Goal: Task Accomplishment & Management: Use online tool/utility

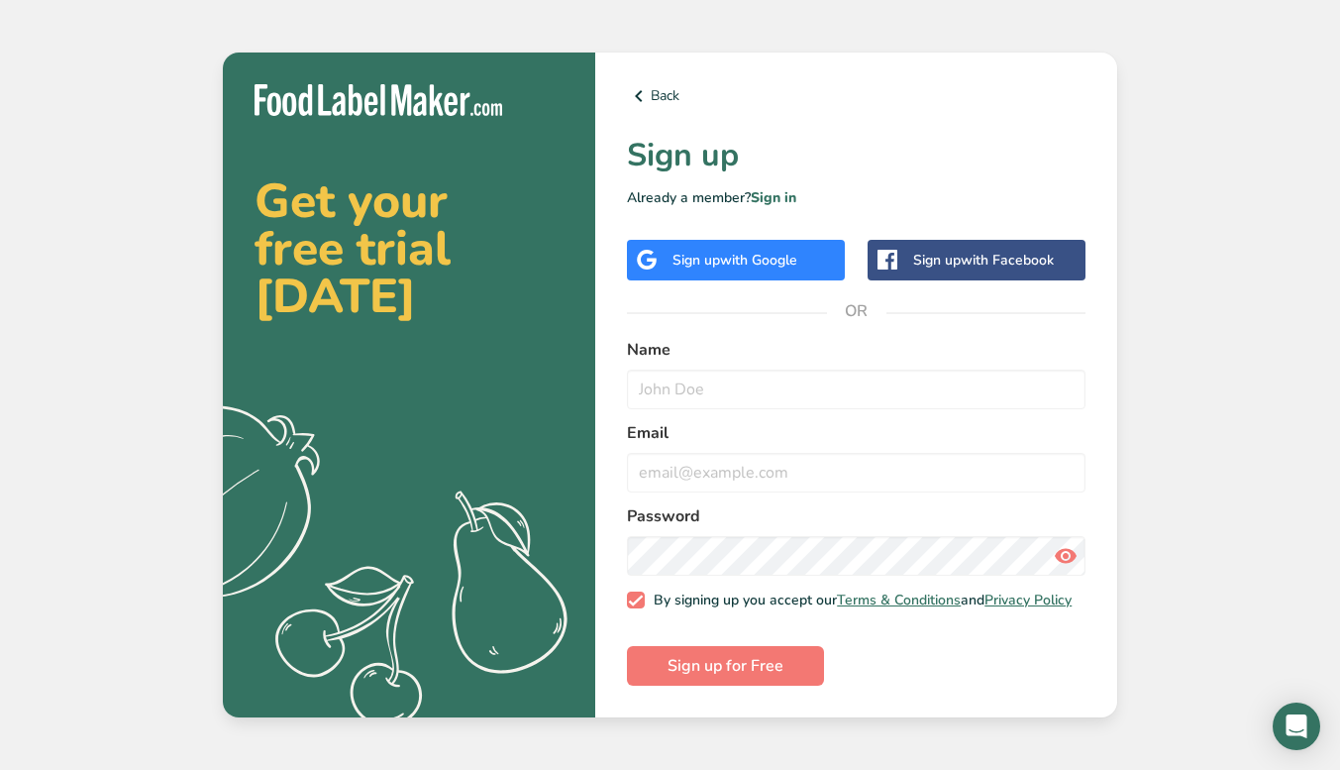
click at [763, 251] on span "with Google" at bounding box center [758, 260] width 77 height 19
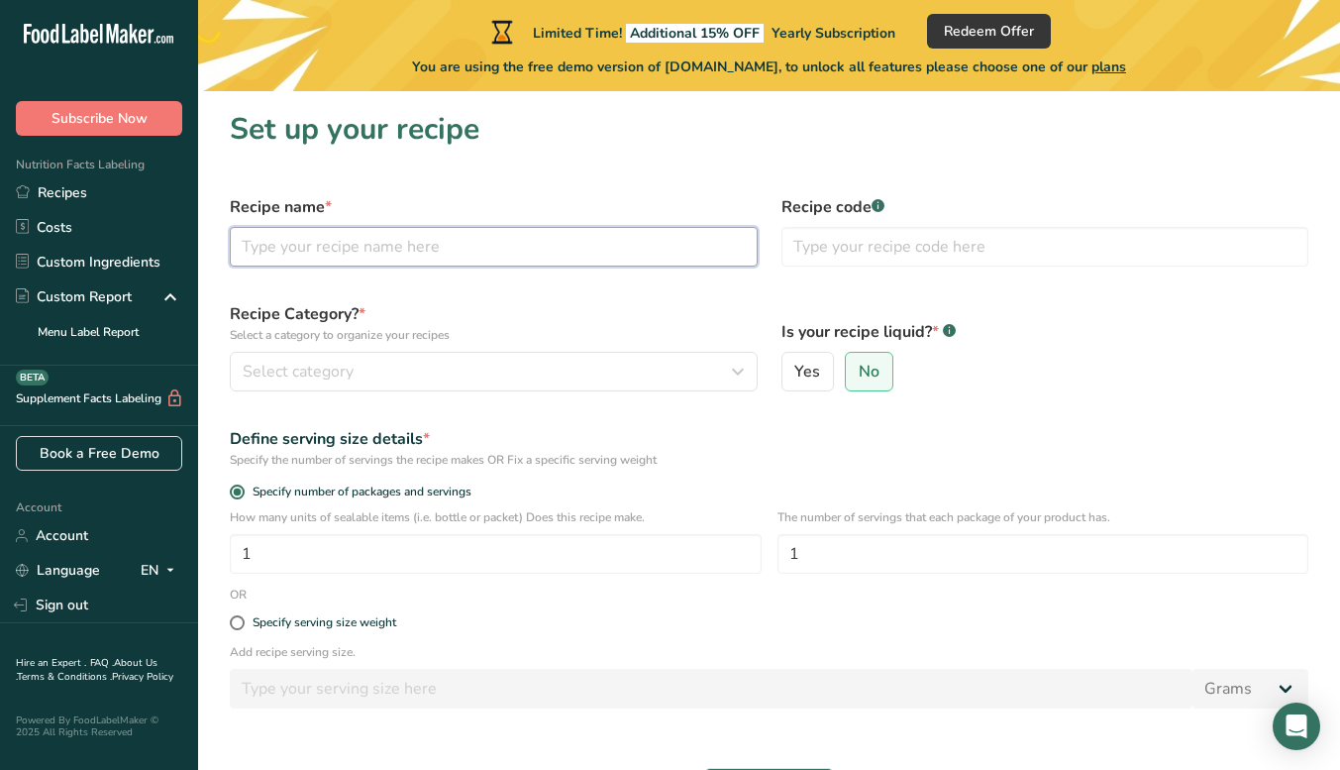
click at [497, 261] on input "text" at bounding box center [494, 247] width 528 height 40
click at [891, 241] on input "text" at bounding box center [1046, 247] width 528 height 40
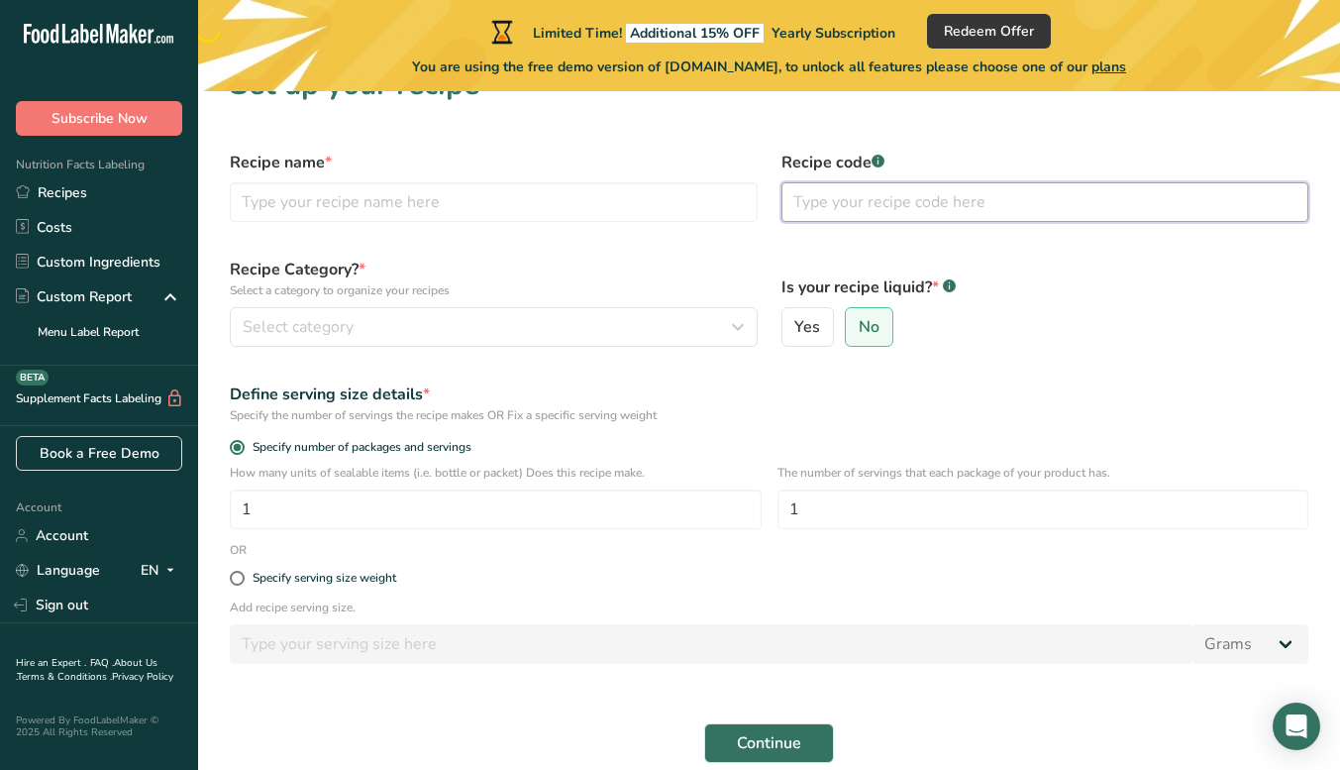
scroll to position [99, 0]
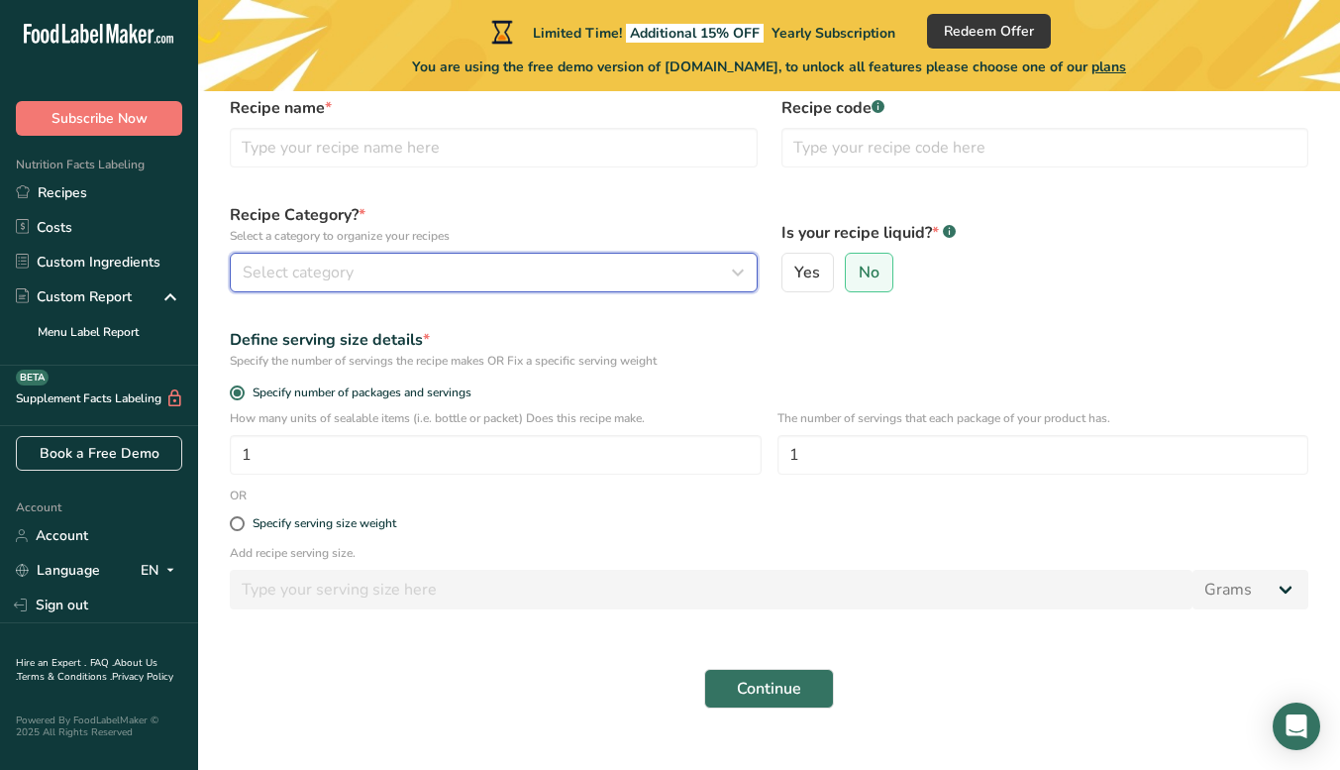
click at [387, 275] on div "Select category" at bounding box center [488, 273] width 490 height 24
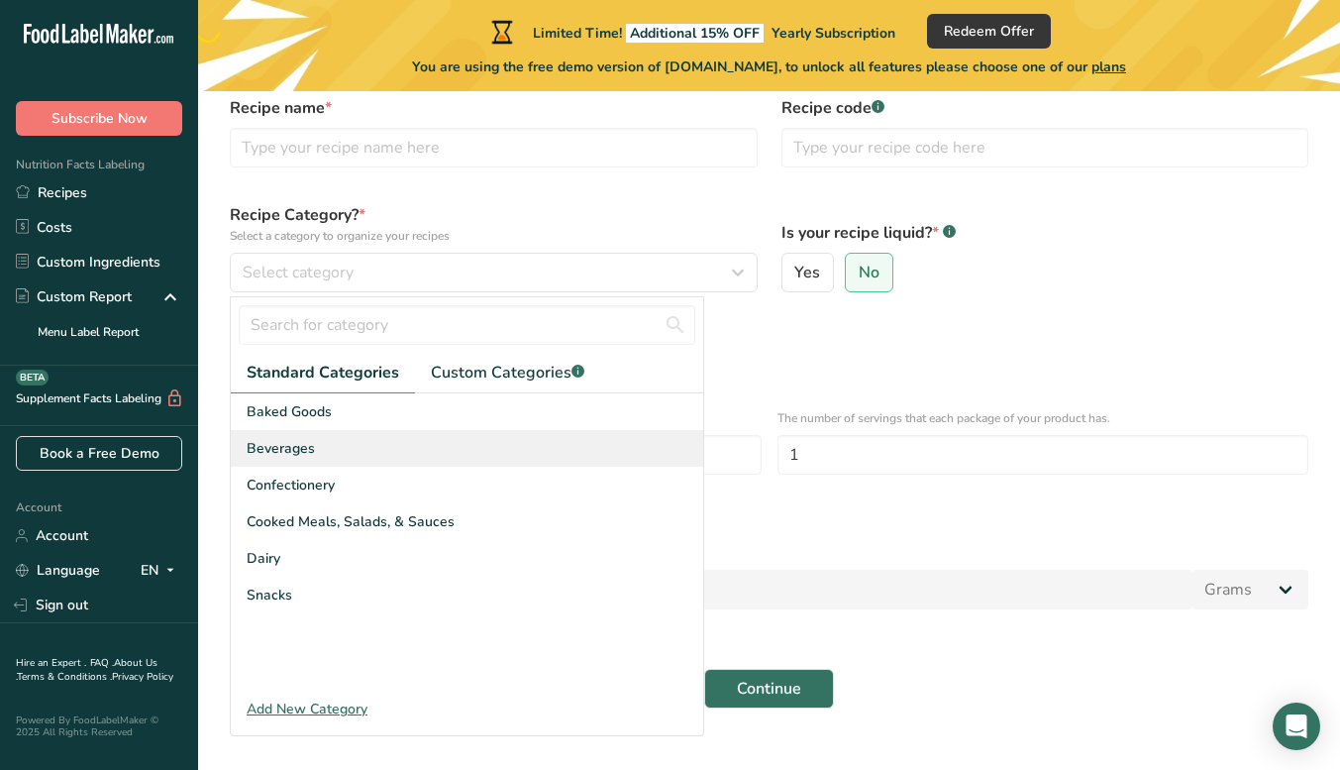
click at [343, 452] on div "Beverages" at bounding box center [467, 448] width 473 height 37
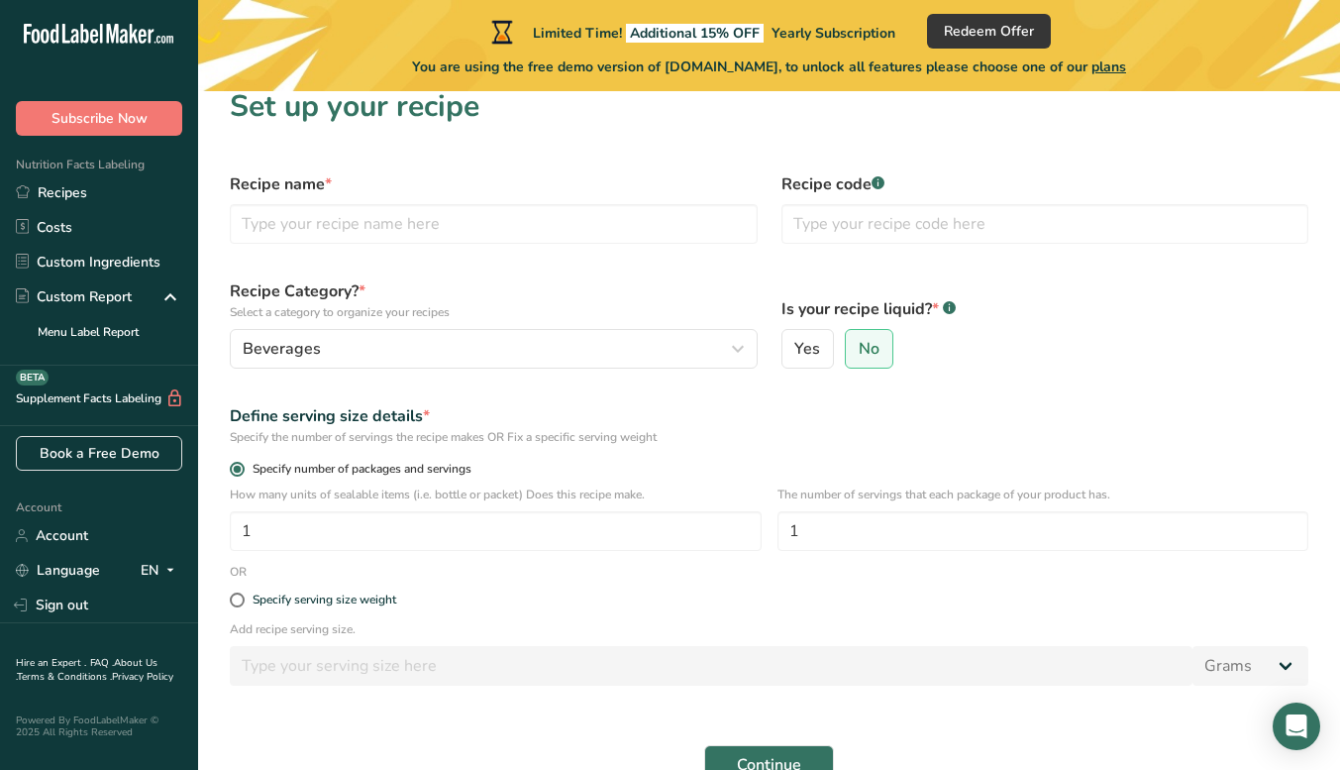
scroll to position [0, 0]
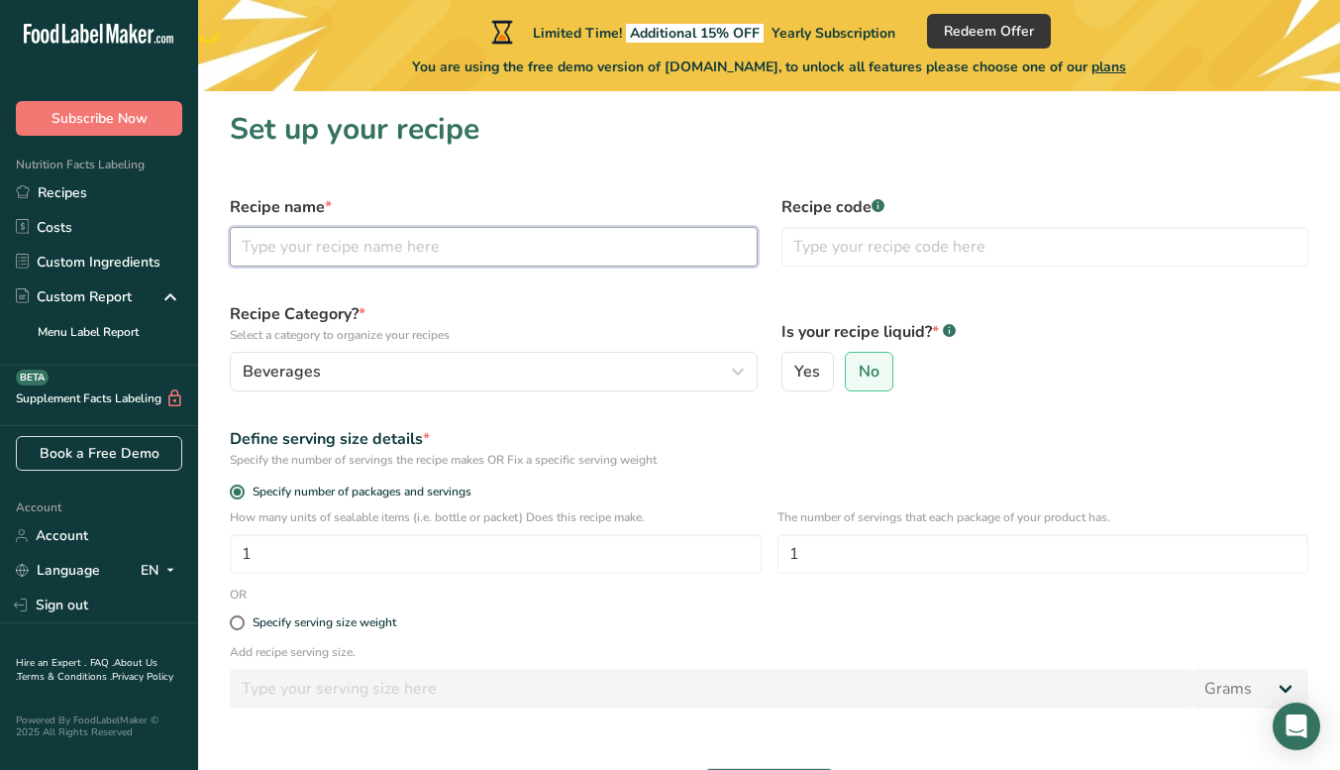
click at [341, 244] on input "text" at bounding box center [494, 247] width 528 height 40
type input "Alkaline Water"
click at [892, 254] on input "text" at bounding box center [1046, 247] width 528 height 40
click at [814, 383] on label "Yes" at bounding box center [809, 372] width 54 height 40
click at [796, 378] on input "Yes" at bounding box center [789, 372] width 13 height 13
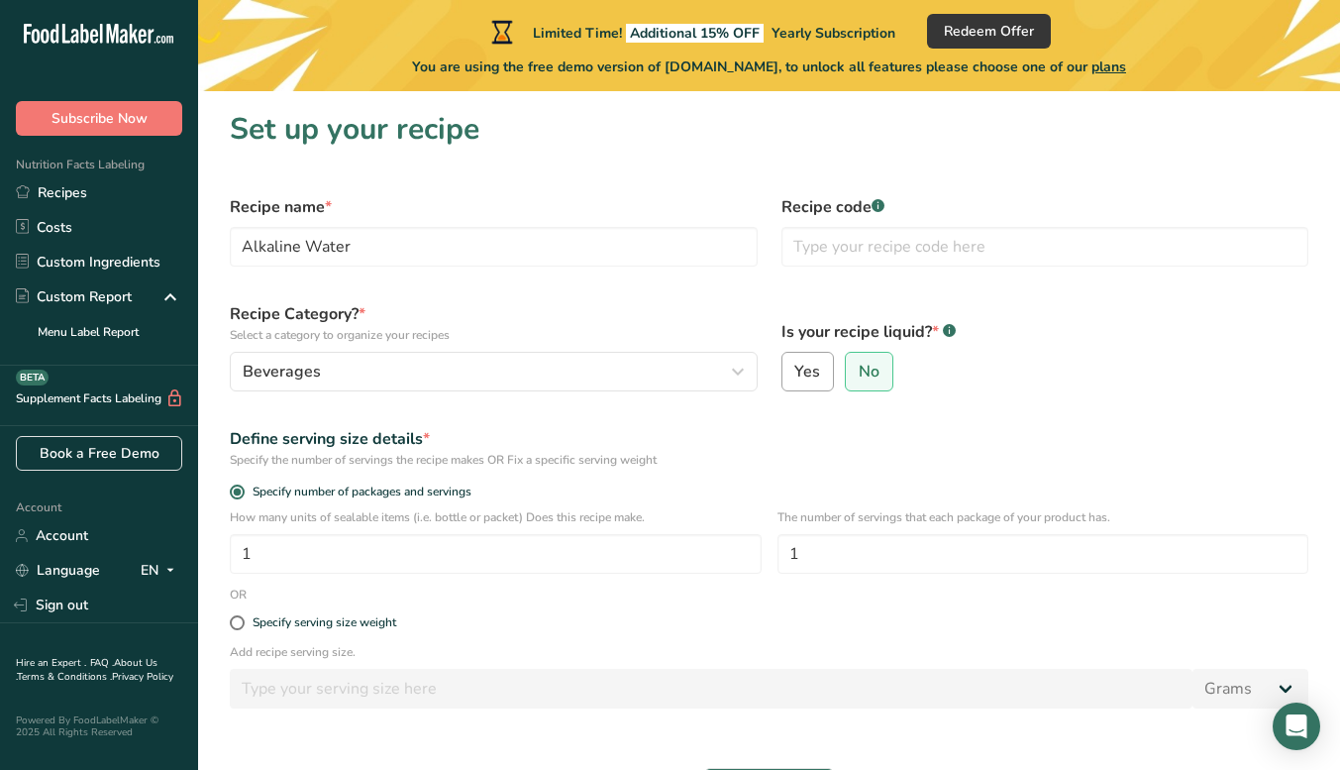
radio input "true"
radio input "false"
select select "22"
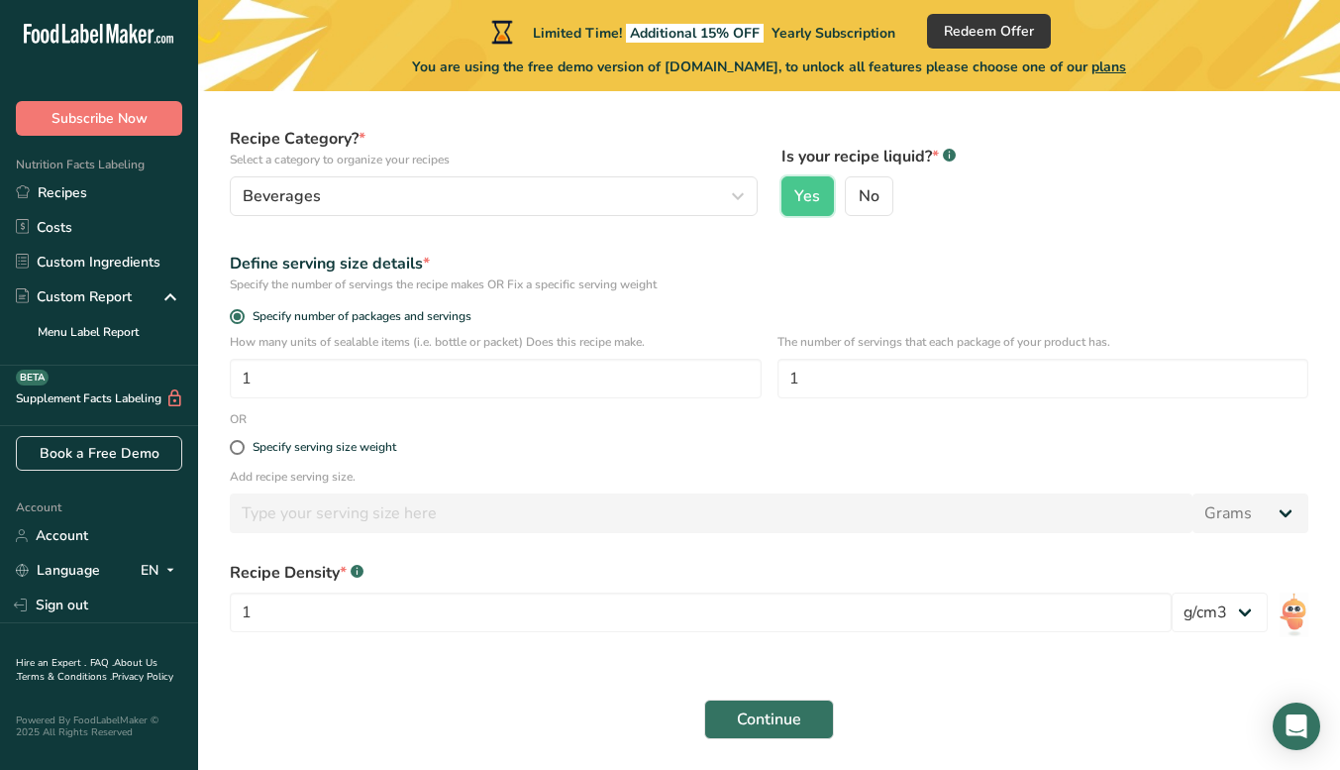
scroll to position [240, 0]
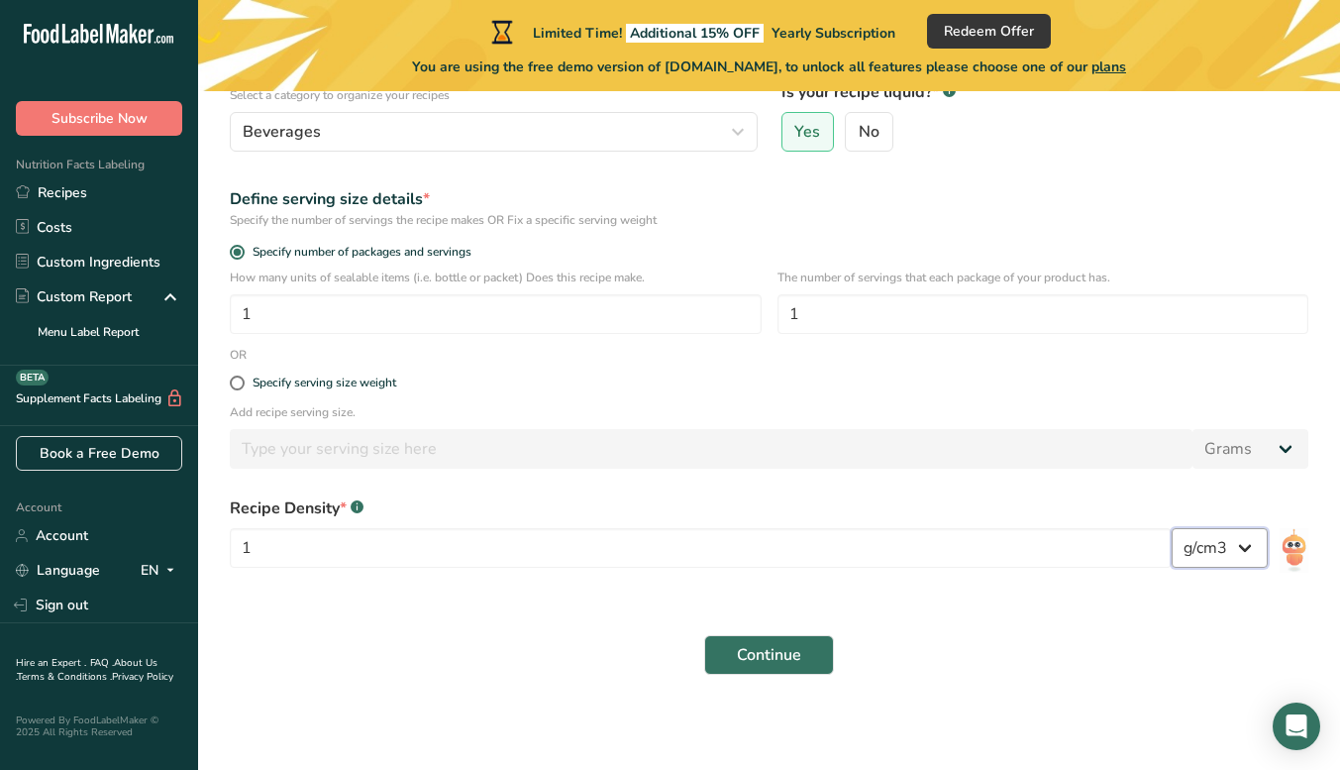
click at [1246, 557] on select "lb/ft3 g/cm3" at bounding box center [1220, 548] width 96 height 40
click at [789, 663] on span "Continue" at bounding box center [769, 655] width 64 height 24
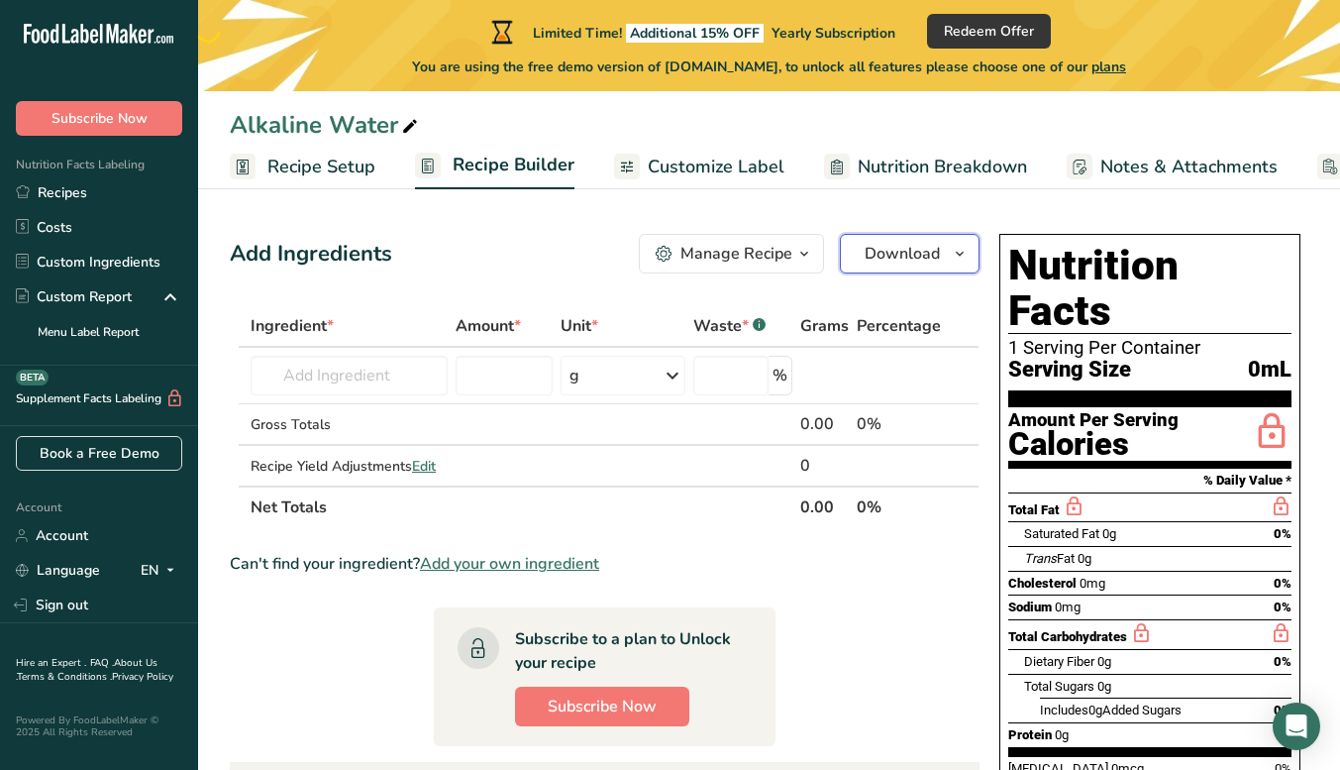
click at [944, 271] on button "Download" at bounding box center [910, 254] width 140 height 40
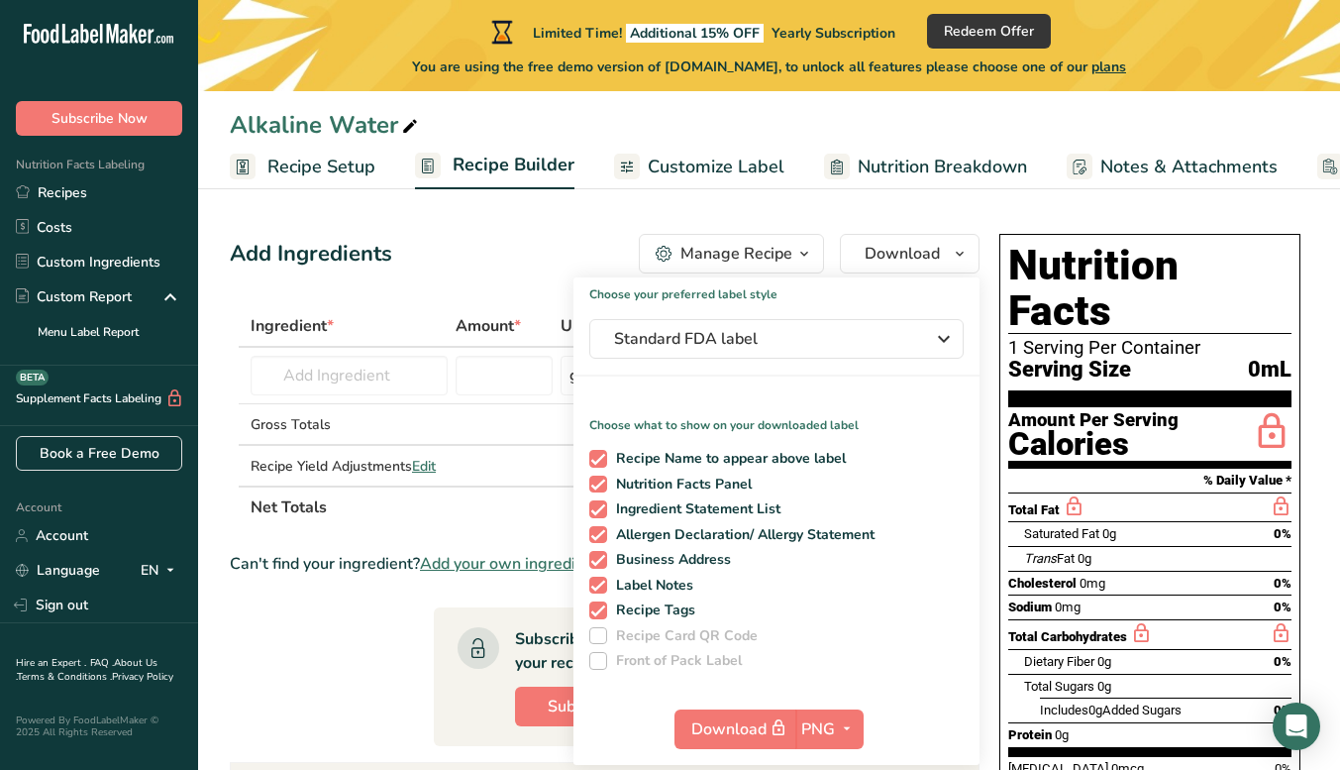
click at [759, 216] on section "Add Ingredients Manage Recipe Delete Recipe Duplicate Recipe Scale Recipe Save …" at bounding box center [769, 718] width 1142 height 1049
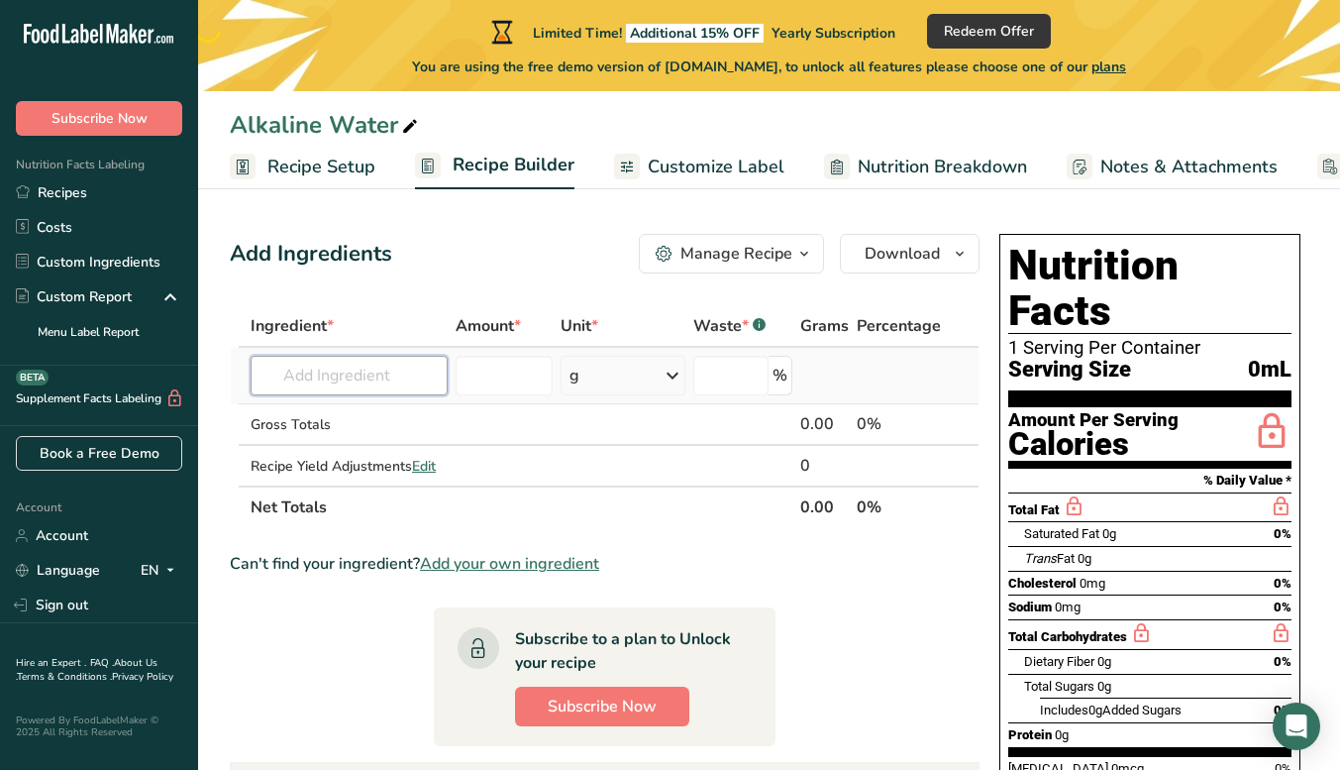
click at [353, 375] on input "text" at bounding box center [349, 376] width 197 height 40
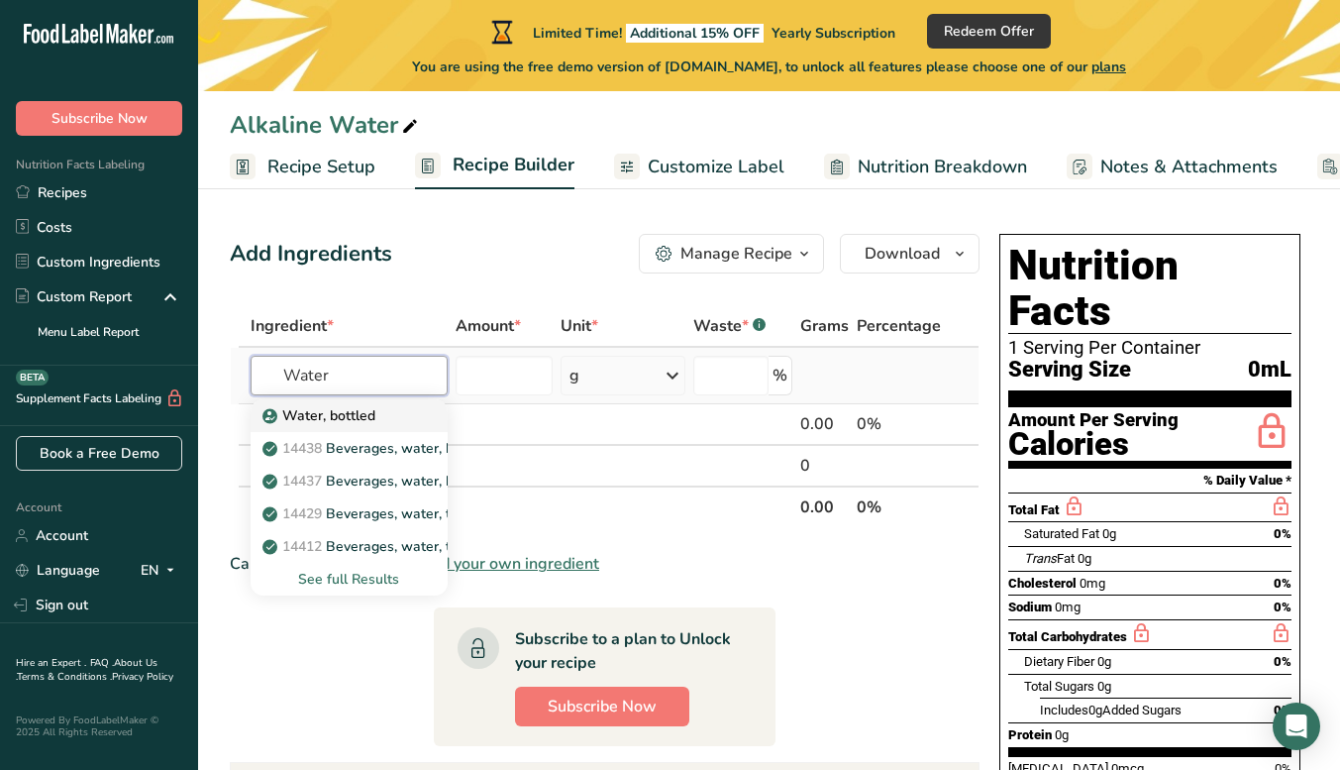
type input "Water"
click at [357, 415] on p "Water, bottled" at bounding box center [321, 415] width 109 height 21
type input "Water, bottled"
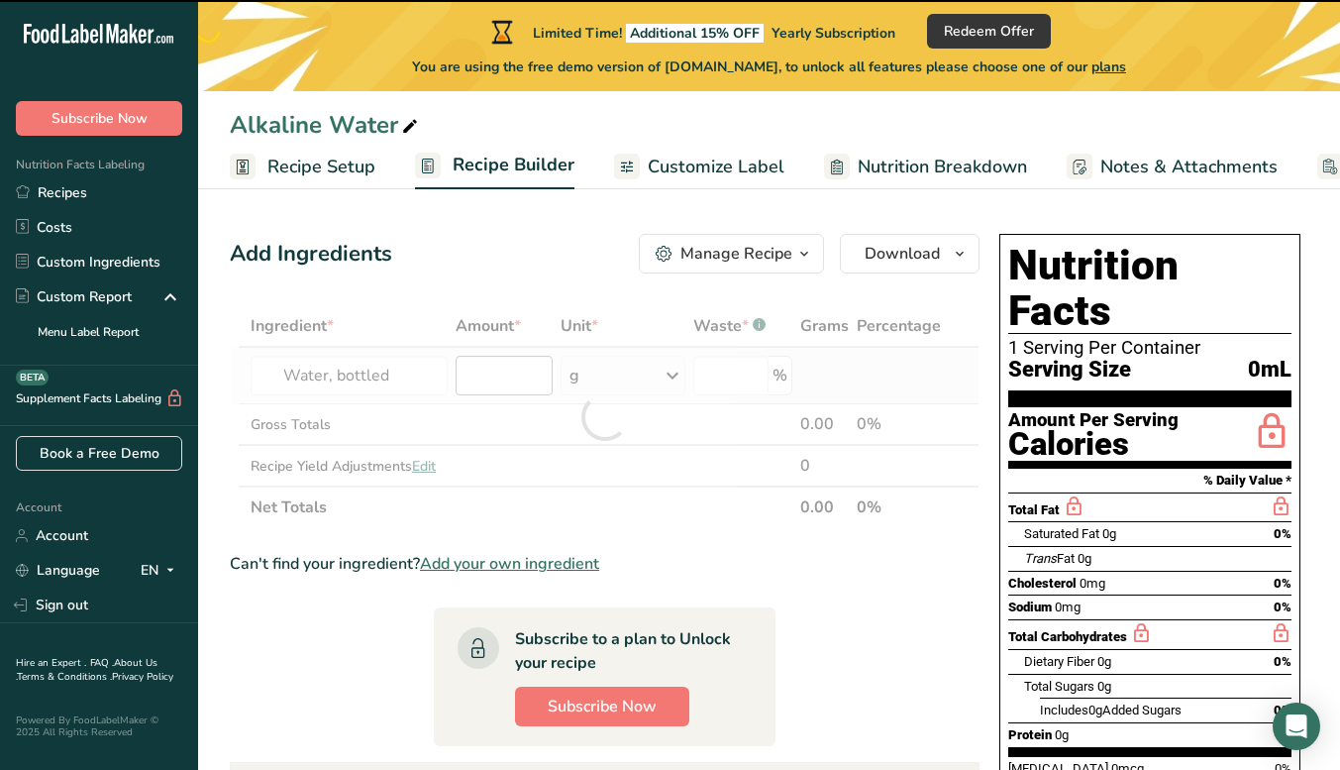
type input "0"
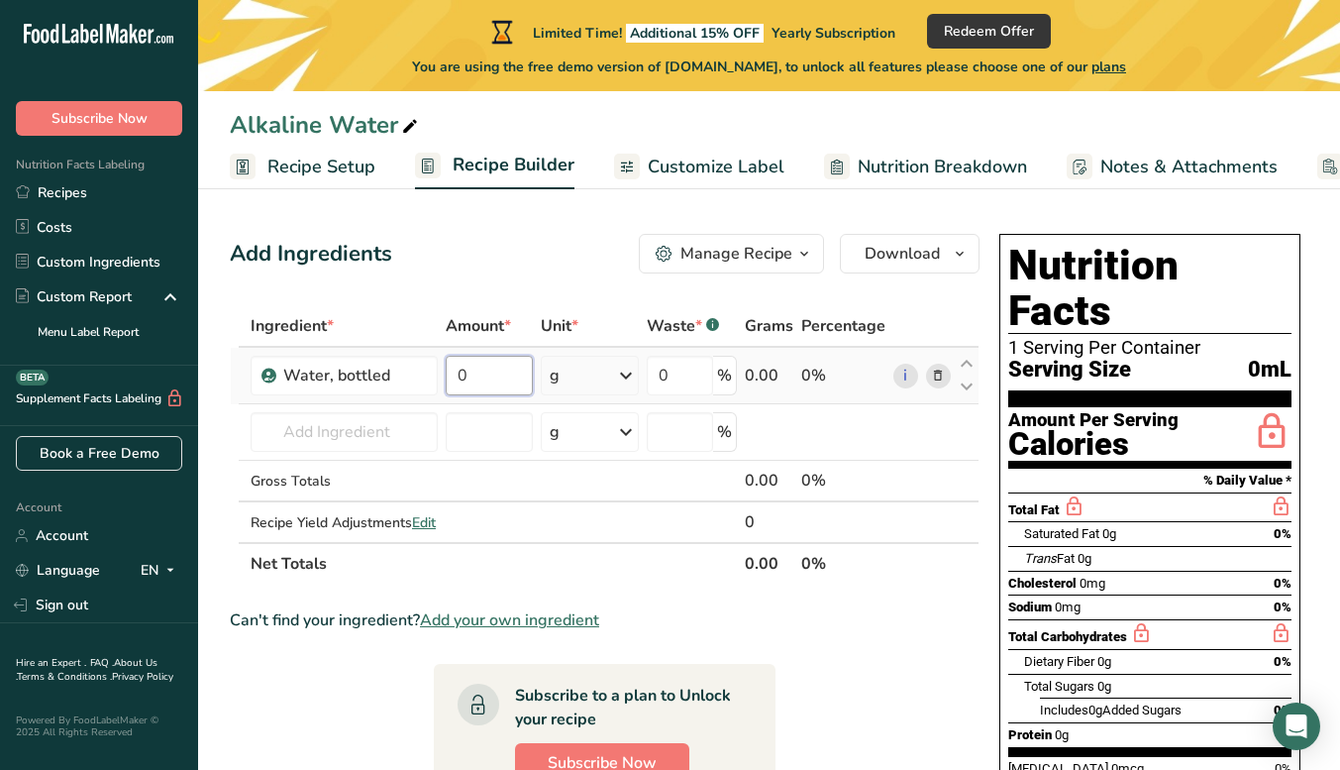
drag, startPoint x: 466, startPoint y: 373, endPoint x: 449, endPoint y: 373, distance: 16.8
click at [449, 373] on input "0" at bounding box center [489, 376] width 87 height 40
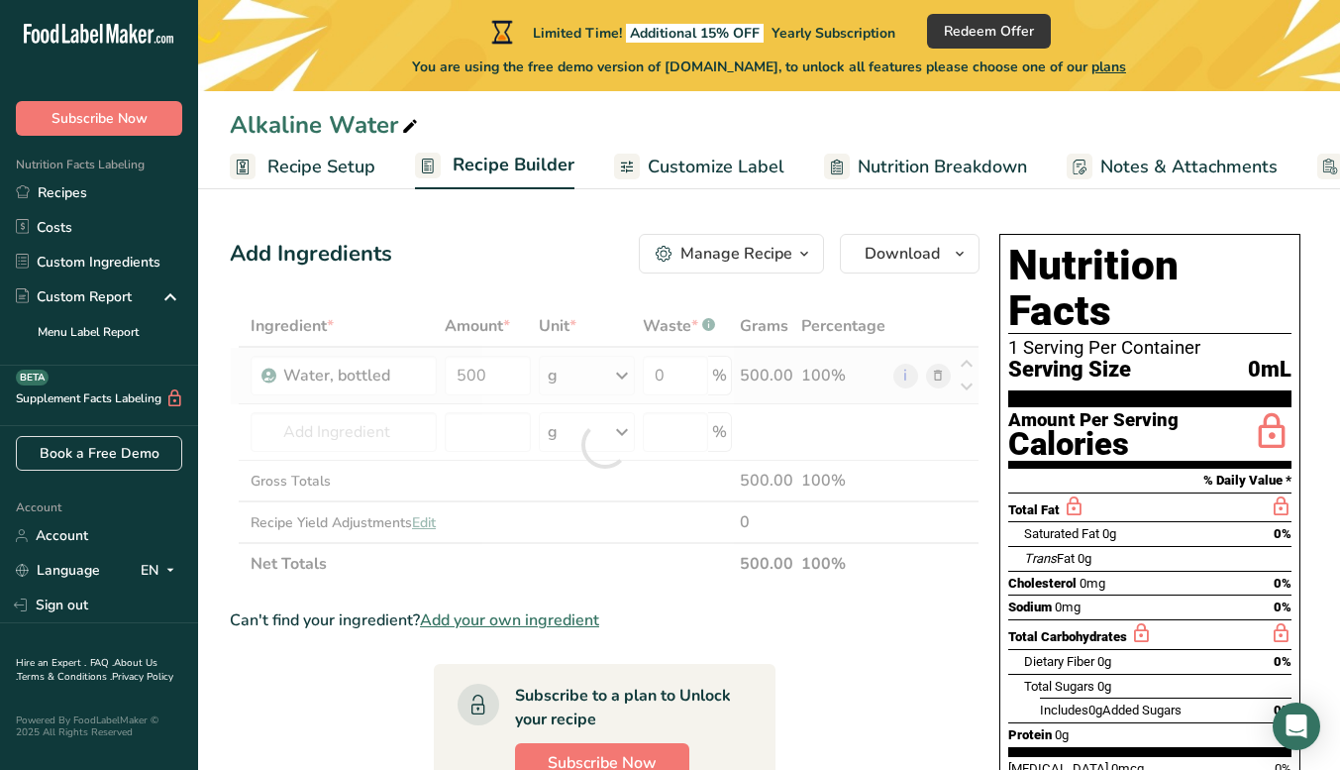
click at [580, 377] on div "Ingredient * Amount * Unit * Waste * .a-a{fill:#347362;}.b-a{fill:#fff;} Grams …" at bounding box center [605, 444] width 750 height 279
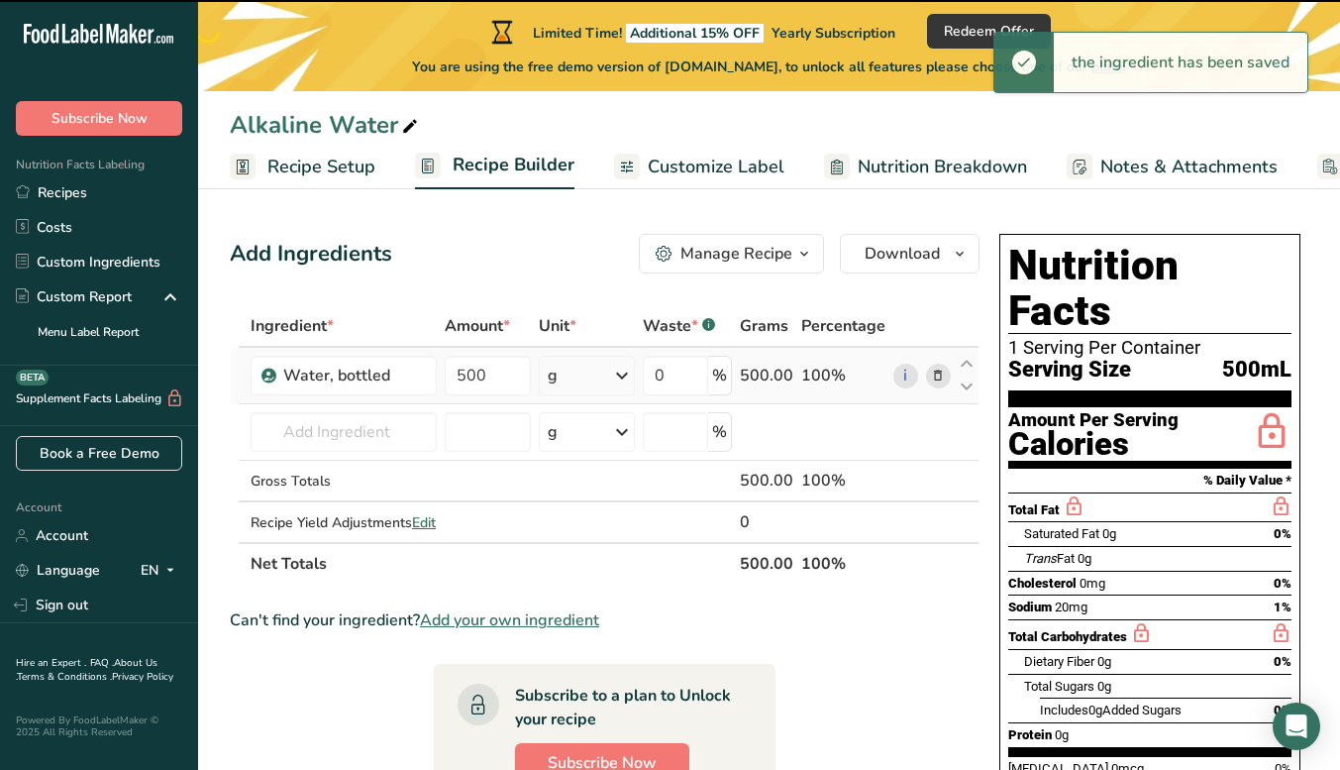
click at [580, 377] on div "g" at bounding box center [587, 376] width 96 height 40
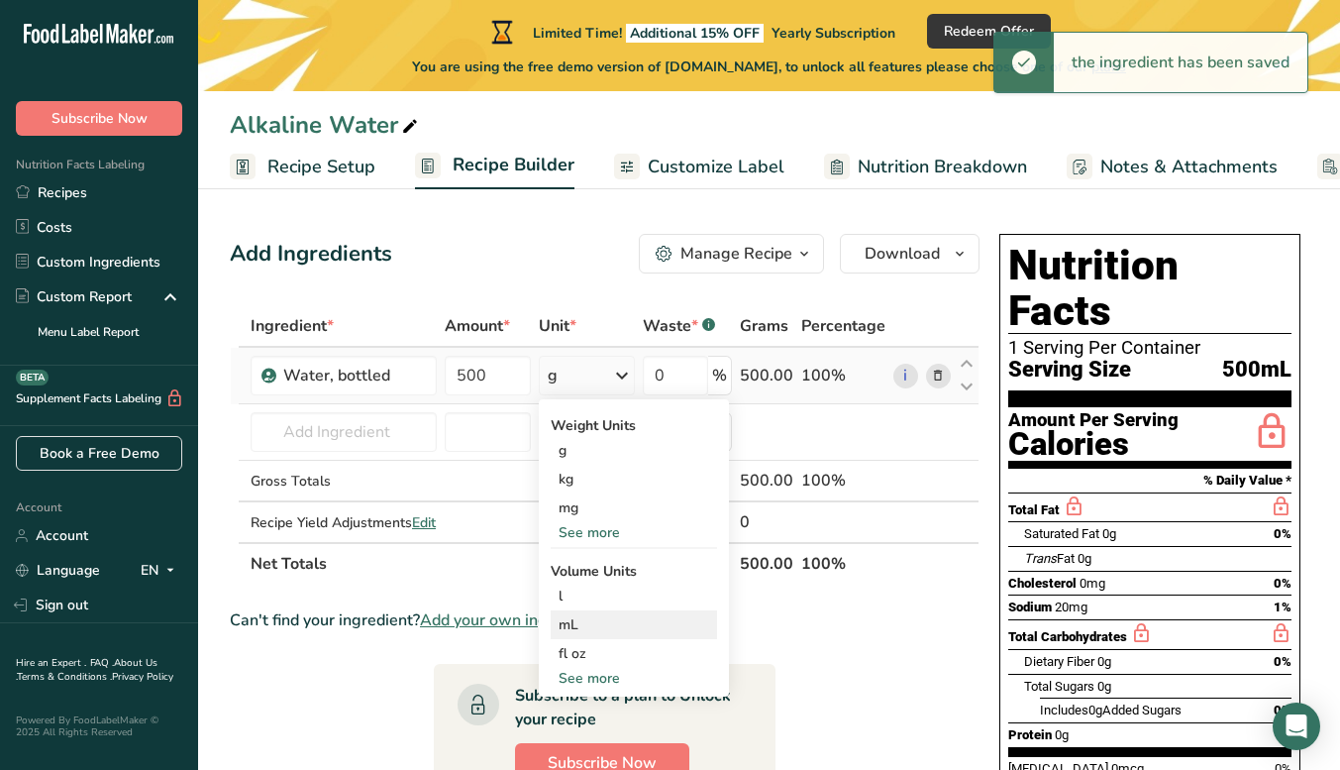
click at [591, 628] on div "mL" at bounding box center [634, 624] width 151 height 21
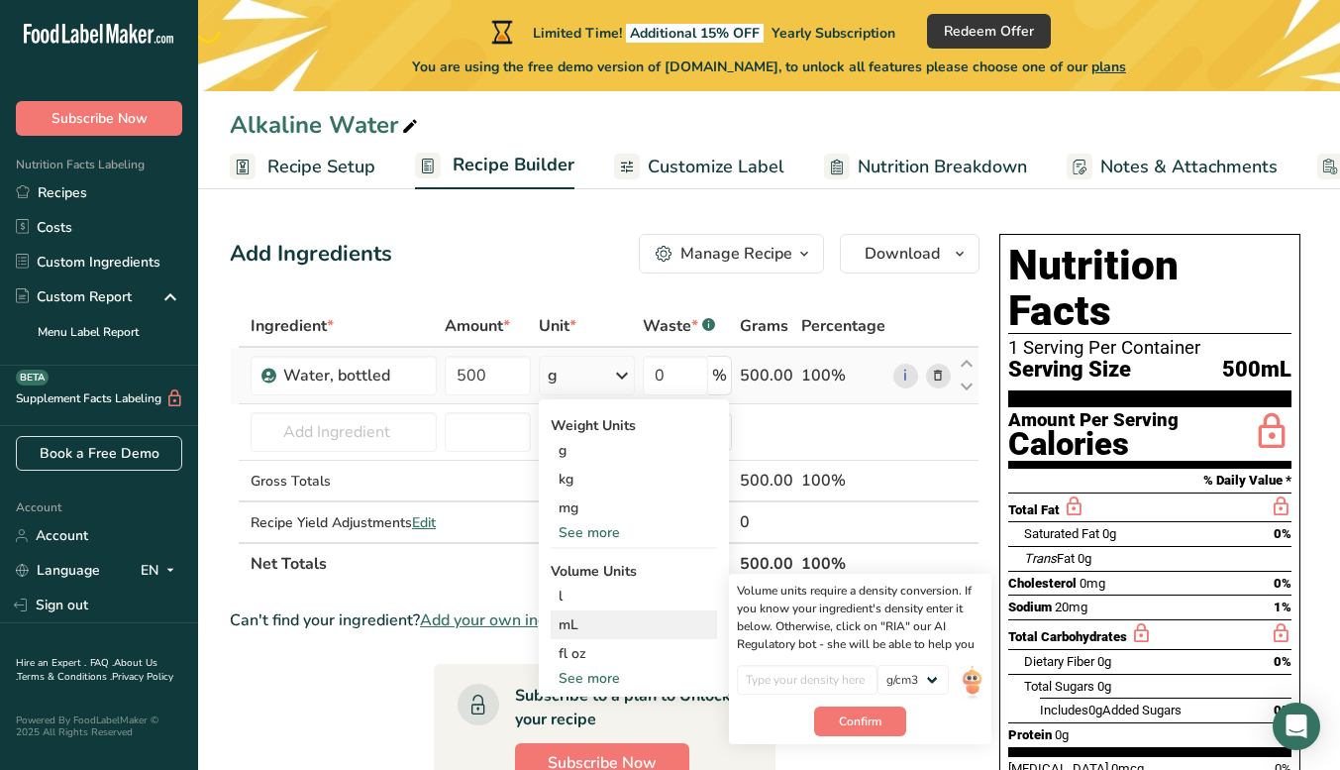
click at [591, 626] on div "mL" at bounding box center [634, 624] width 151 height 21
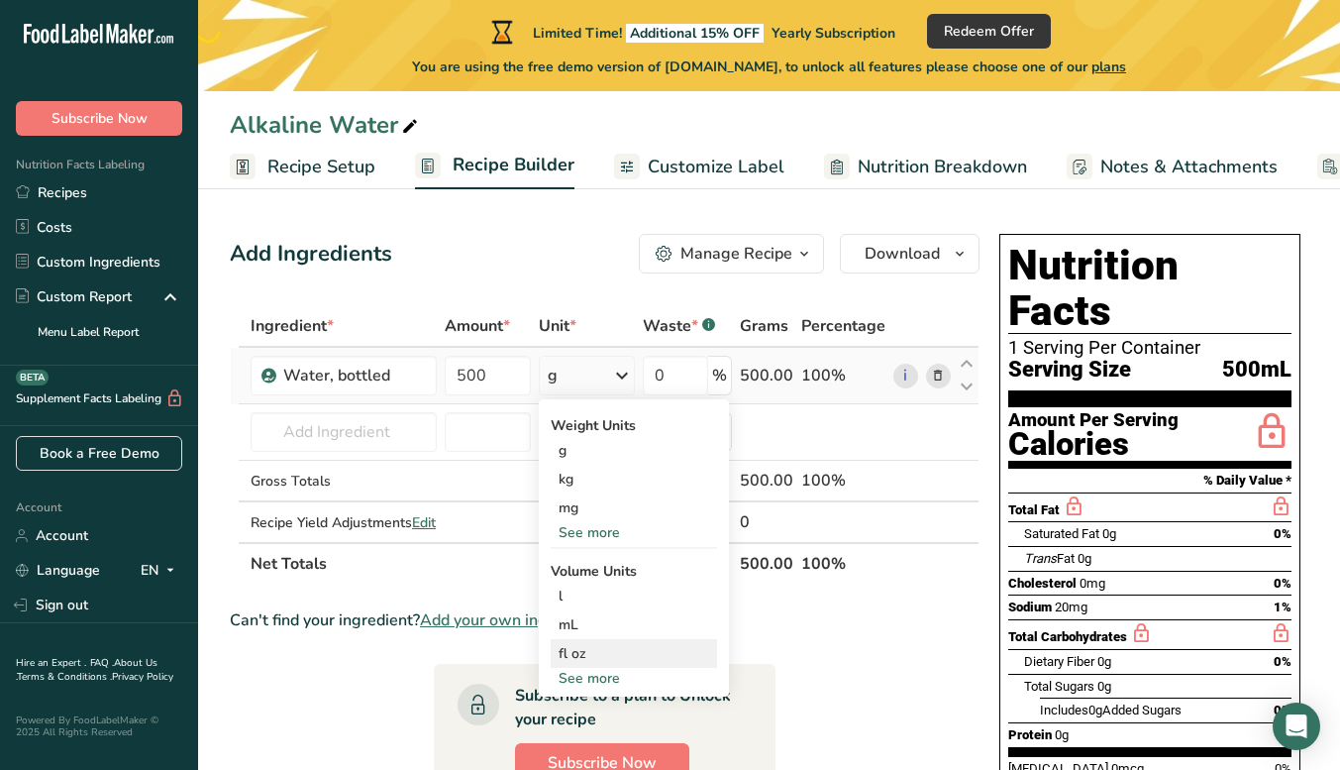
click at [602, 641] on div "fl oz Volume units require a density conversion. If you know your ingredient's …" at bounding box center [634, 653] width 166 height 29
click at [602, 626] on div "mL" at bounding box center [634, 624] width 151 height 21
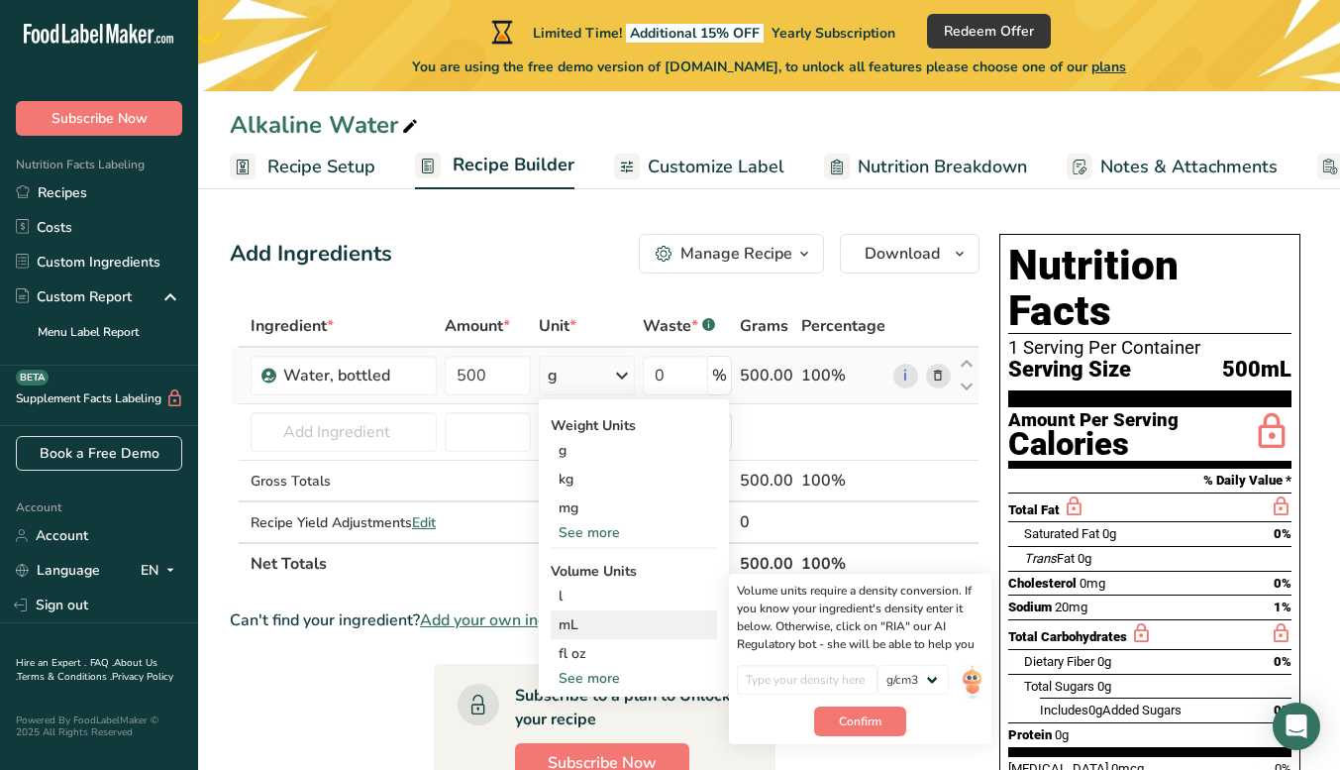
click at [602, 626] on div "mL" at bounding box center [634, 624] width 151 height 21
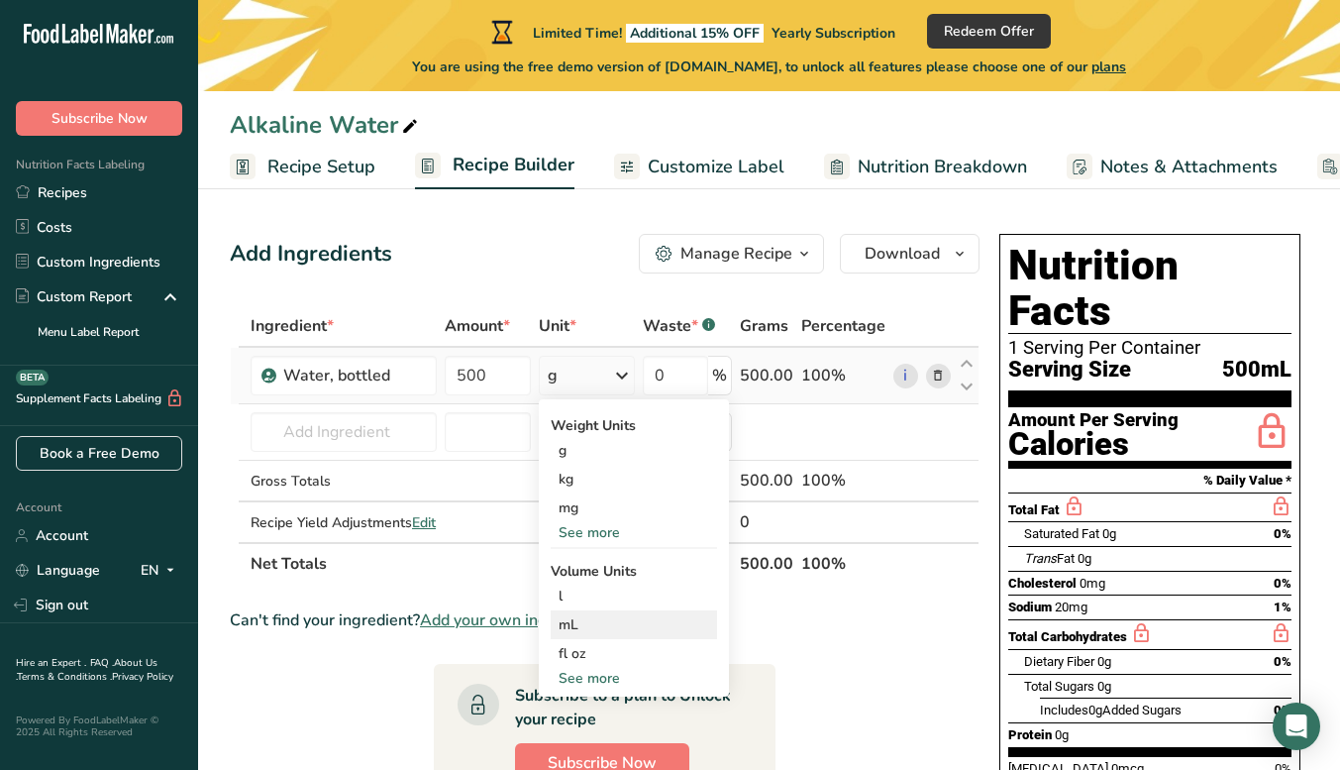
click at [602, 626] on div "mL" at bounding box center [634, 624] width 151 height 21
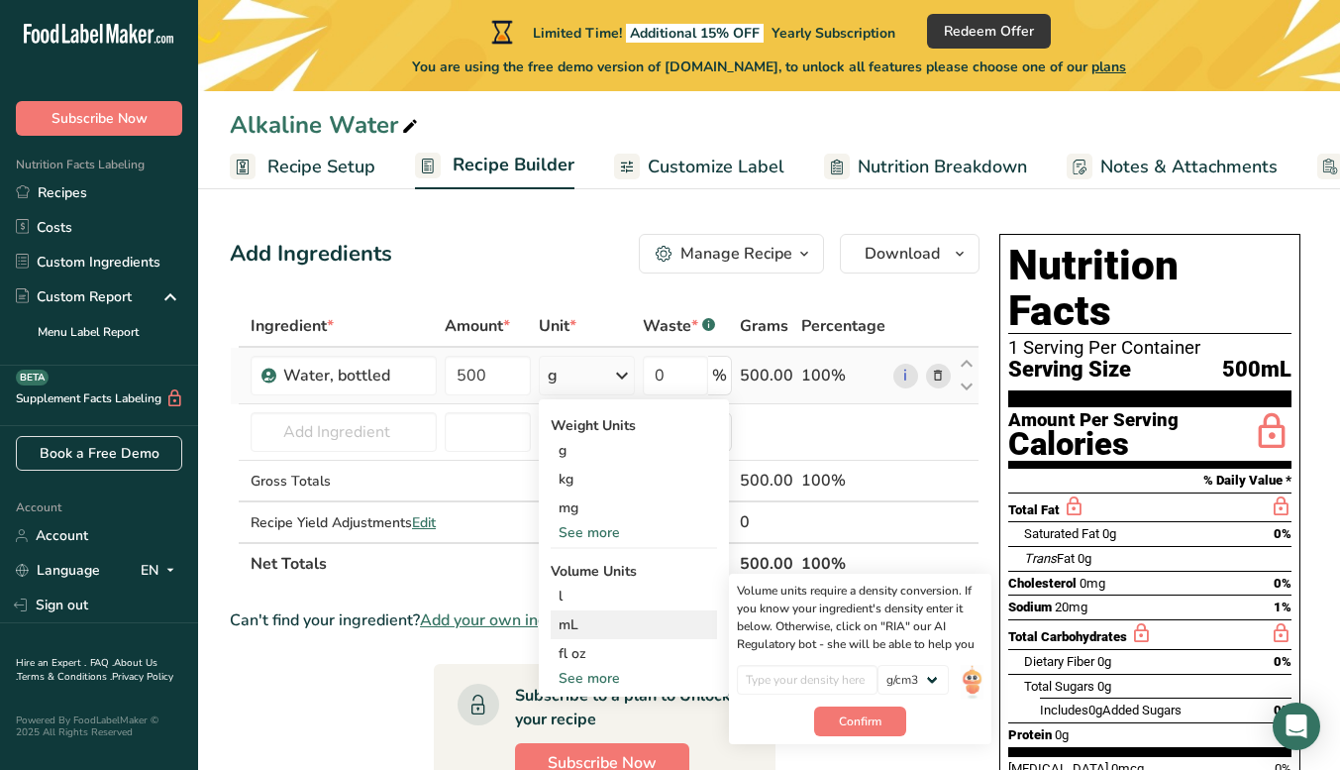
click at [602, 626] on div "mL" at bounding box center [634, 624] width 151 height 21
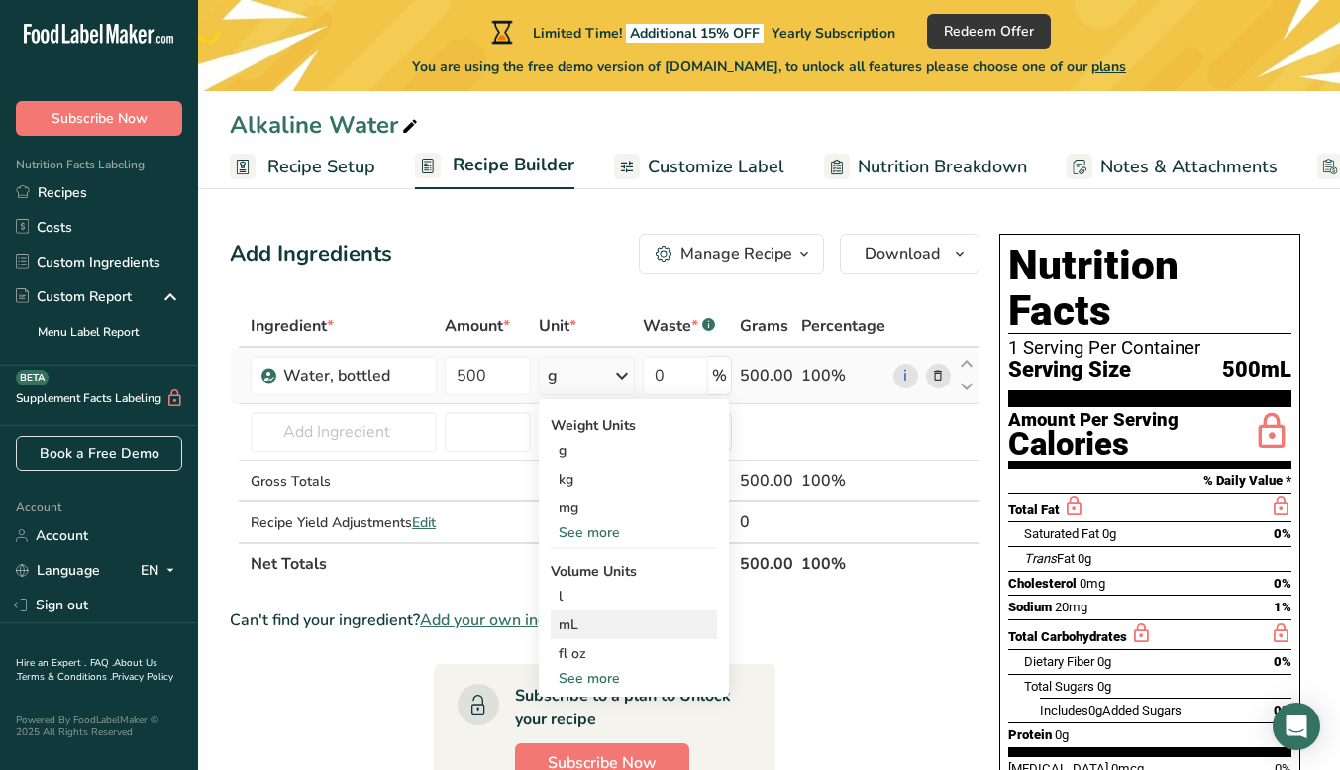
click at [602, 626] on div "mL" at bounding box center [634, 624] width 151 height 21
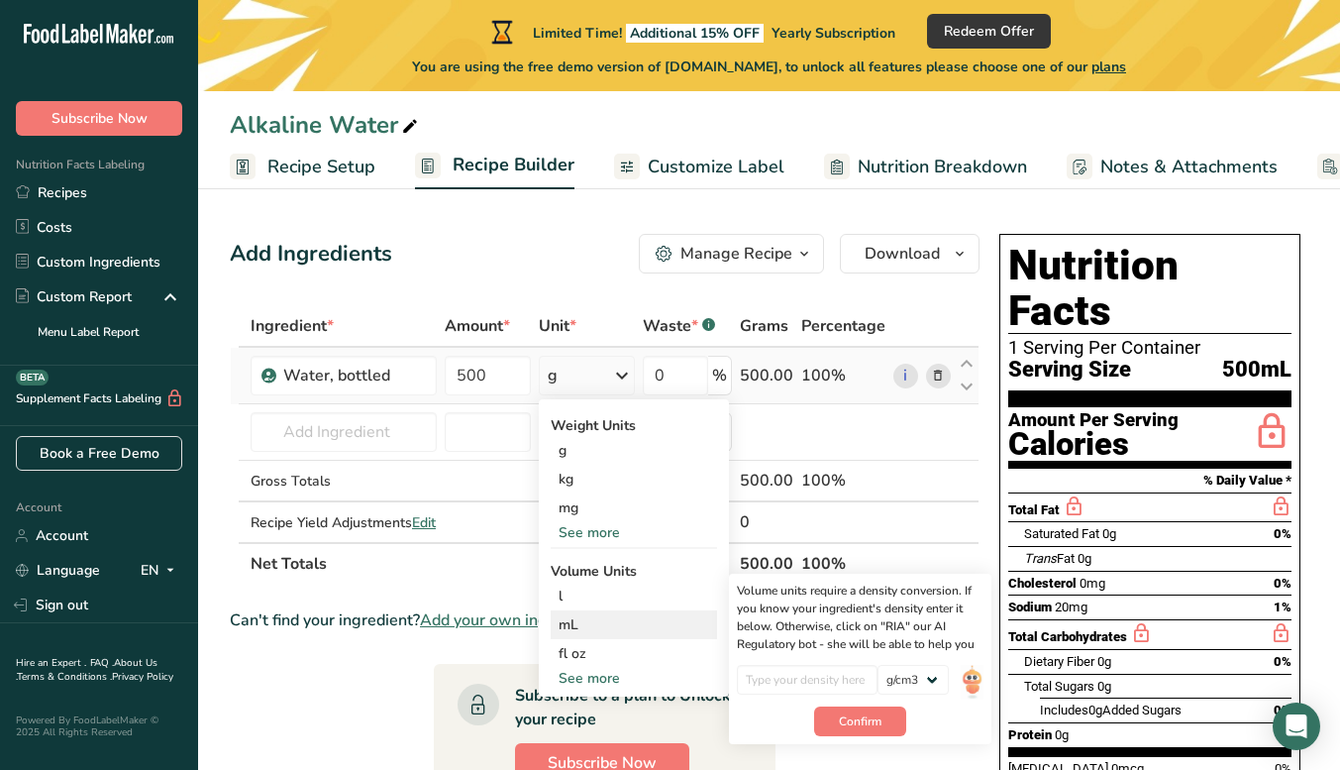
click at [602, 626] on div "mL" at bounding box center [634, 624] width 151 height 21
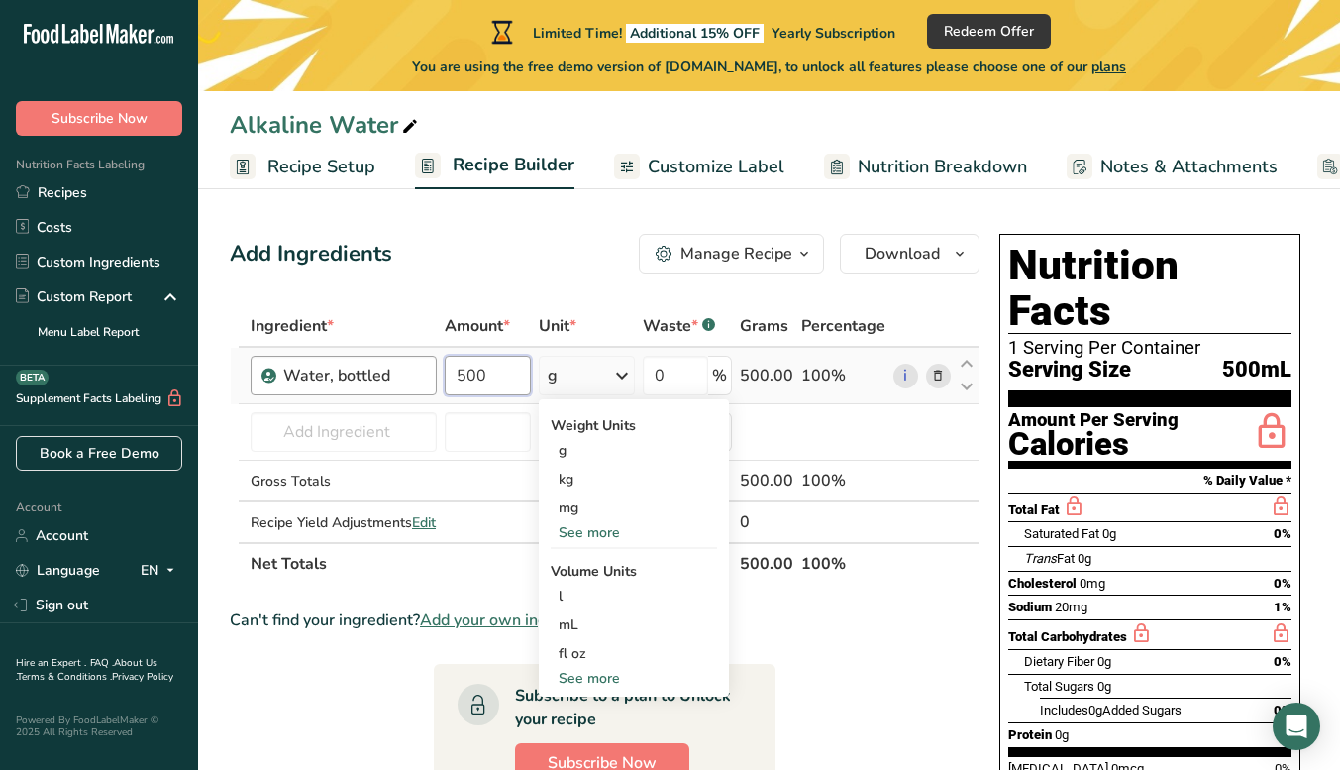
drag, startPoint x: 510, startPoint y: 375, endPoint x: 432, endPoint y: 371, distance: 78.4
click at [432, 371] on tr "Water, bottled 500 g Weight Units g kg mg See more Volume Units l Volume units …" at bounding box center [605, 376] width 748 height 56
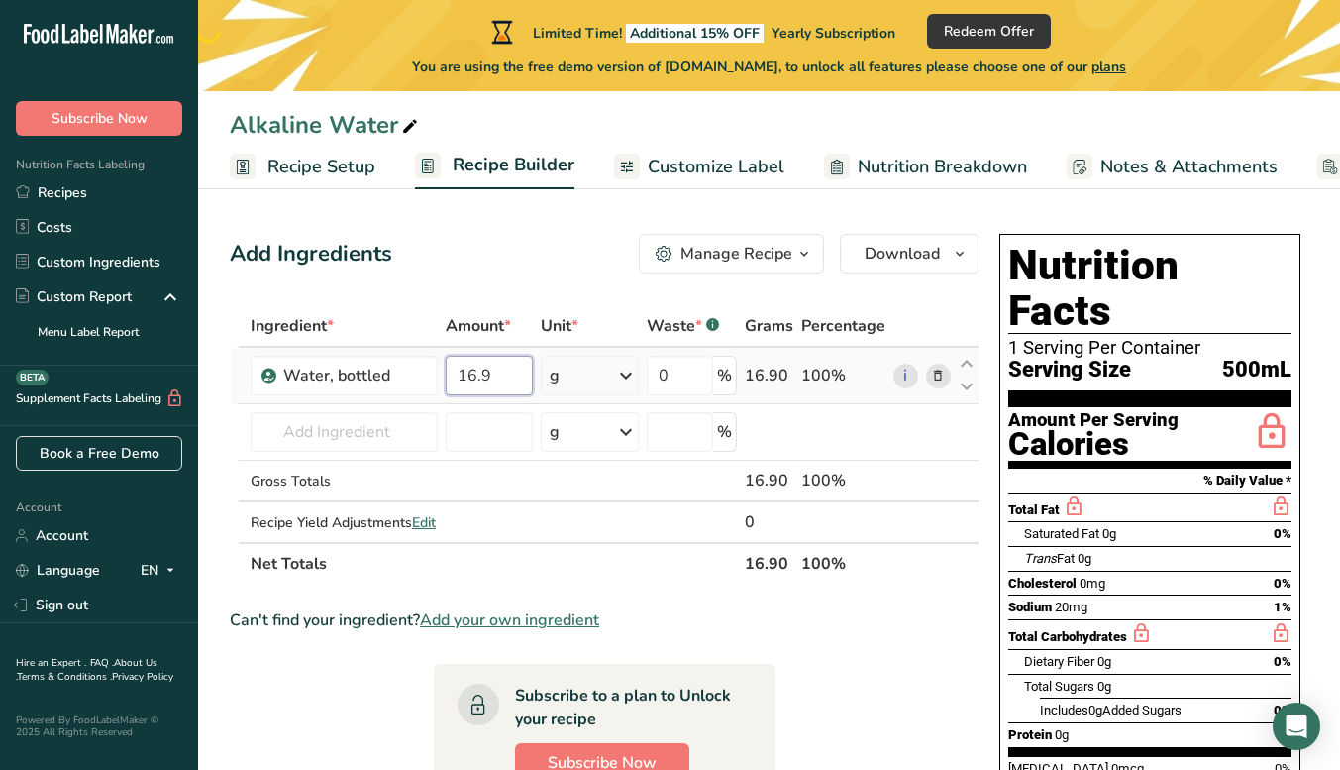
type input "16.9"
click at [588, 389] on div "Ingredient * Amount * Unit * Waste * .a-a{fill:#347362;}.b-a{fill:#fff;} Grams …" at bounding box center [605, 444] width 750 height 279
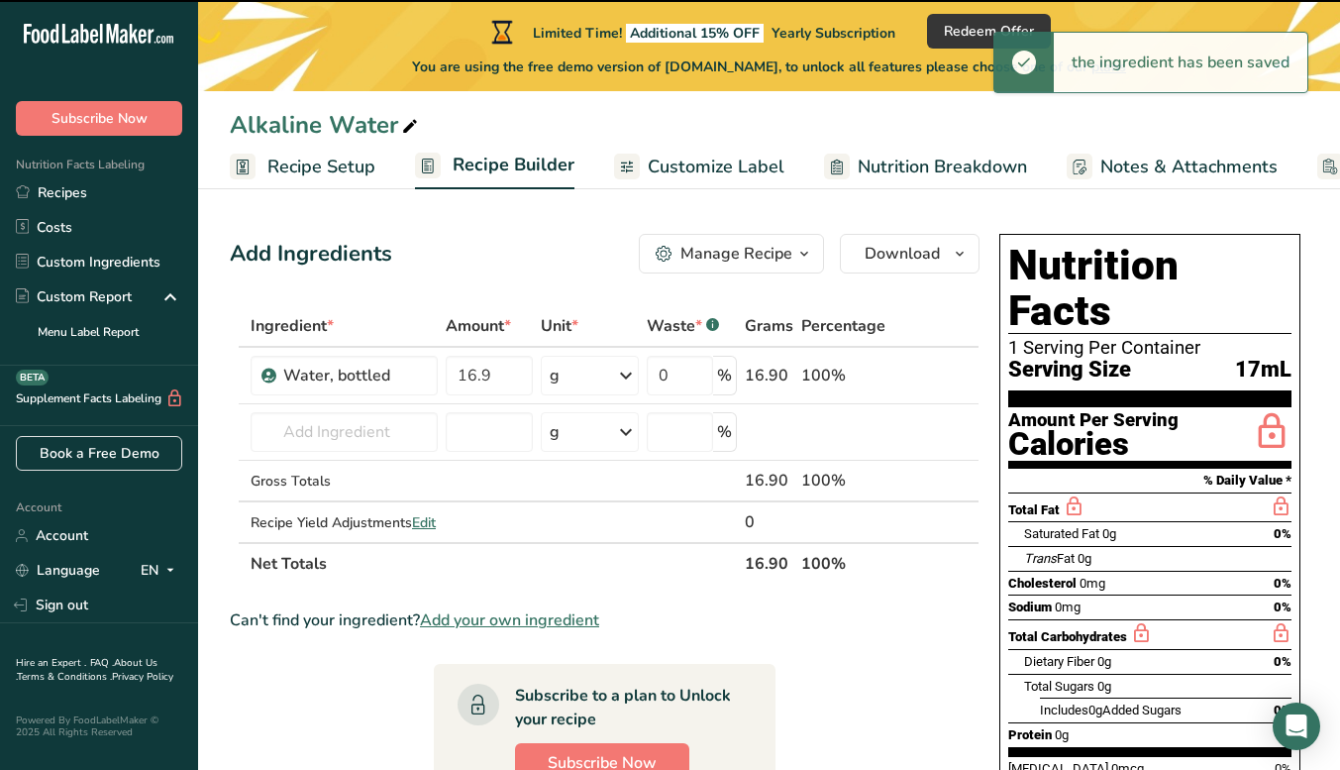
click at [588, 385] on div "g" at bounding box center [590, 376] width 98 height 40
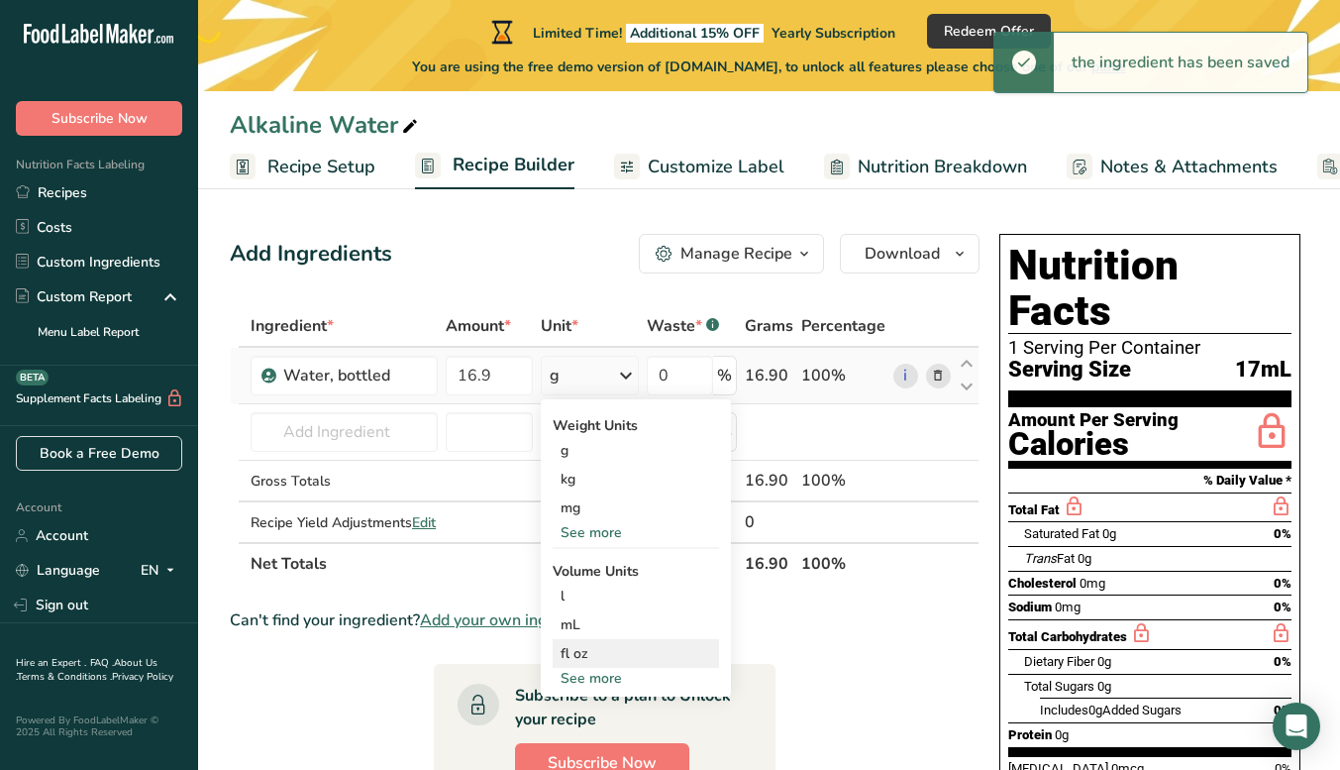
click at [592, 653] on div "fl oz" at bounding box center [636, 653] width 151 height 21
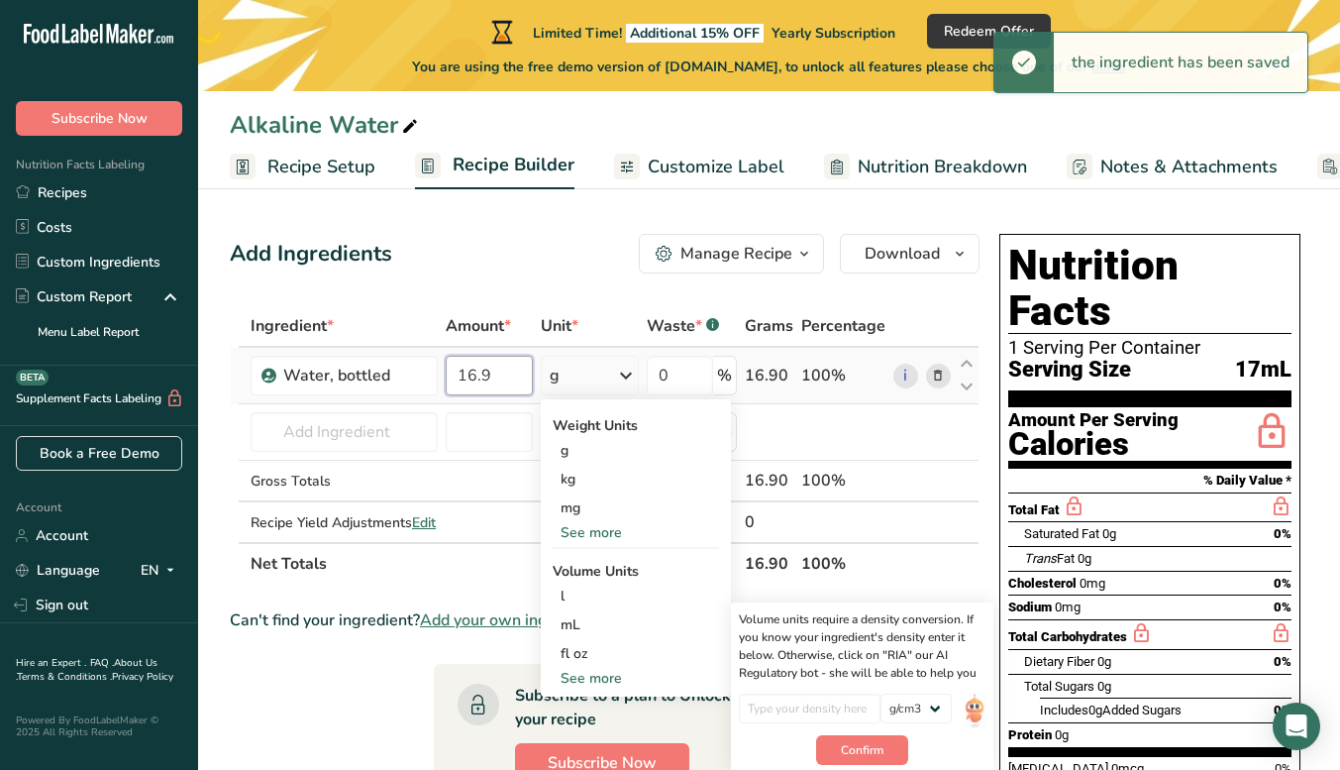
click at [481, 385] on input "16.9" at bounding box center [489, 376] width 87 height 40
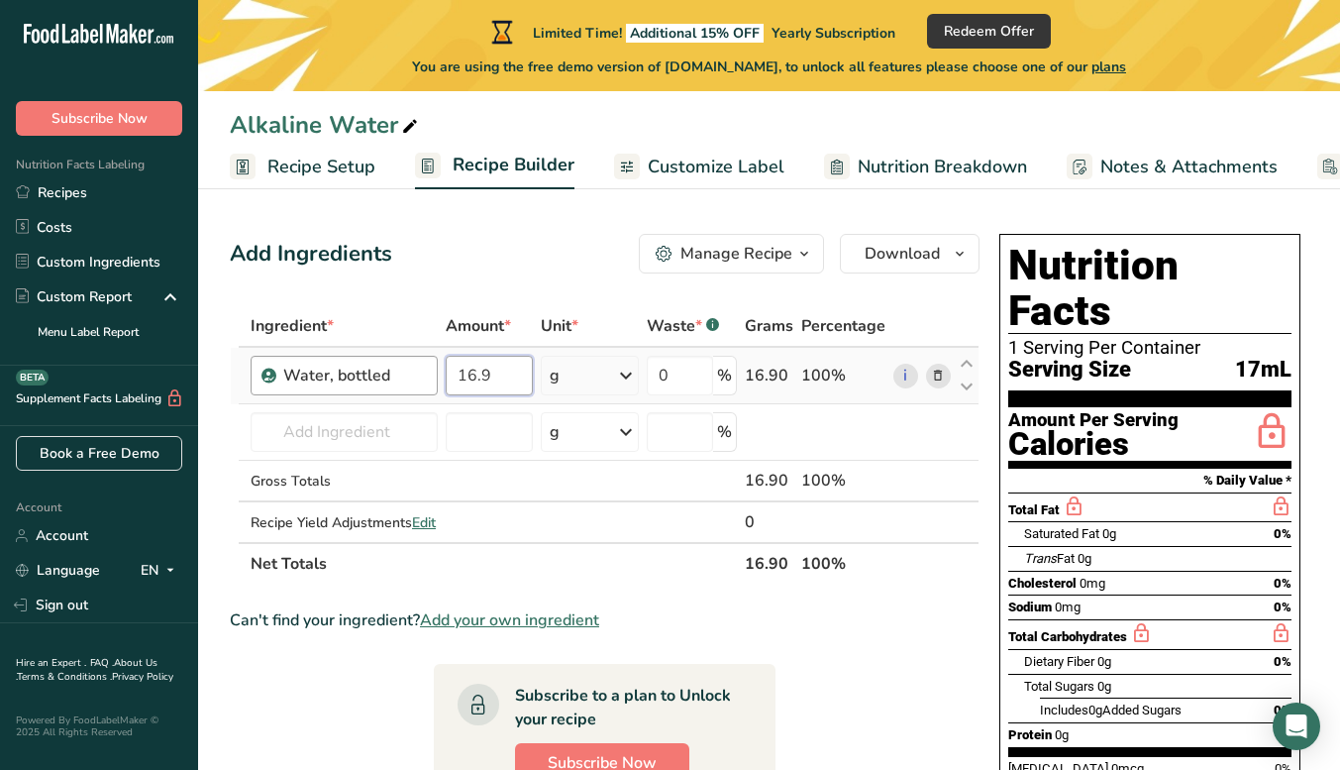
drag, startPoint x: 515, startPoint y: 375, endPoint x: 429, endPoint y: 375, distance: 86.2
click at [429, 375] on tr "Water, bottled 16.9 g Weight Units g kg mg See more Volume Units l Volume units…" at bounding box center [605, 376] width 748 height 56
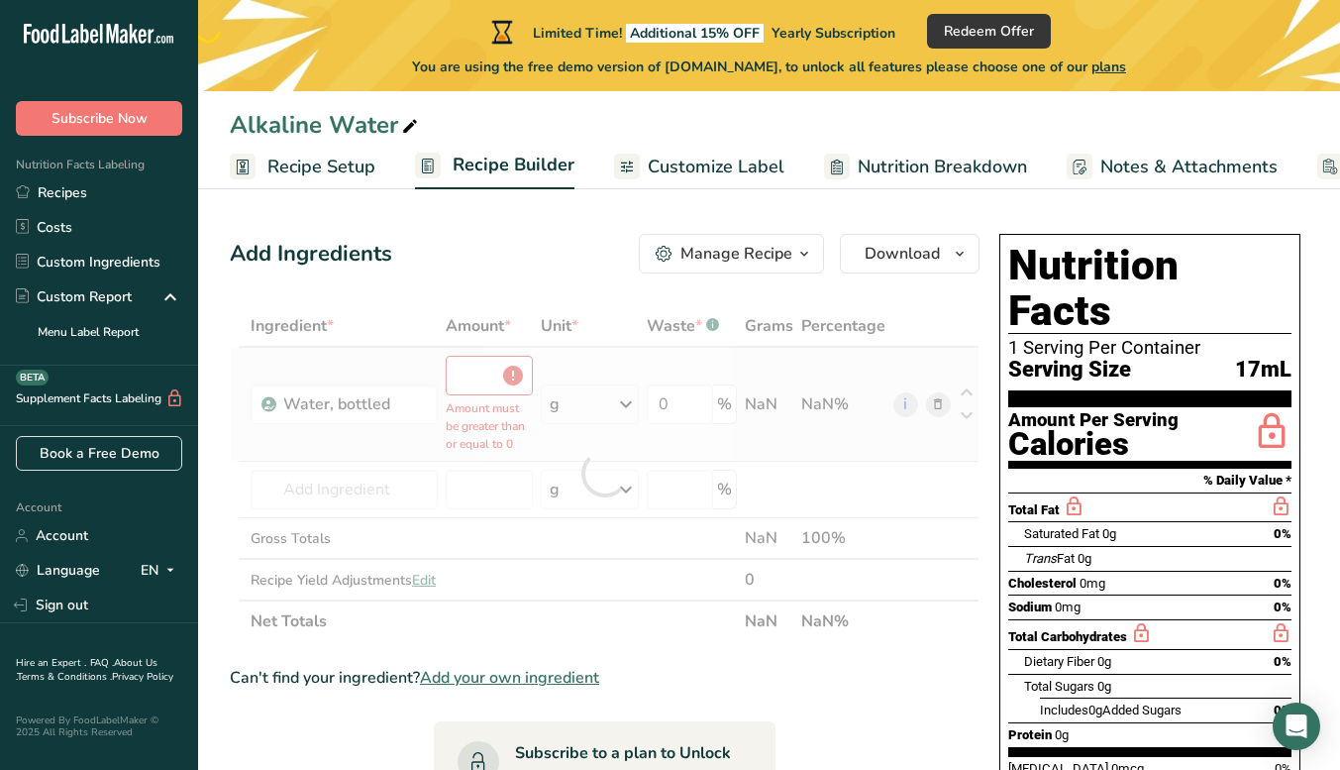
click at [602, 377] on div "Ingredient * Amount * Unit * Waste * .a-a{fill:#347362;}.b-a{fill:#fff;} Grams …" at bounding box center [605, 473] width 750 height 337
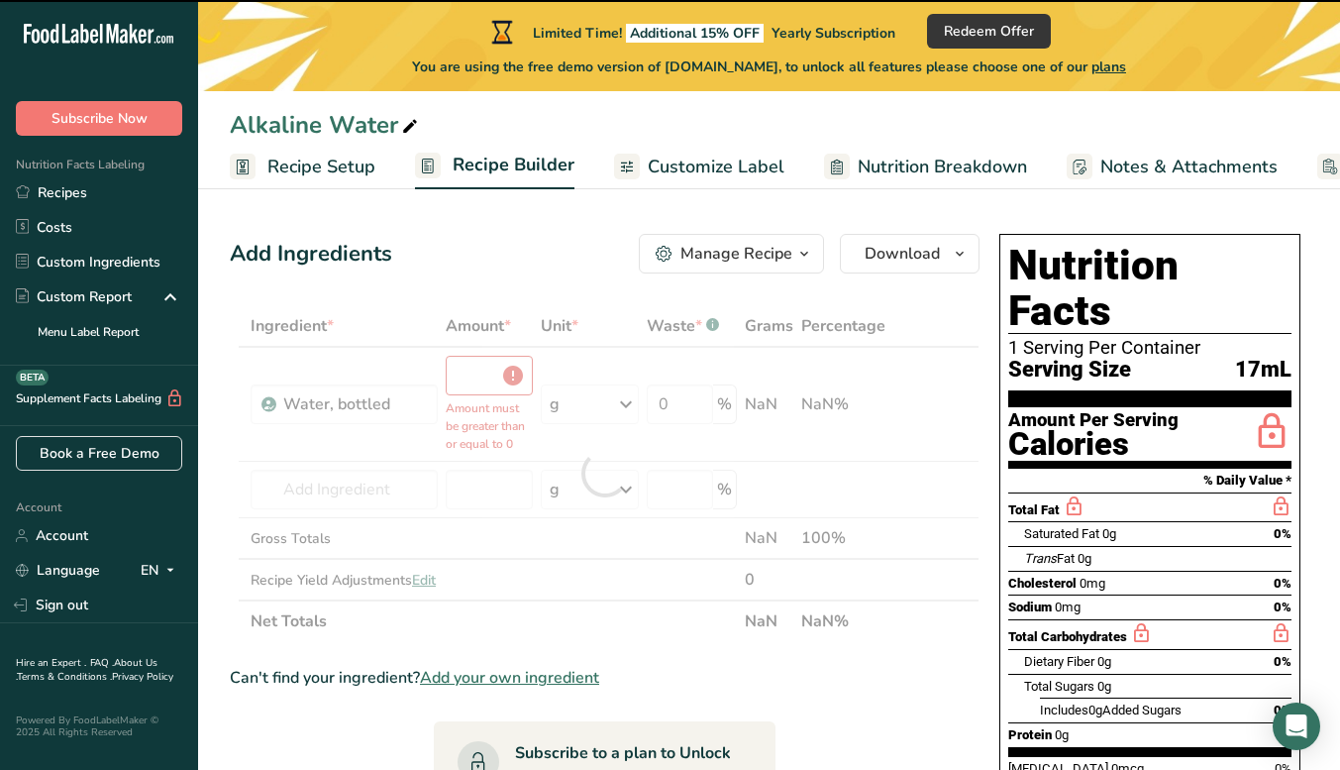
type input "0"
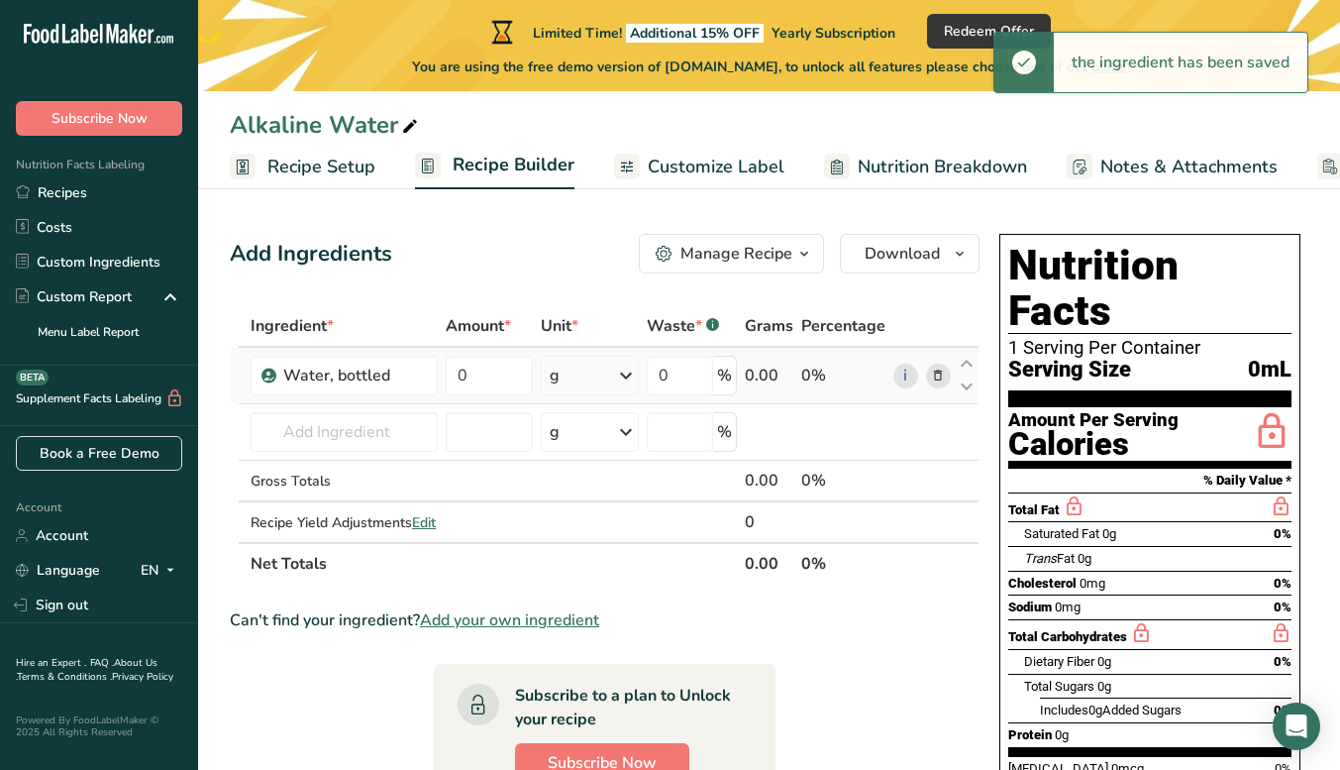
click at [599, 379] on div "g" at bounding box center [590, 376] width 98 height 40
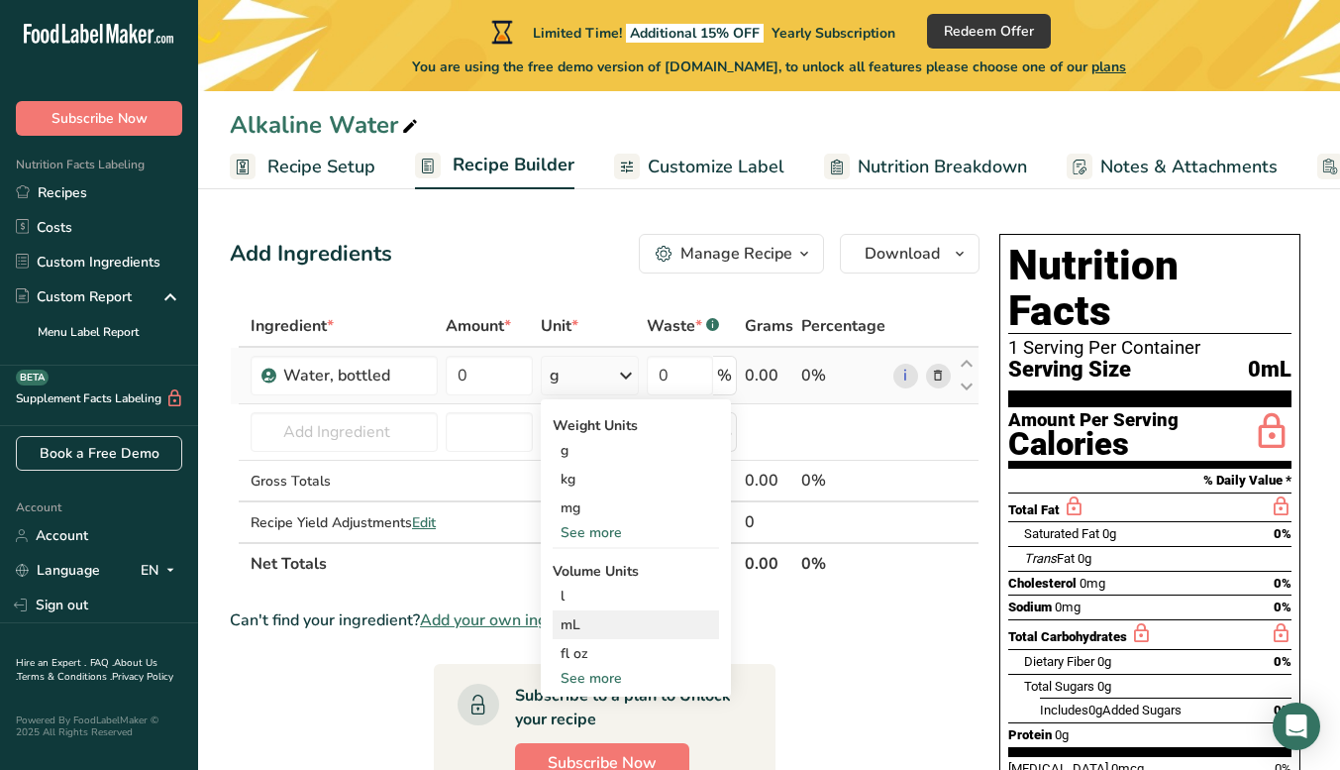
click at [602, 613] on div "mL Volume units require a density conversion. If you know your ingredient's den…" at bounding box center [636, 624] width 166 height 29
click at [512, 380] on input "0" at bounding box center [489, 376] width 87 height 40
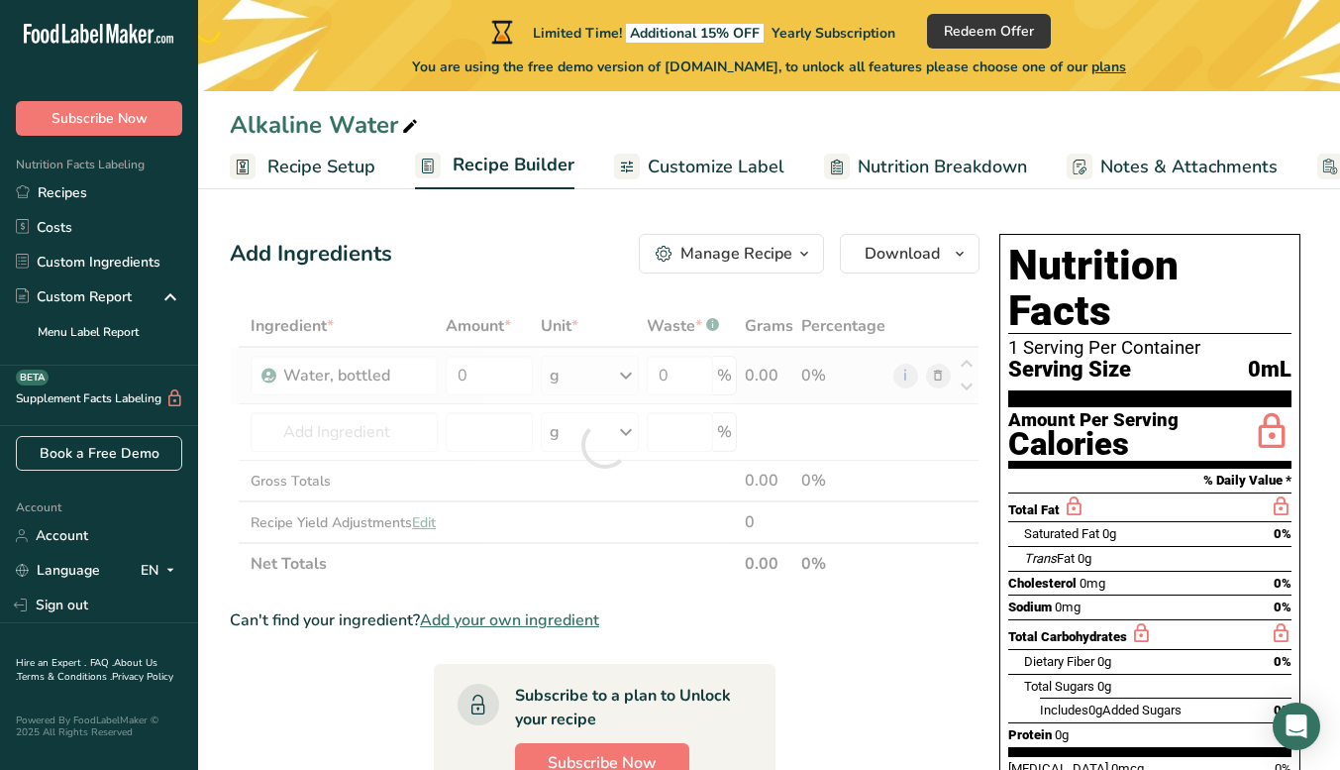
click at [599, 377] on div "Ingredient * Amount * Unit * Waste * .a-a{fill:#347362;}.b-a{fill:#fff;} Grams …" at bounding box center [605, 444] width 750 height 279
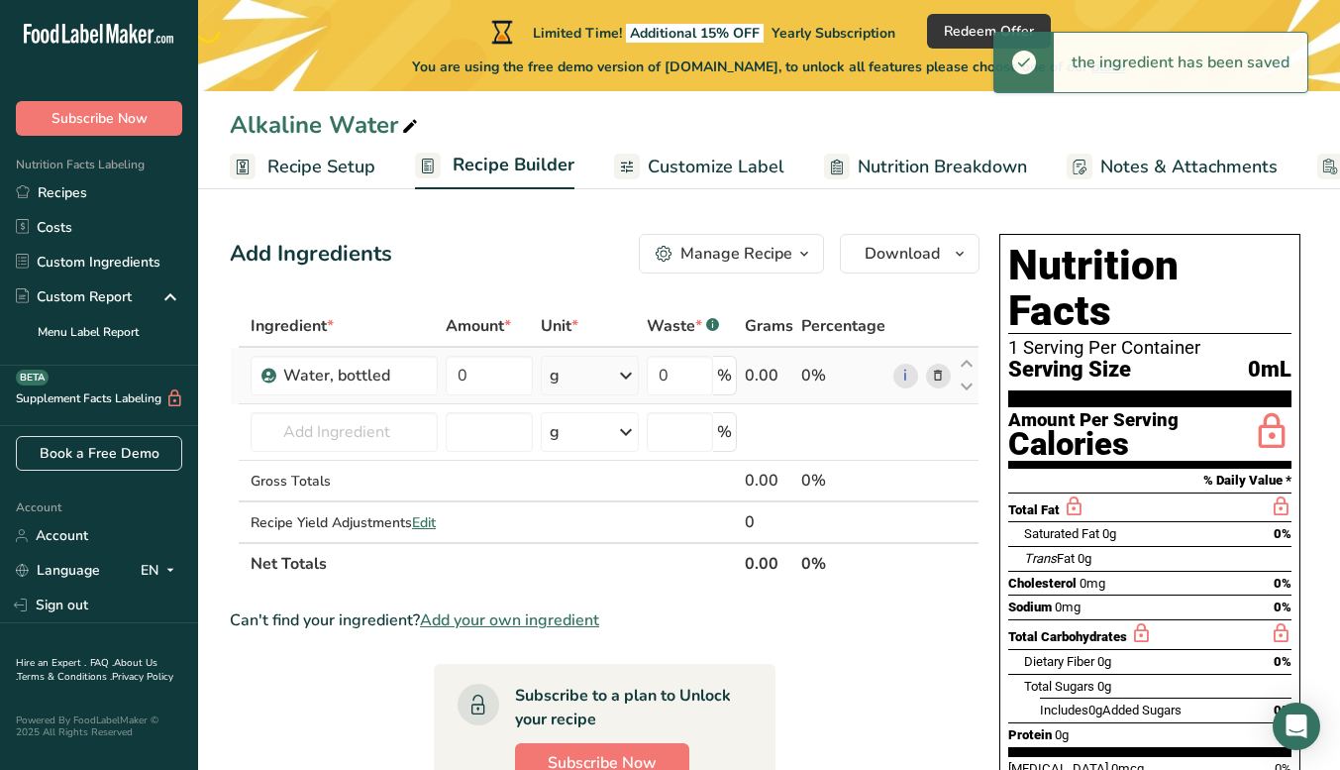
click at [599, 377] on div "g" at bounding box center [590, 376] width 98 height 40
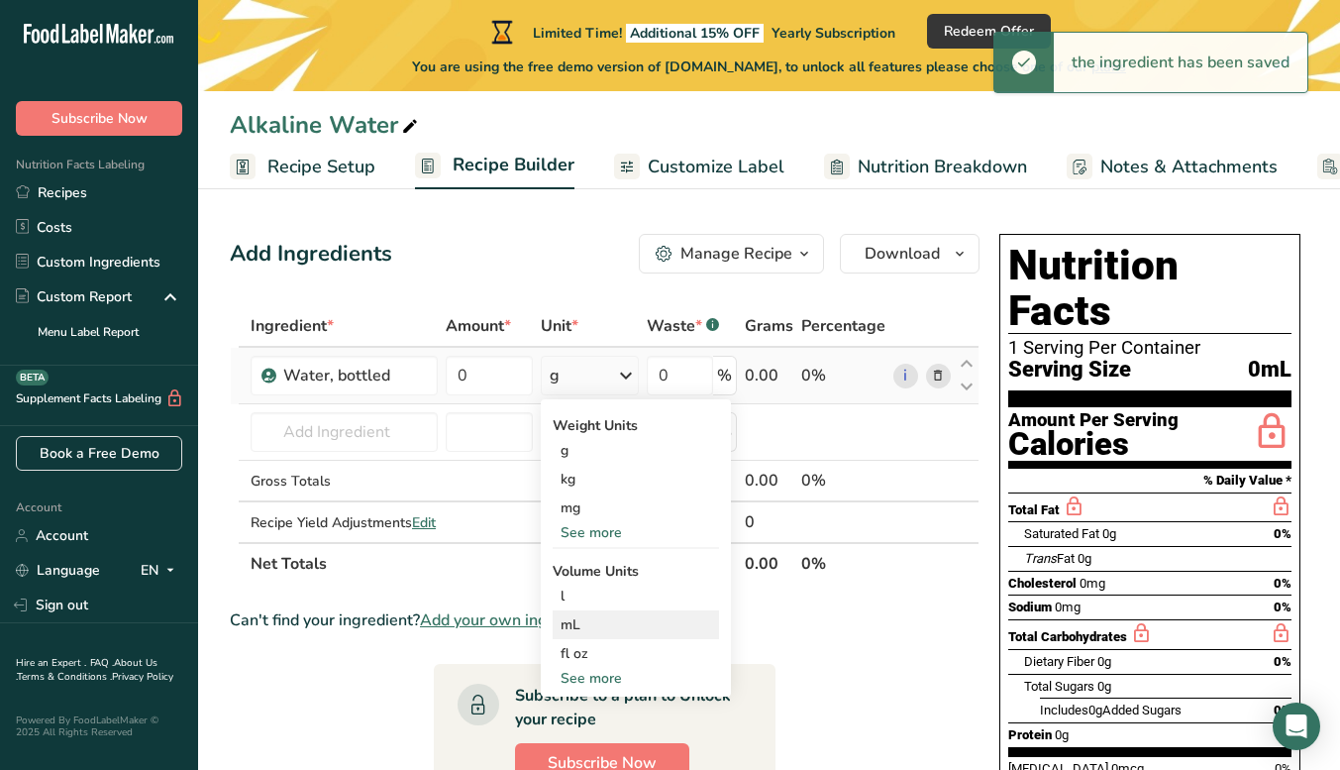
click at [581, 622] on div "mL" at bounding box center [636, 624] width 151 height 21
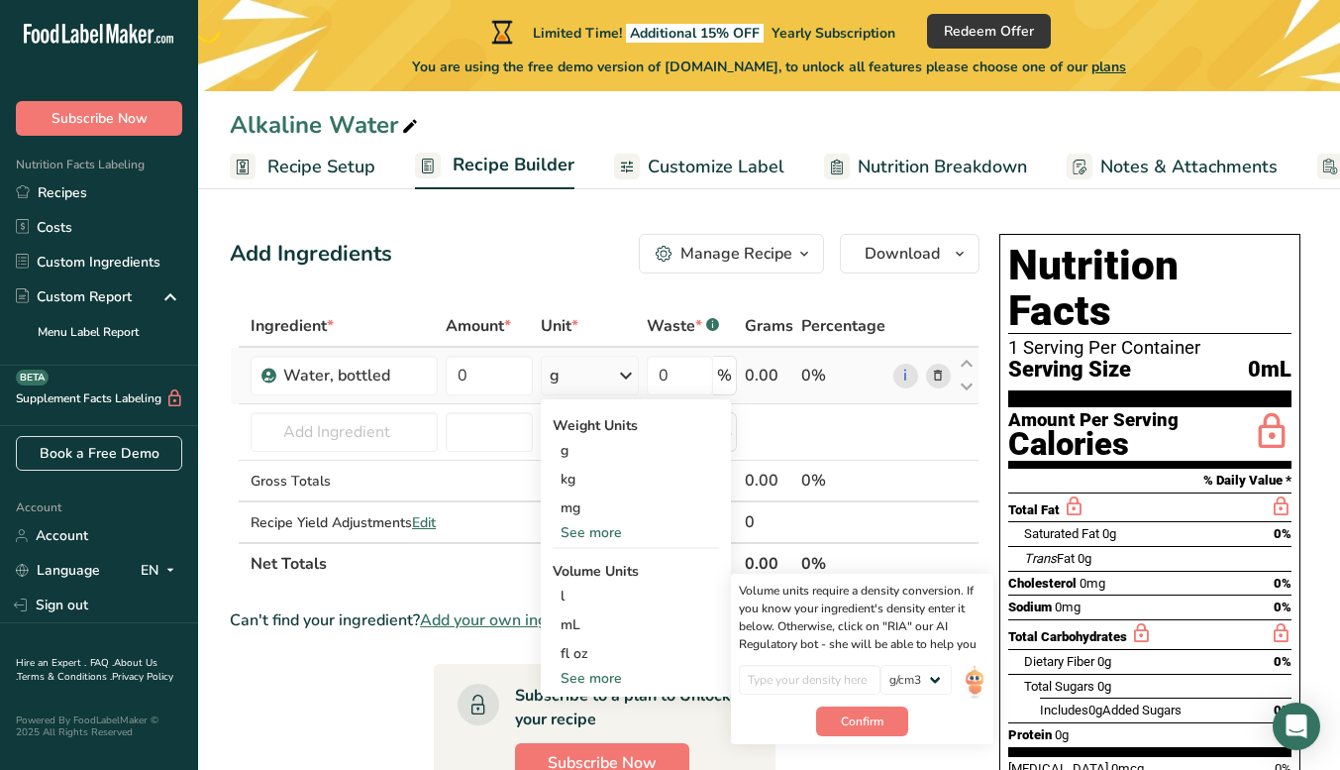
click at [604, 534] on div "See more" at bounding box center [636, 532] width 166 height 21
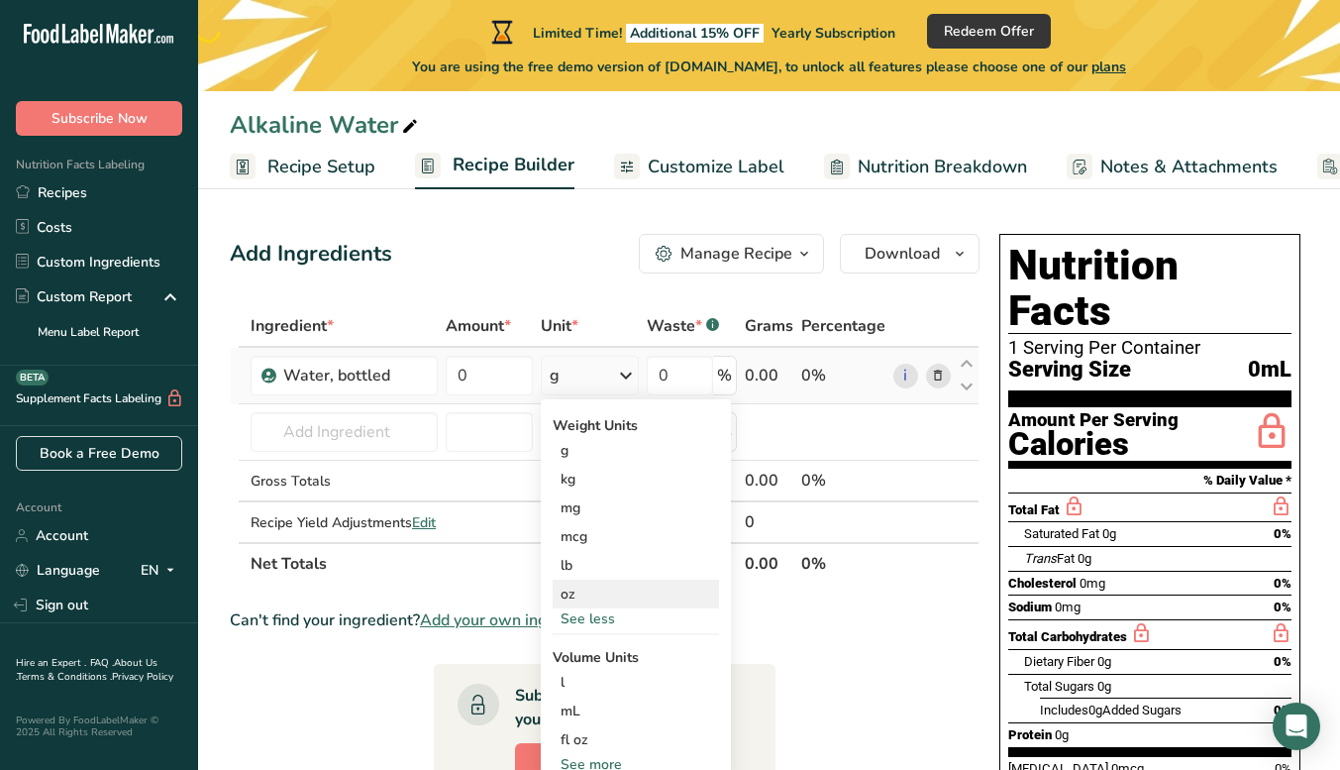
click at [598, 598] on div "oz" at bounding box center [636, 594] width 166 height 29
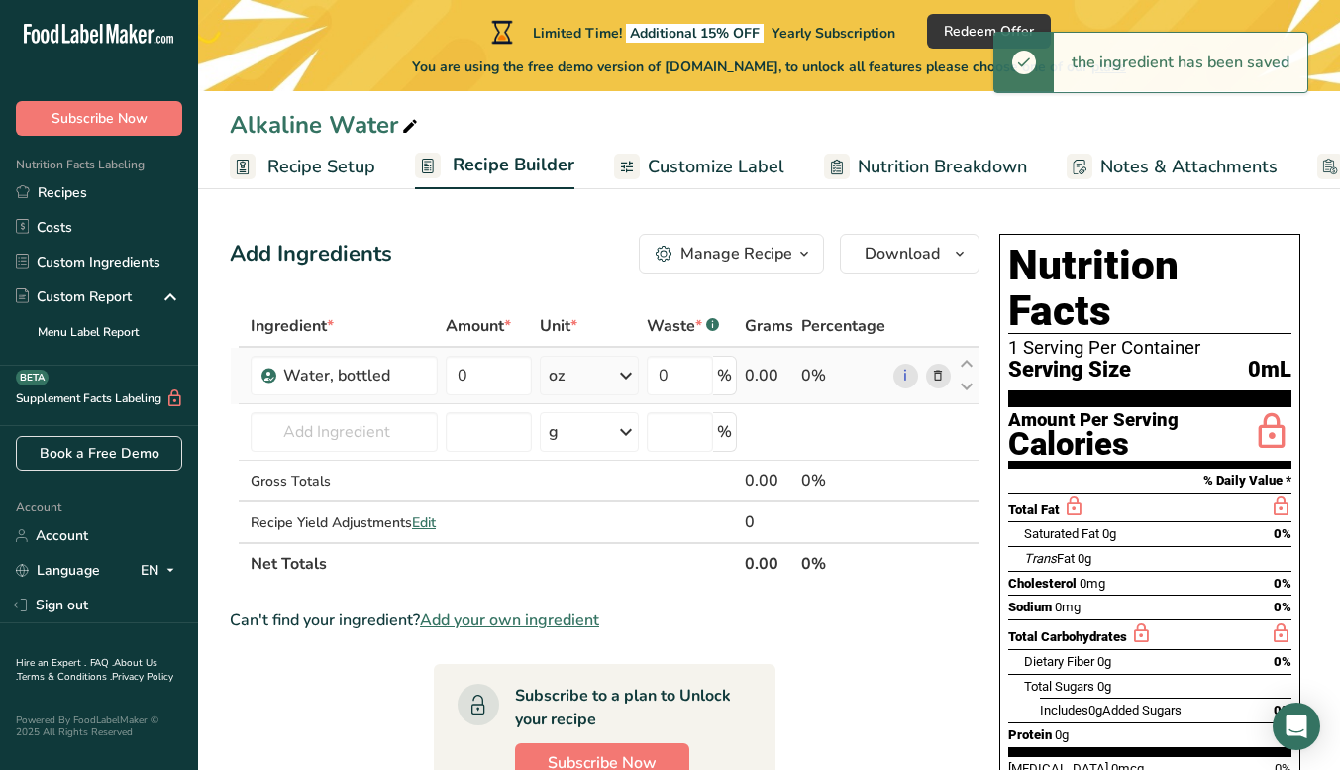
click at [612, 376] on div "oz" at bounding box center [590, 376] width 100 height 40
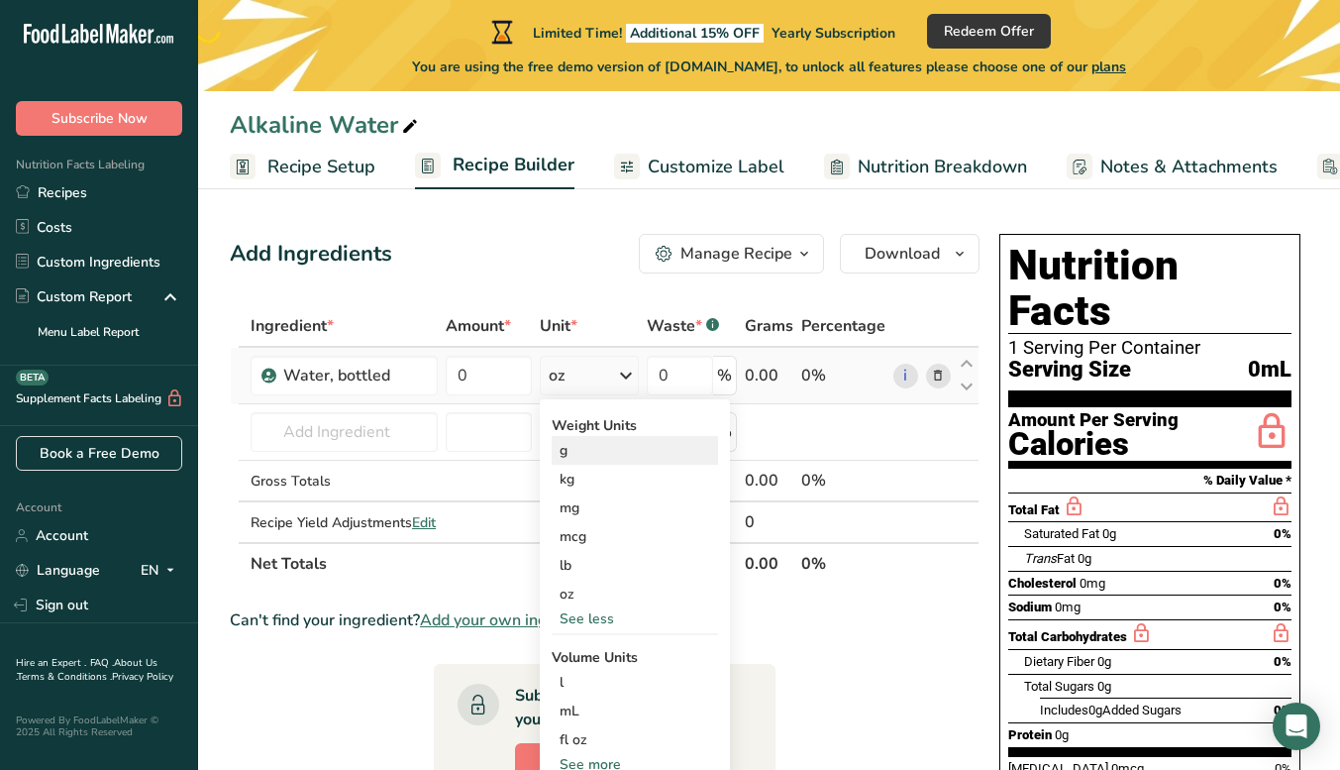
click at [595, 456] on div "g" at bounding box center [635, 450] width 166 height 29
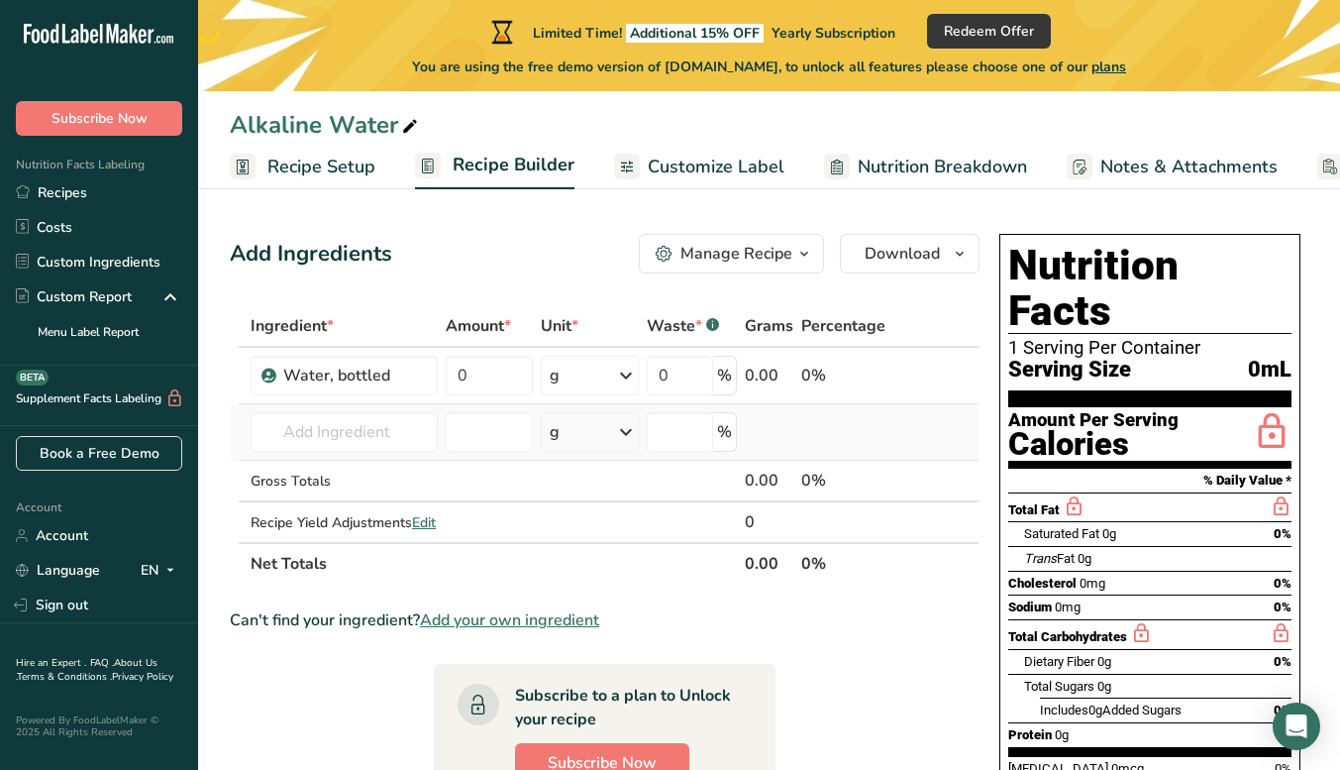
click at [612, 434] on div "g" at bounding box center [590, 432] width 98 height 40
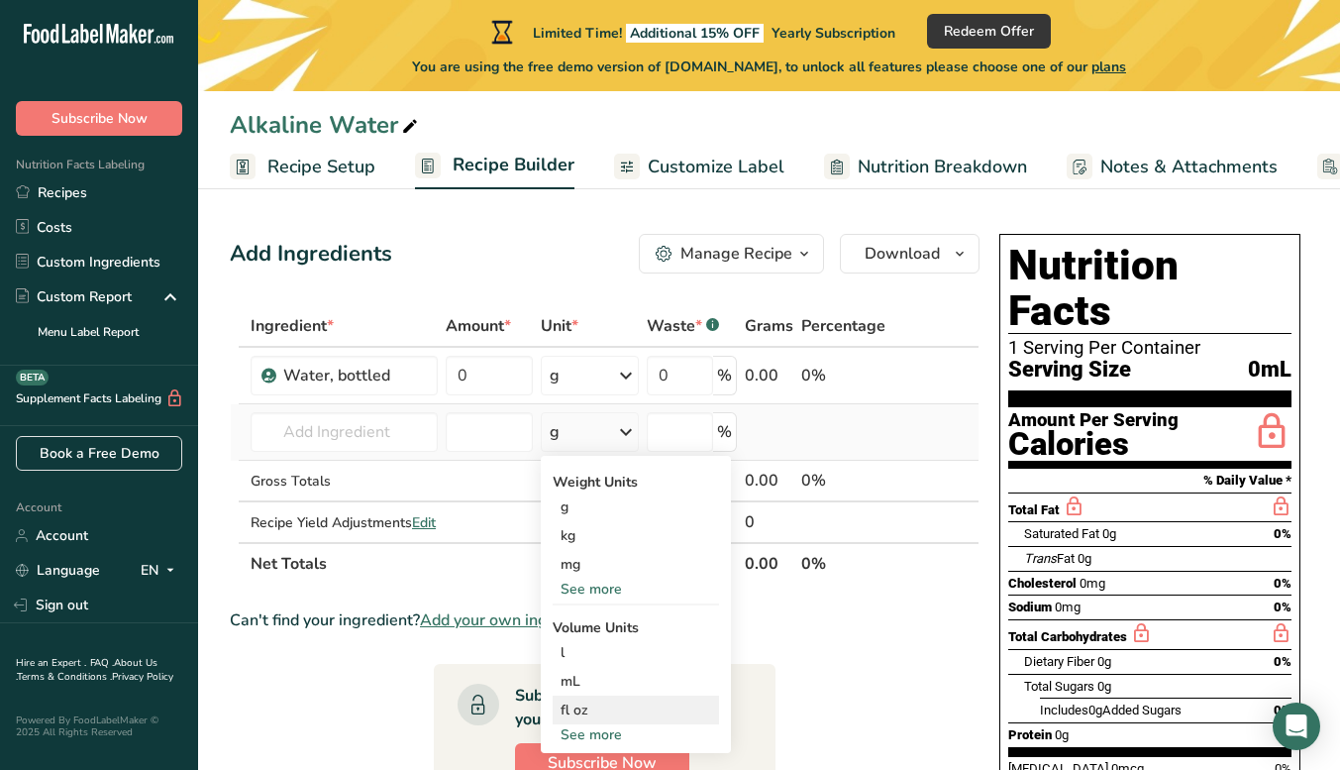
click at [611, 705] on div "fl oz" at bounding box center [636, 709] width 151 height 21
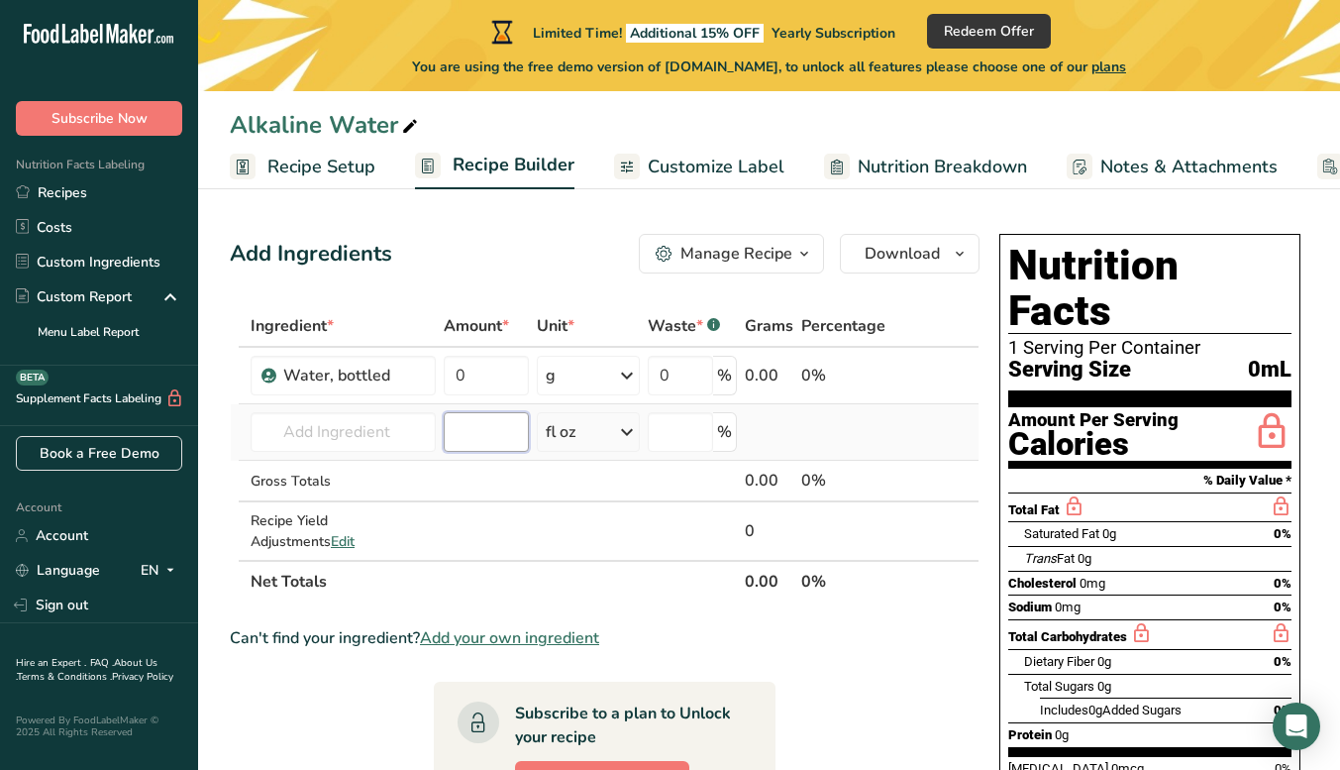
click at [467, 430] on input "number" at bounding box center [486, 432] width 85 height 40
click at [604, 435] on div "fl oz" at bounding box center [589, 432] width 104 height 40
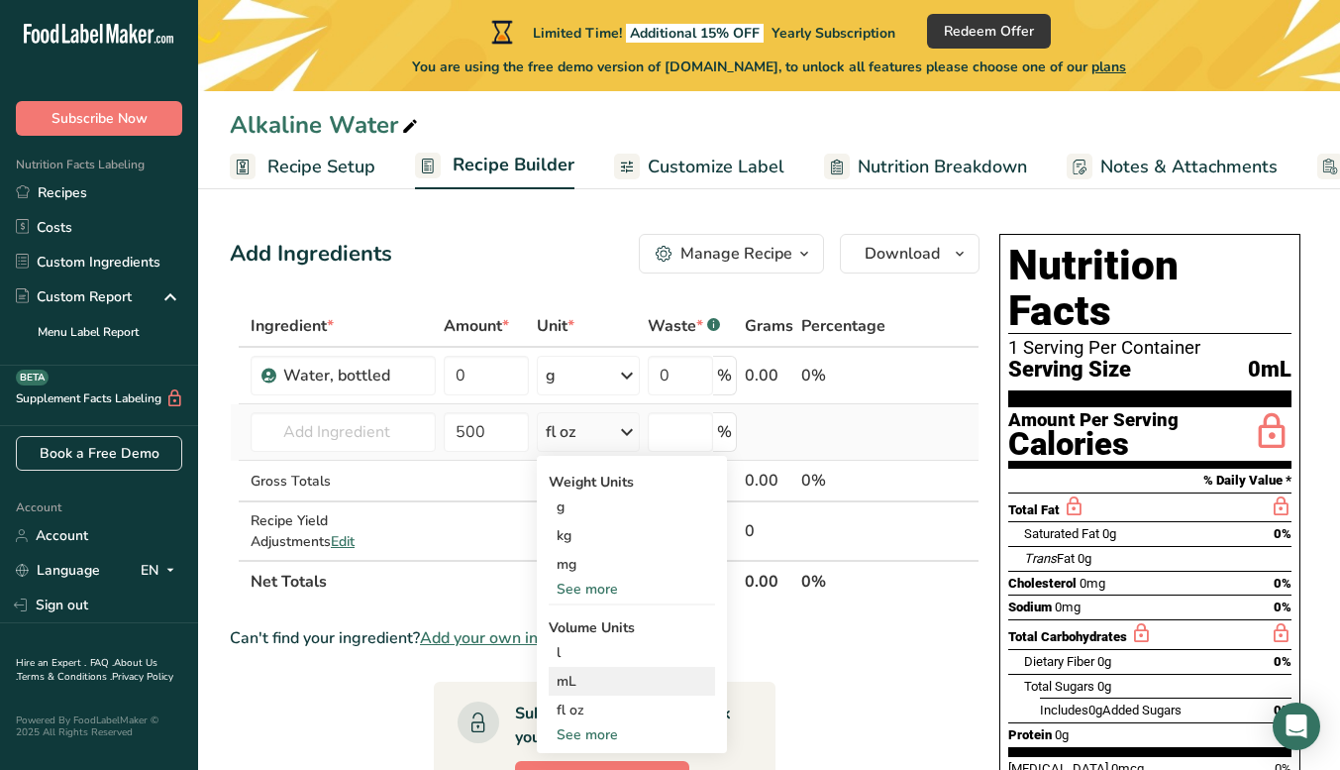
click at [605, 683] on div "mL" at bounding box center [632, 681] width 151 height 21
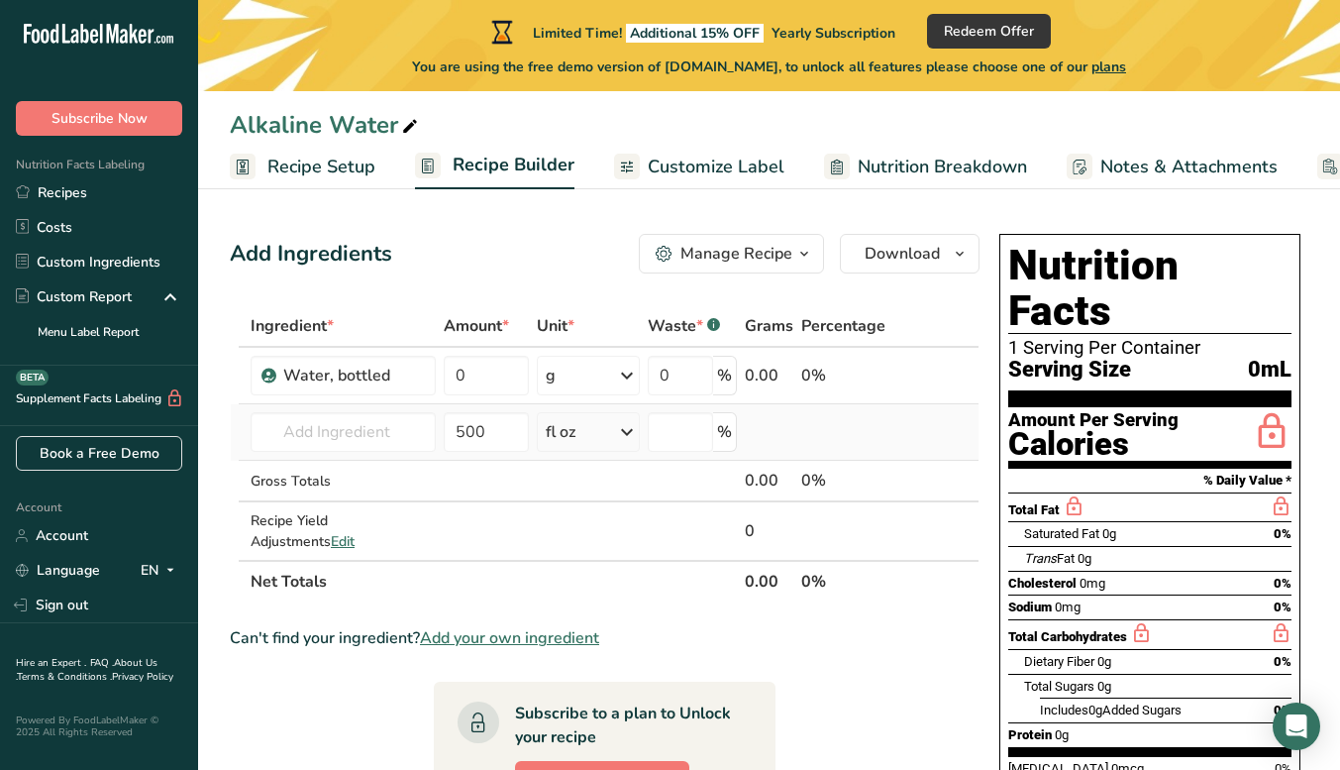
click at [615, 428] on div "fl oz" at bounding box center [589, 432] width 104 height 40
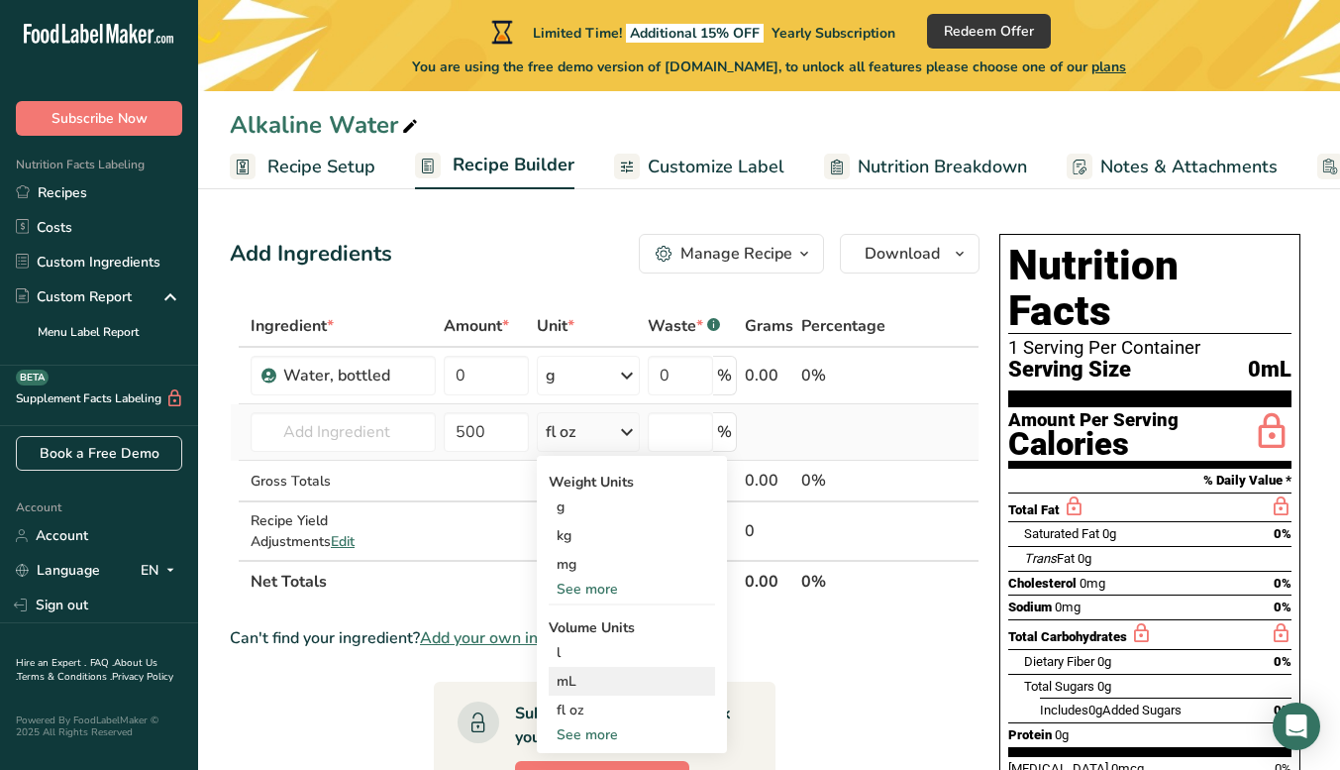
click at [608, 678] on div "mL" at bounding box center [632, 681] width 151 height 21
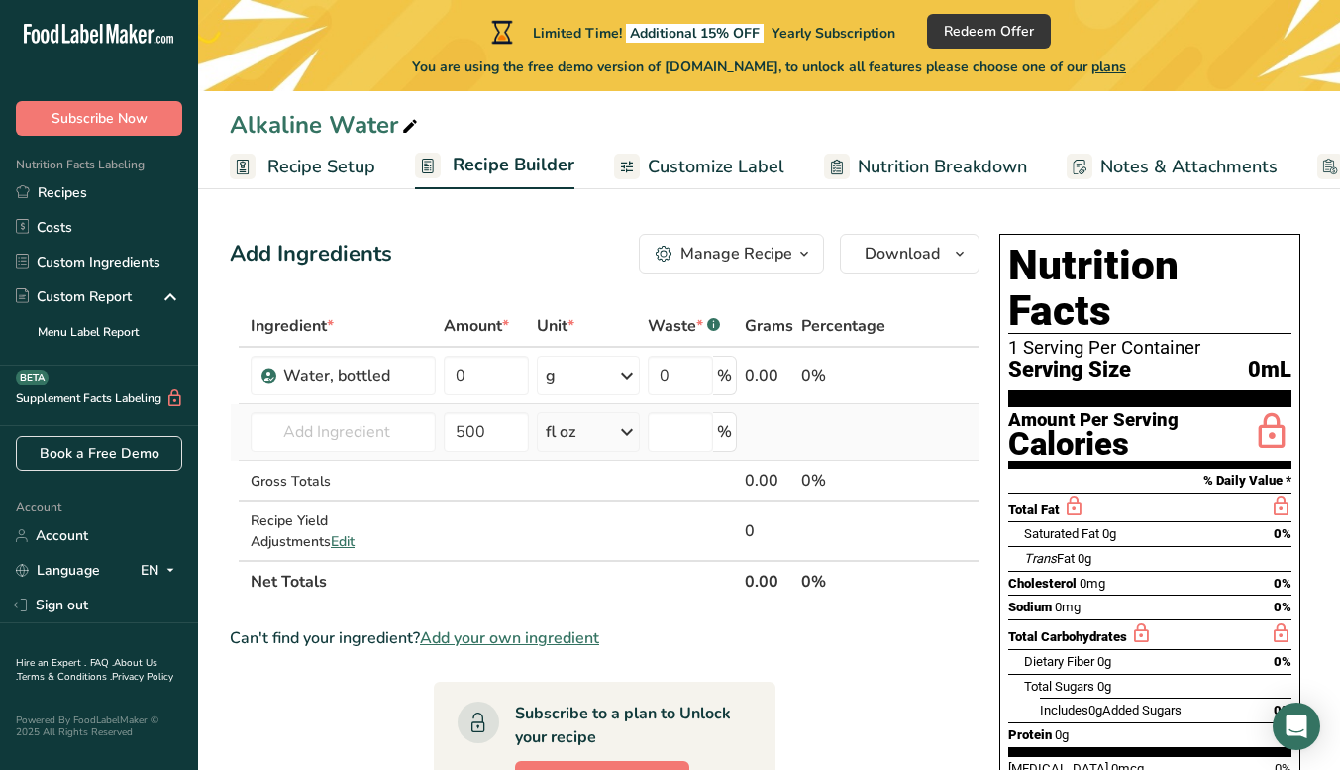
click at [602, 432] on div "fl oz" at bounding box center [589, 432] width 104 height 40
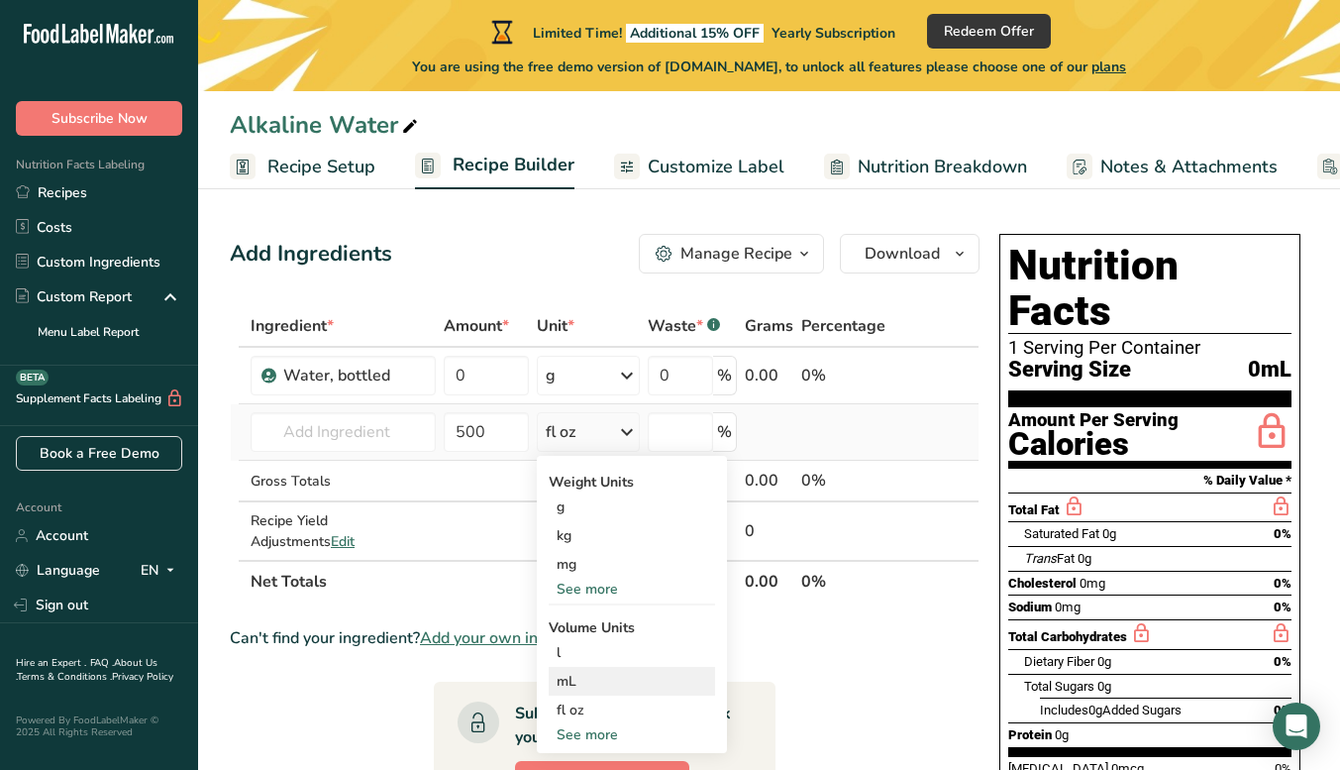
click at [595, 675] on div "mL" at bounding box center [632, 681] width 151 height 21
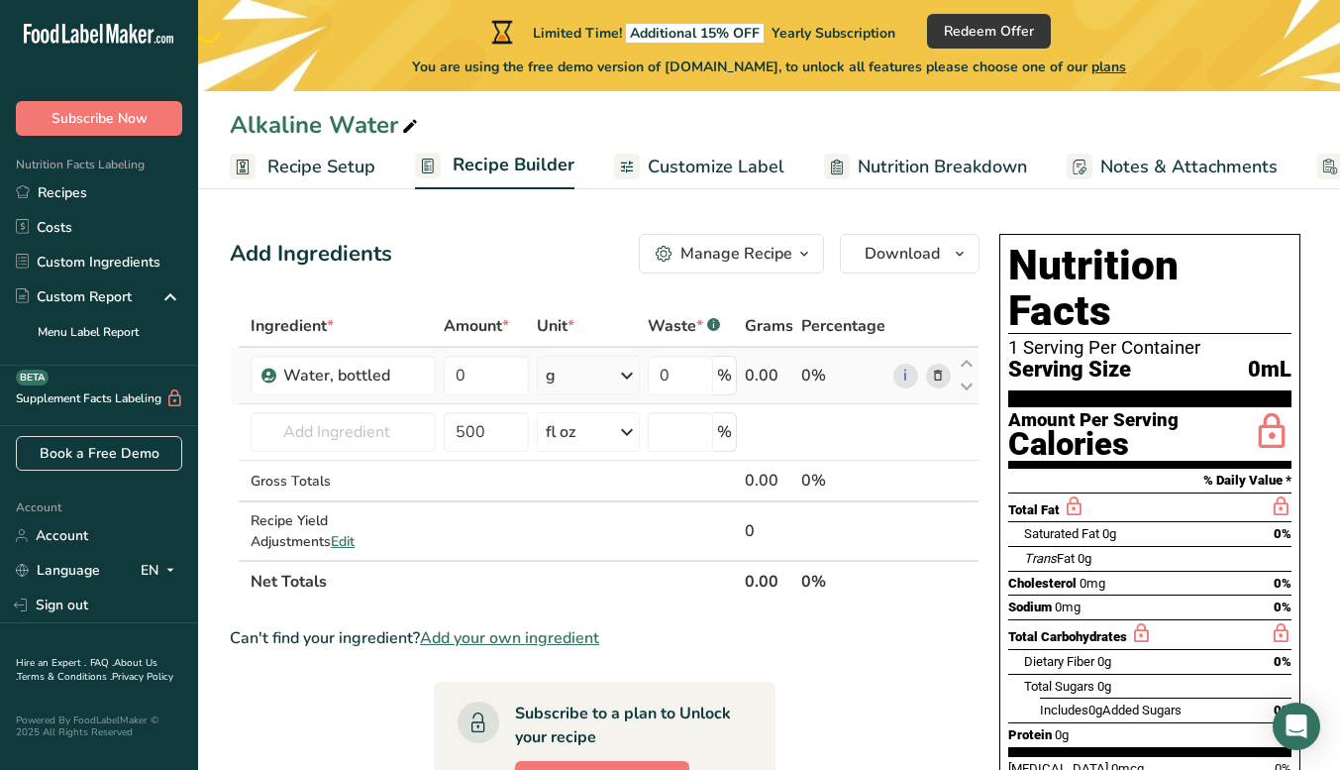
click at [597, 368] on div "g" at bounding box center [589, 376] width 104 height 40
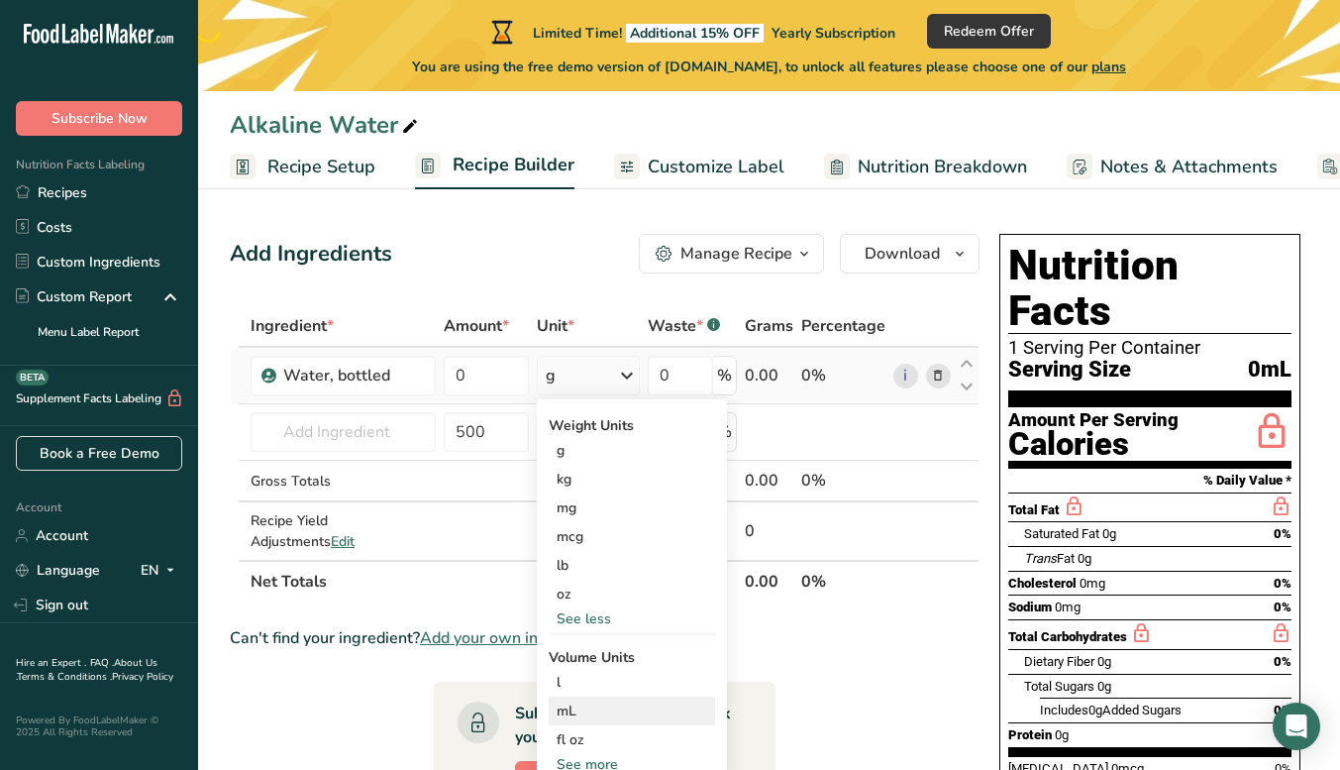
click at [595, 709] on div "mL" at bounding box center [632, 710] width 151 height 21
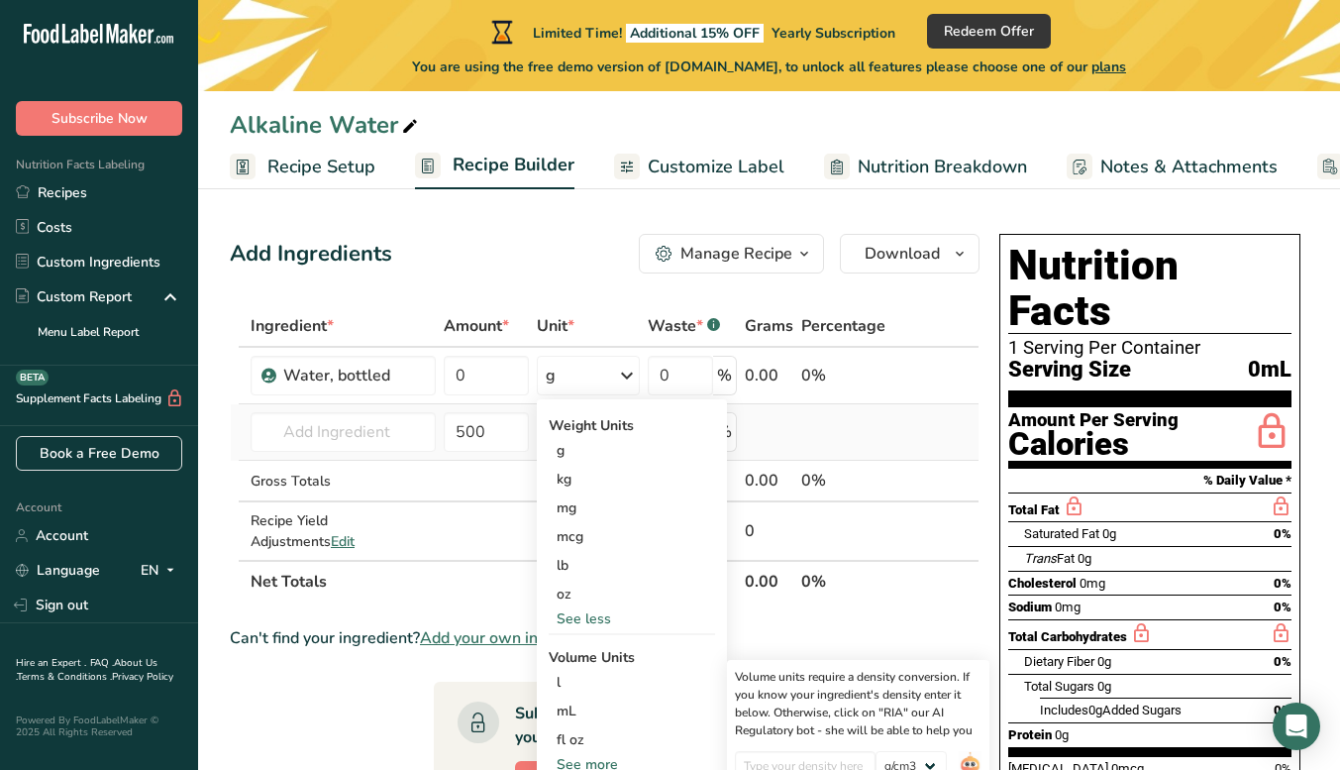
click at [531, 451] on td "500" at bounding box center [486, 432] width 93 height 56
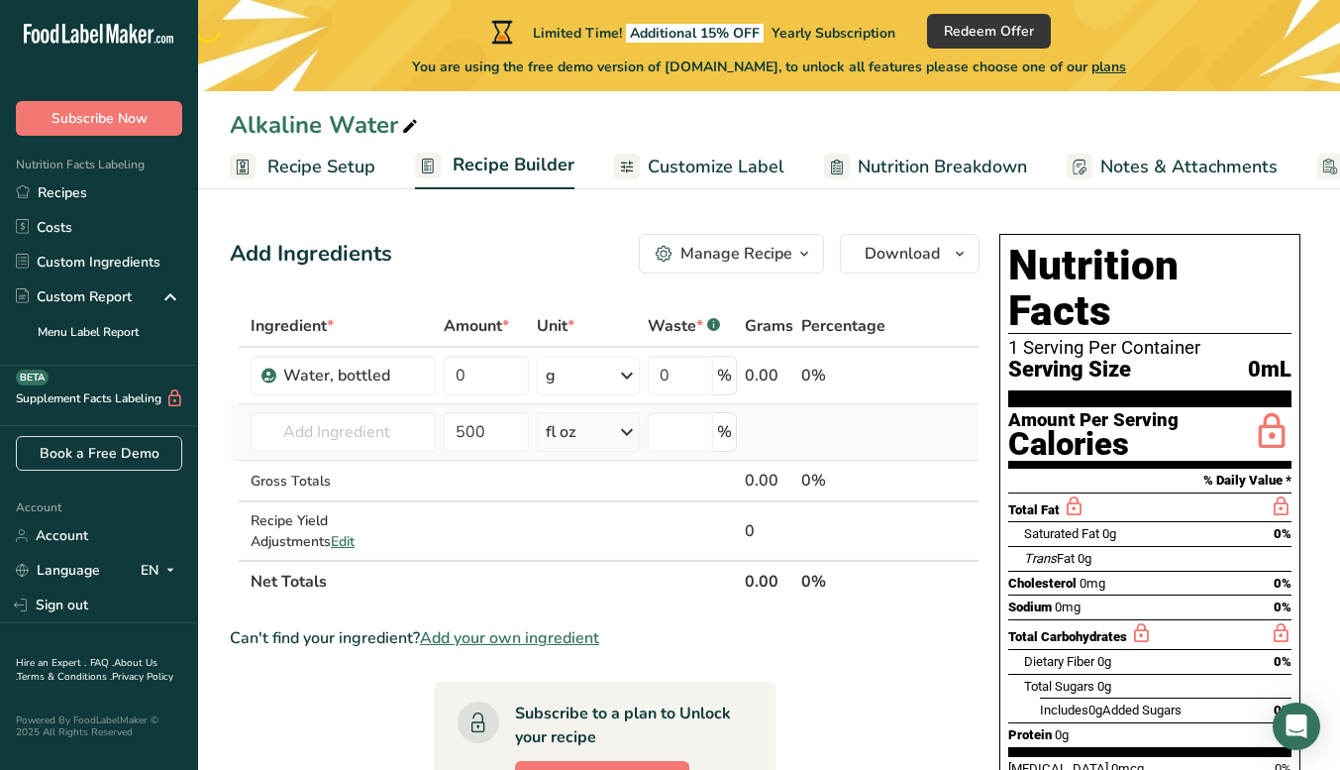
click at [592, 435] on div "fl oz" at bounding box center [589, 432] width 104 height 40
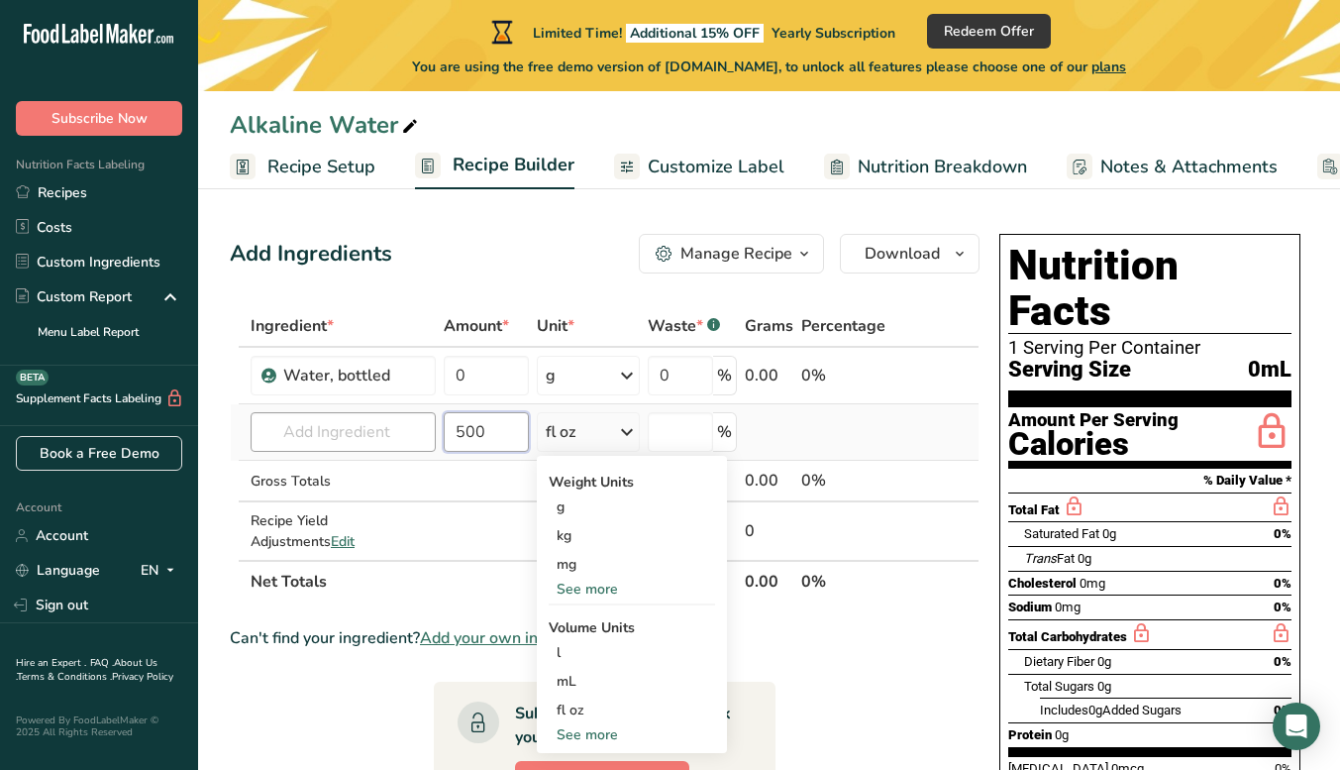
drag, startPoint x: 500, startPoint y: 430, endPoint x: 409, endPoint y: 426, distance: 91.2
click at [409, 426] on tr "Water, bottled 14438 Beverages, water, bottled, non-carbonated, CRYSTAL GEYSER …" at bounding box center [605, 432] width 748 height 56
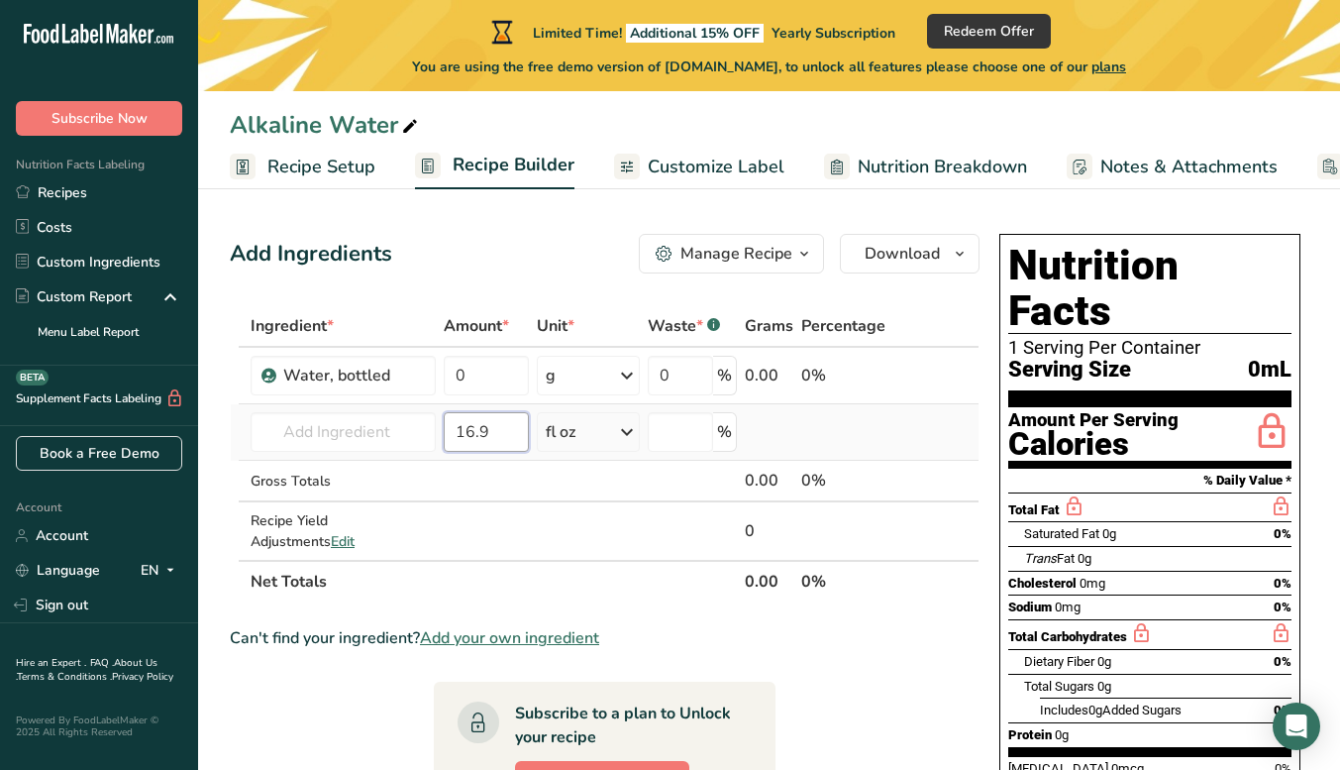
type input "16.9"
click at [830, 430] on td at bounding box center [844, 432] width 92 height 56
click at [387, 442] on input "text" at bounding box center [343, 432] width 185 height 40
click at [573, 433] on div "fl oz" at bounding box center [561, 432] width 30 height 24
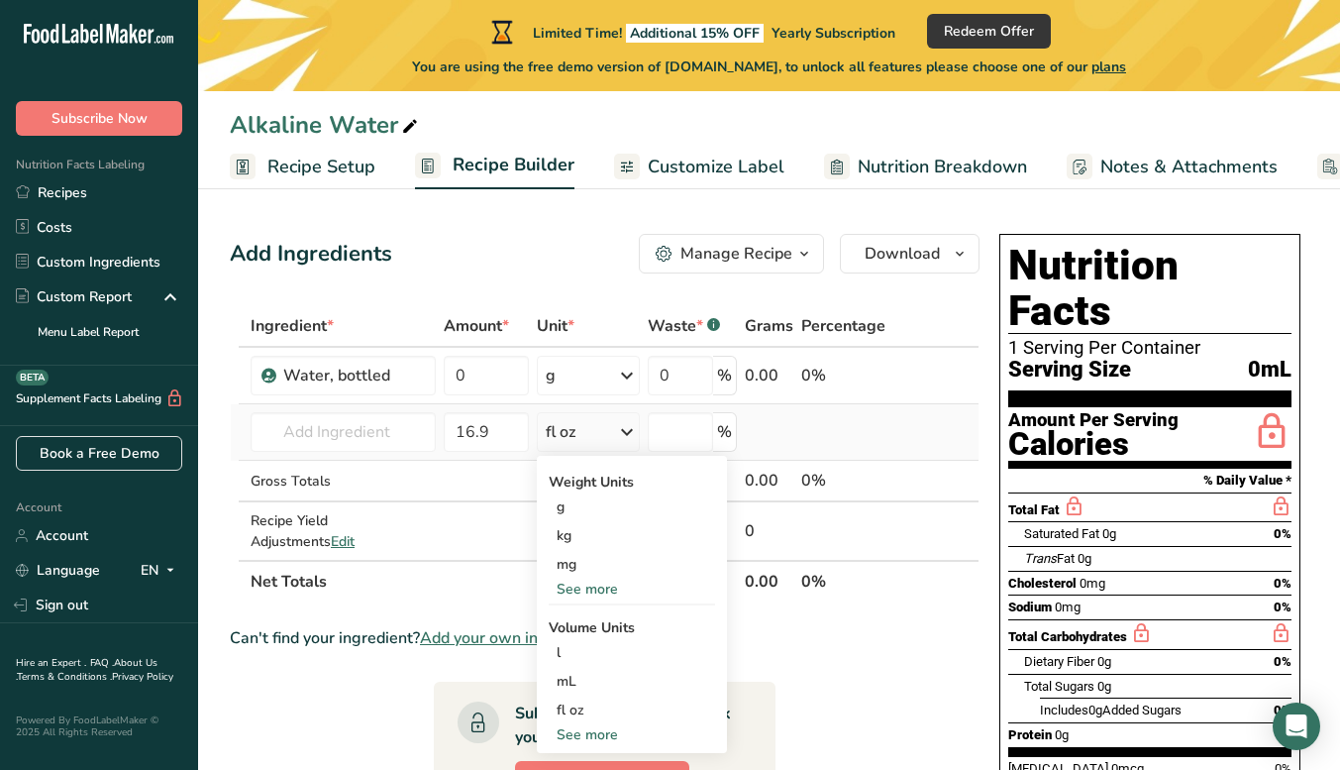
click at [578, 480] on div "Weight Units" at bounding box center [632, 482] width 166 height 21
click at [591, 595] on div "See more" at bounding box center [632, 589] width 166 height 21
click at [496, 436] on input "16.9" at bounding box center [486, 432] width 85 height 40
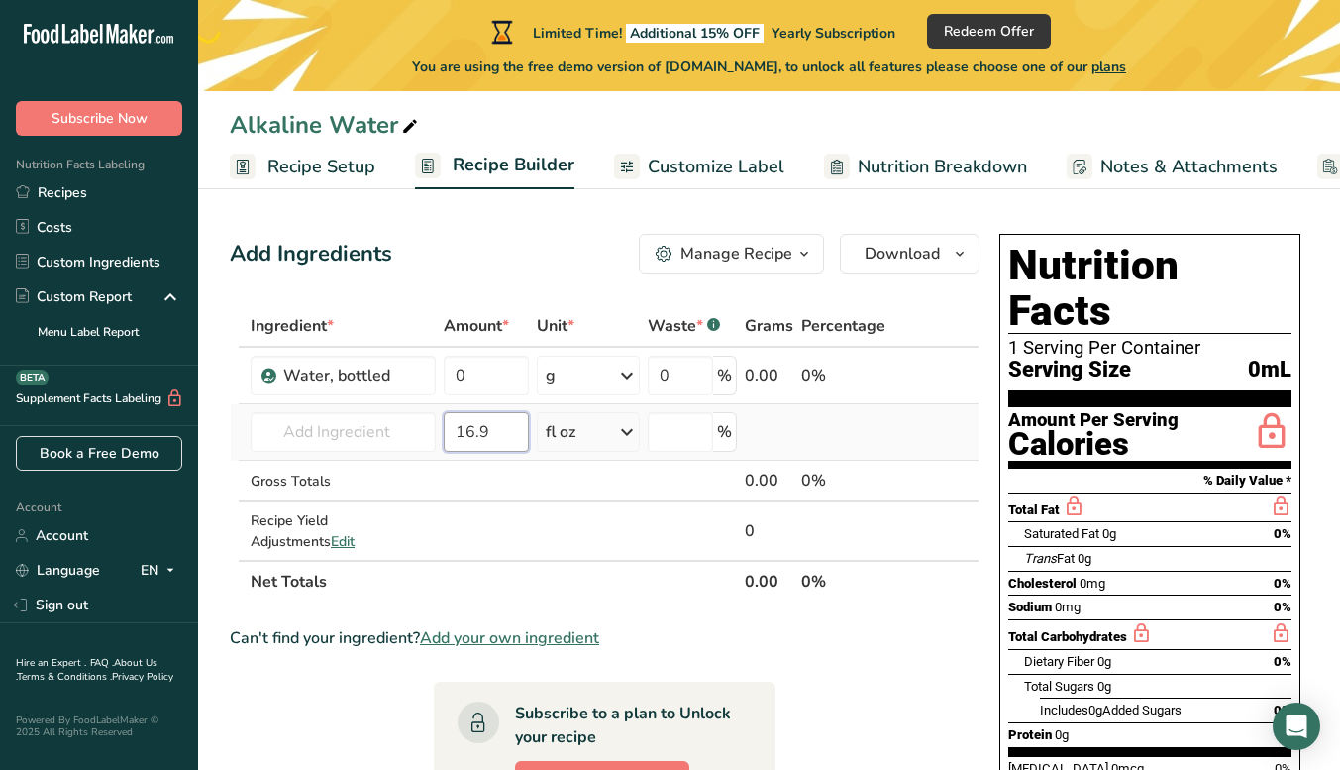
click at [444, 428] on input "16.9" at bounding box center [486, 432] width 85 height 40
type input "0"
click at [904, 443] on td at bounding box center [922, 432] width 65 height 56
click at [799, 255] on icon "button" at bounding box center [805, 254] width 16 height 25
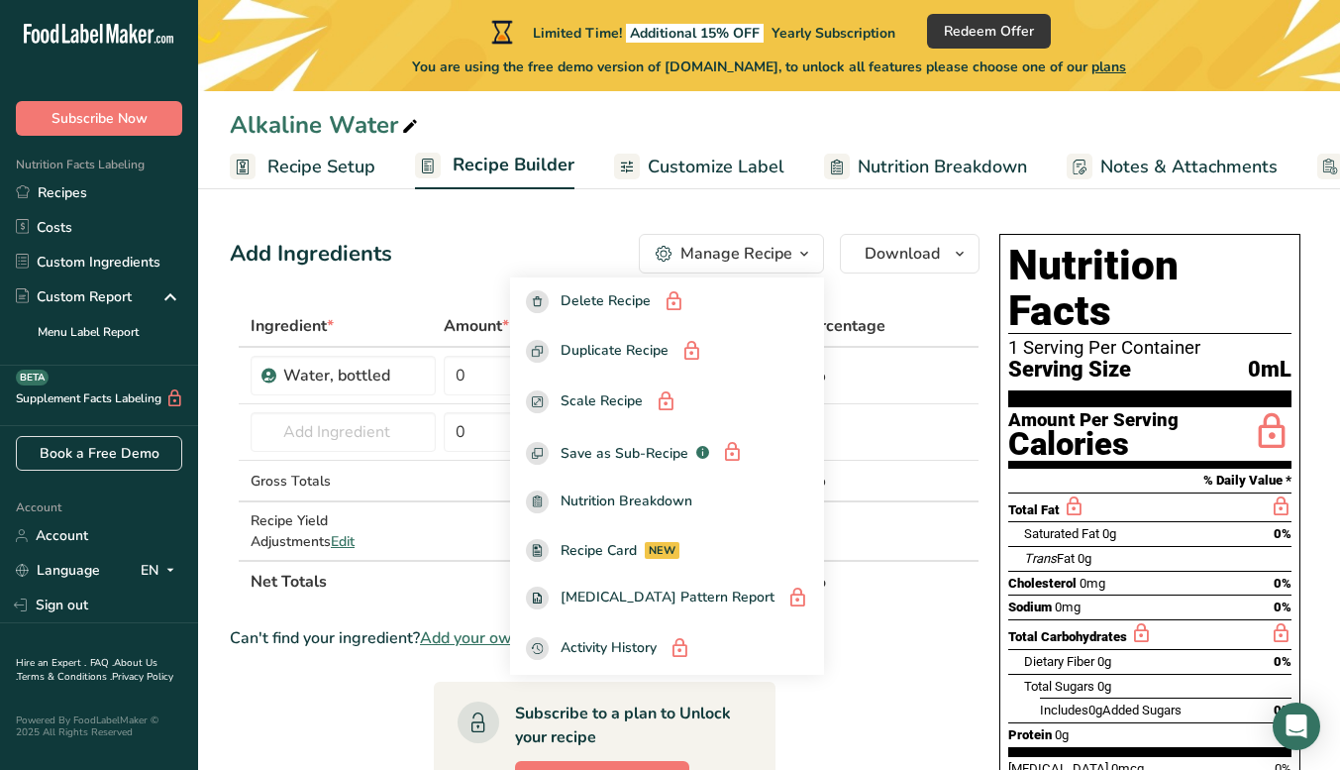
click at [799, 254] on icon "button" at bounding box center [805, 254] width 16 height 25
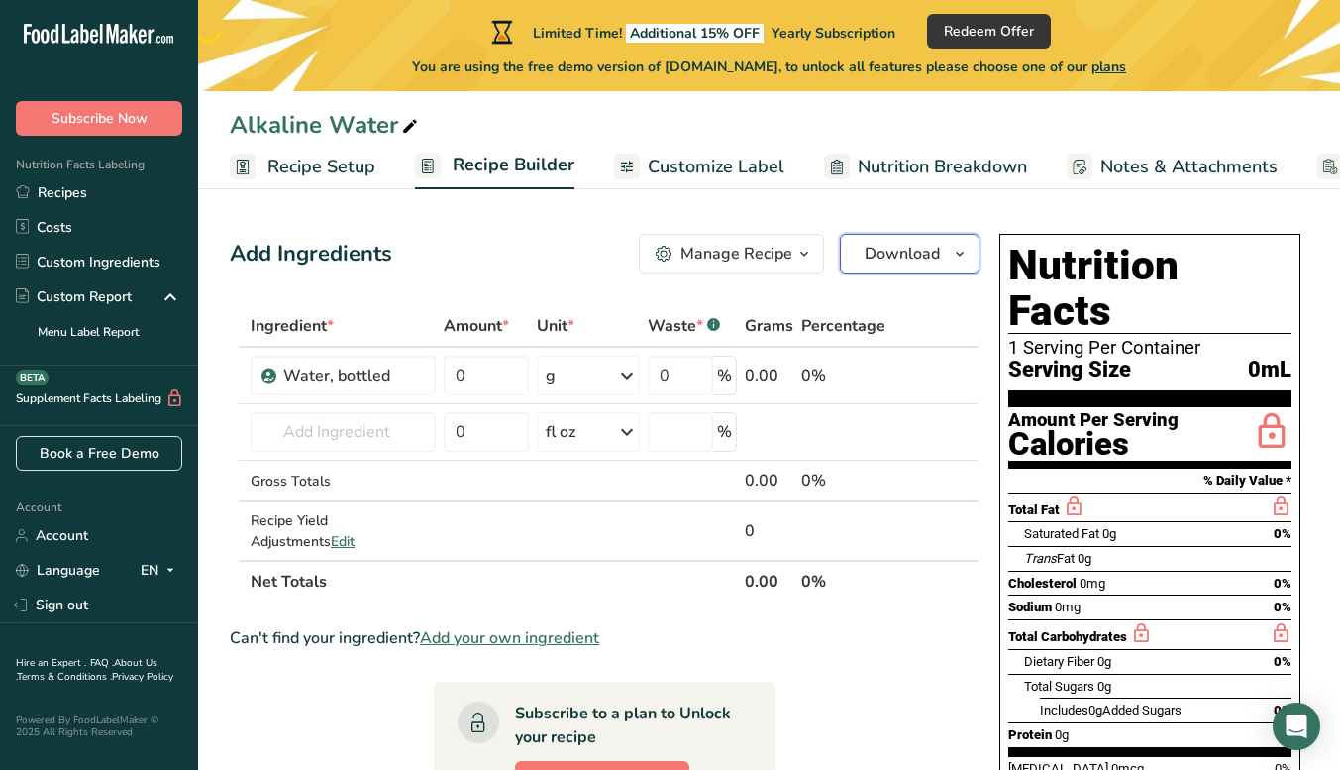
click at [926, 246] on span "Download" at bounding box center [902, 254] width 75 height 24
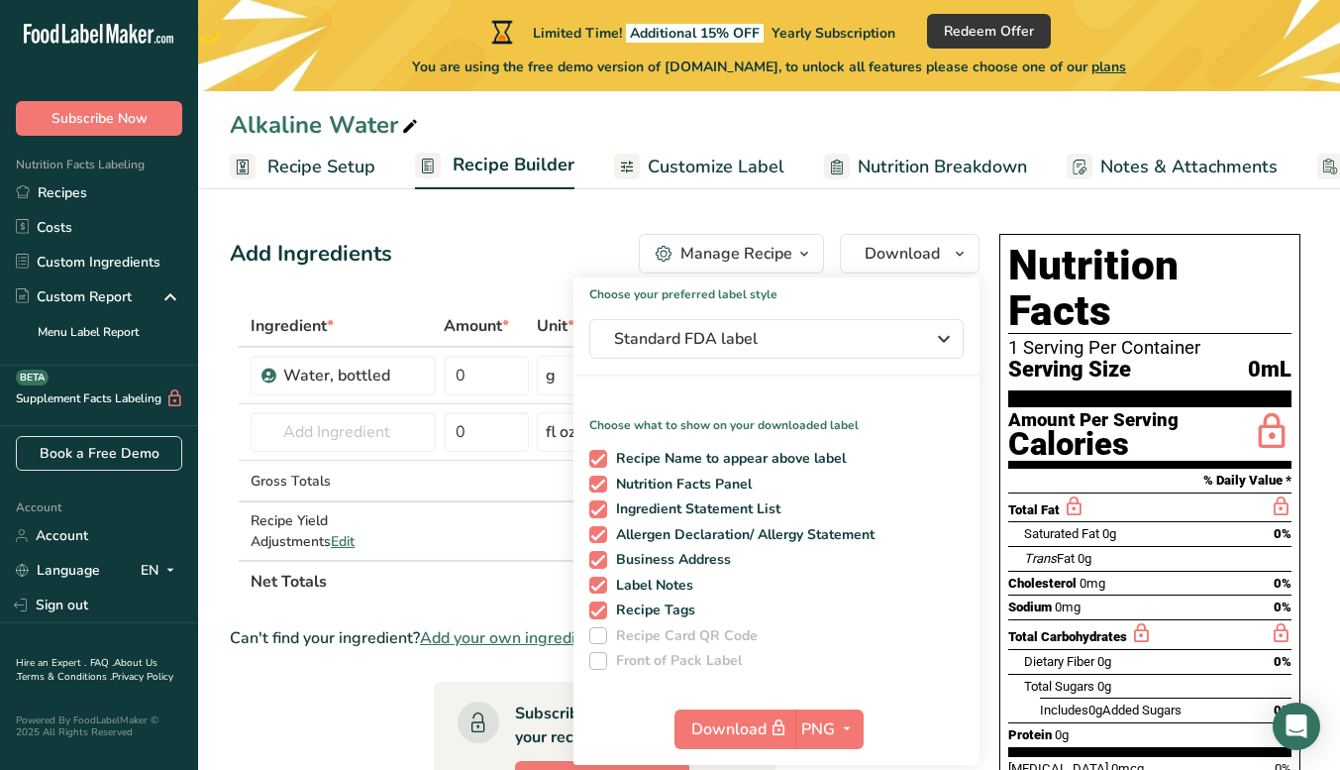
click at [812, 221] on section "Add Ingredients Manage Recipe Delete Recipe Duplicate Recipe Scale Recipe Save …" at bounding box center [769, 756] width 1142 height 1124
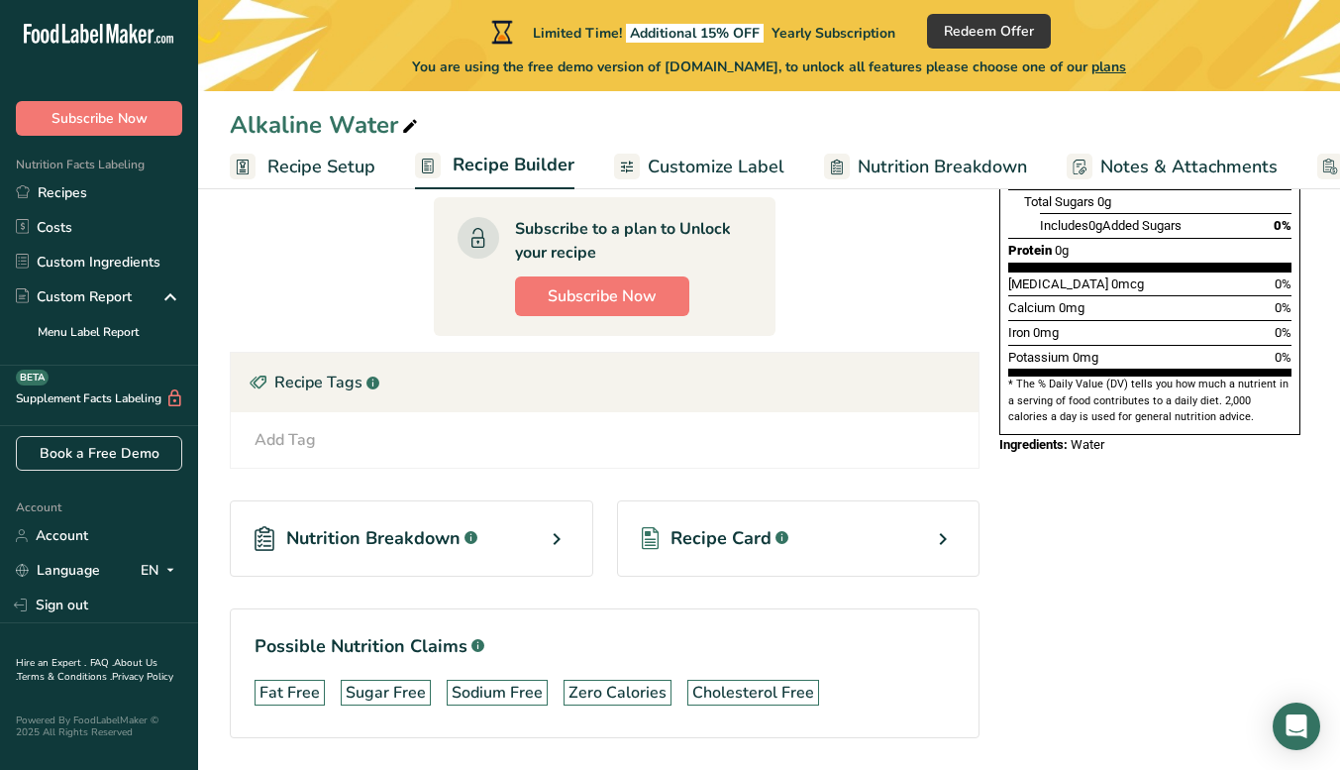
scroll to position [548, 0]
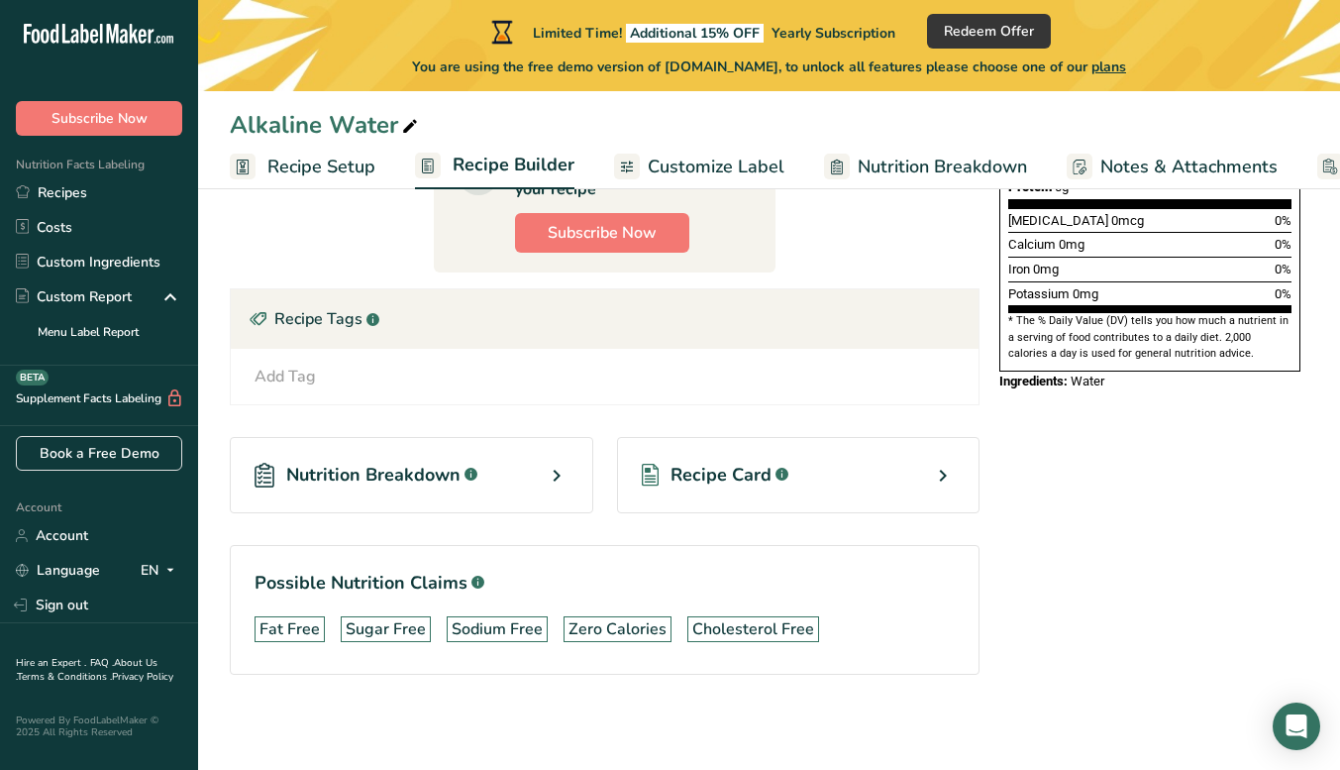
click at [557, 472] on icon at bounding box center [557, 476] width 24 height 36
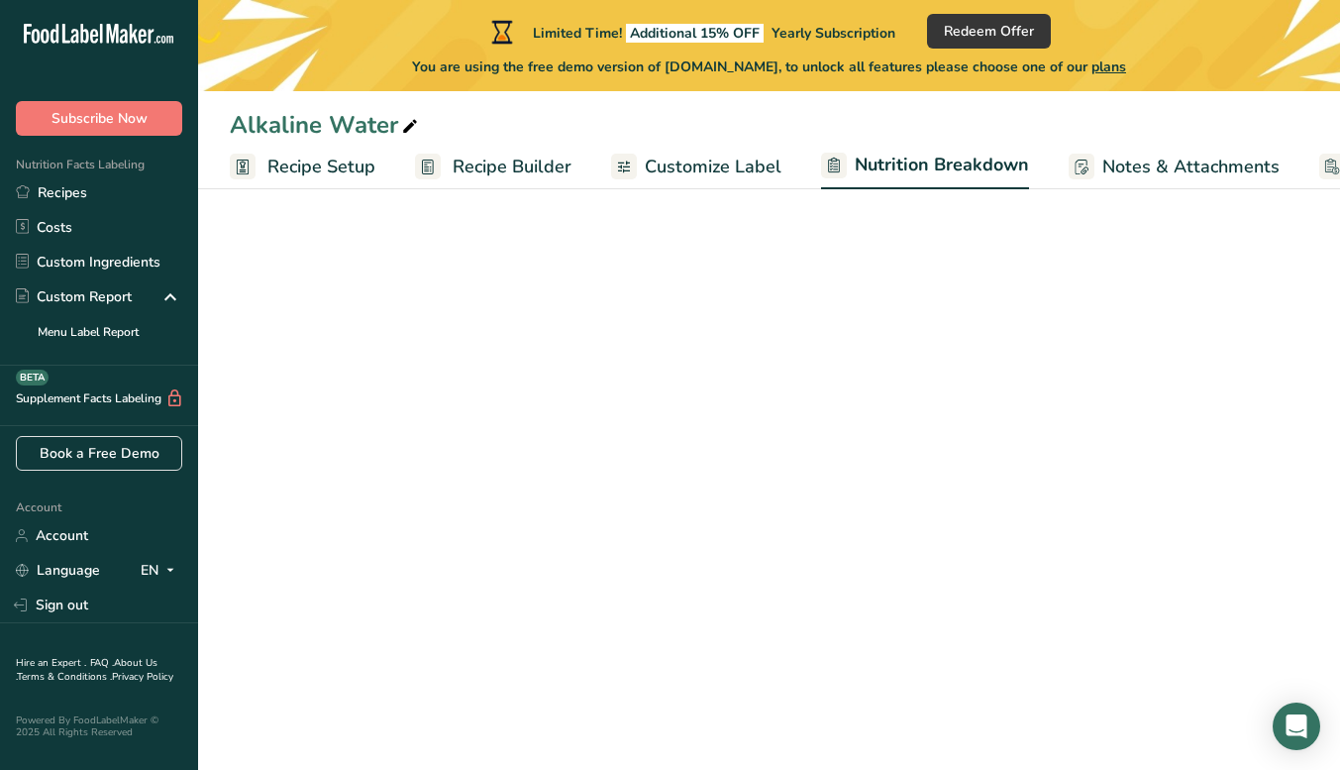
select select "Calories"
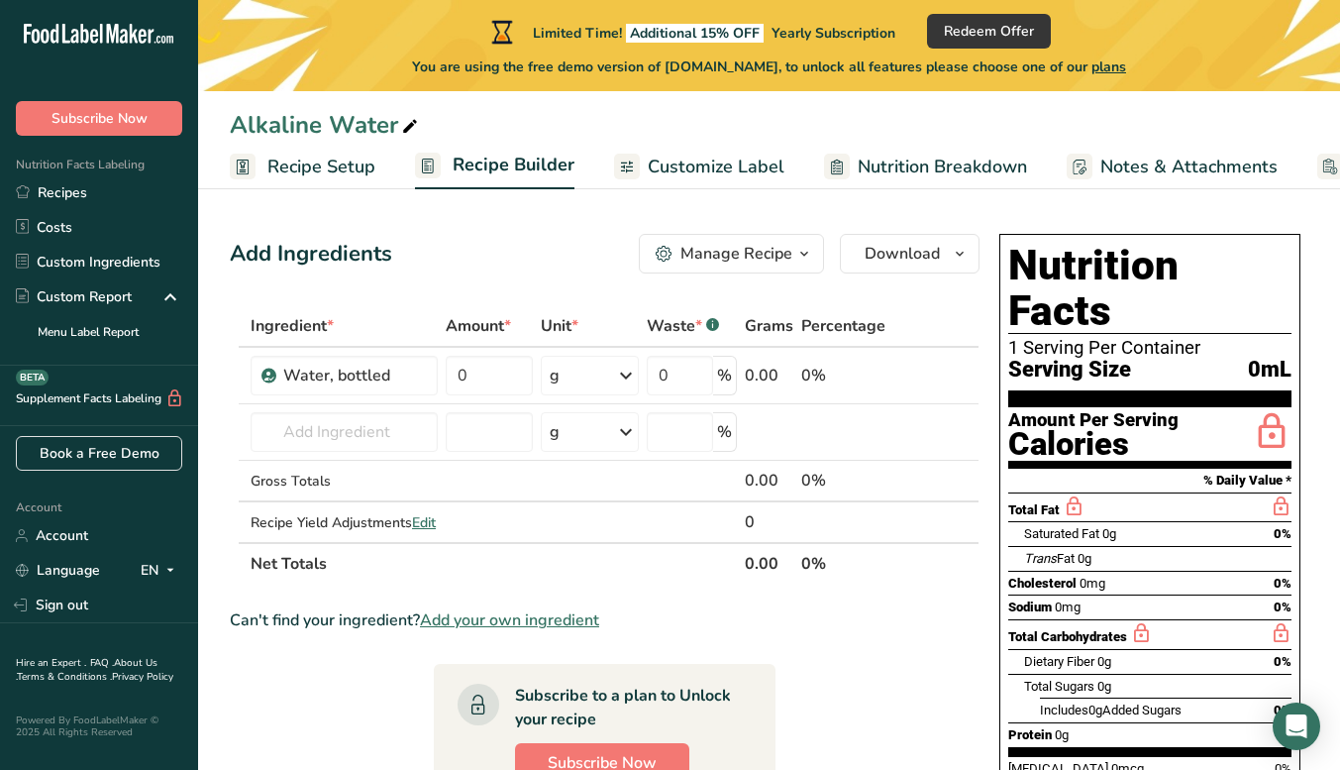
click at [1167, 469] on section "% Daily Value *" at bounding box center [1150, 481] width 283 height 24
drag, startPoint x: 498, startPoint y: 379, endPoint x: 440, endPoint y: 377, distance: 58.5
click at [440, 377] on tr "Water, bottled 0 g Weight Units g kg mg See more Volume Units l Volume units re…" at bounding box center [605, 376] width 748 height 56
type input "500"
click at [559, 529] on div "Ingredient * Amount * Unit * Waste * .a-a{fill:#347362;}.b-a{fill:#fff;} Grams …" at bounding box center [605, 444] width 750 height 279
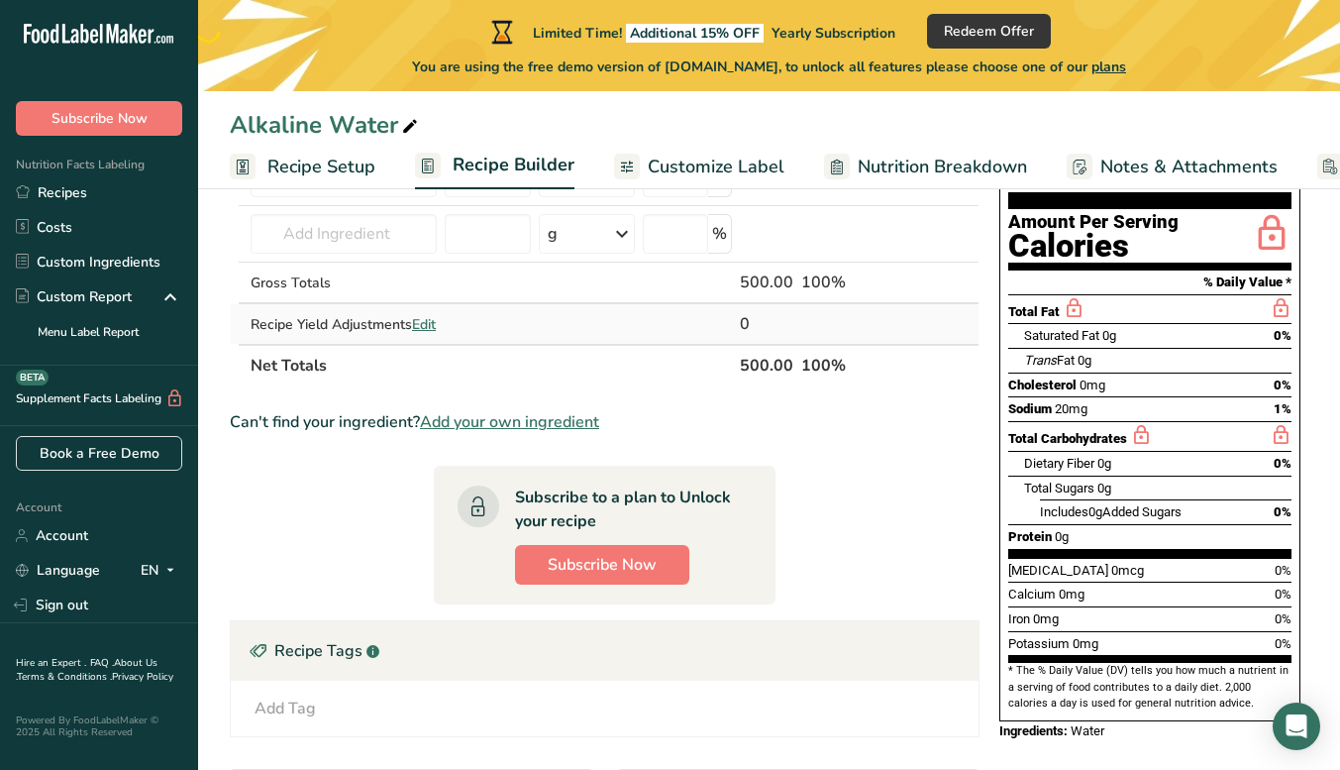
scroll to position [99, 0]
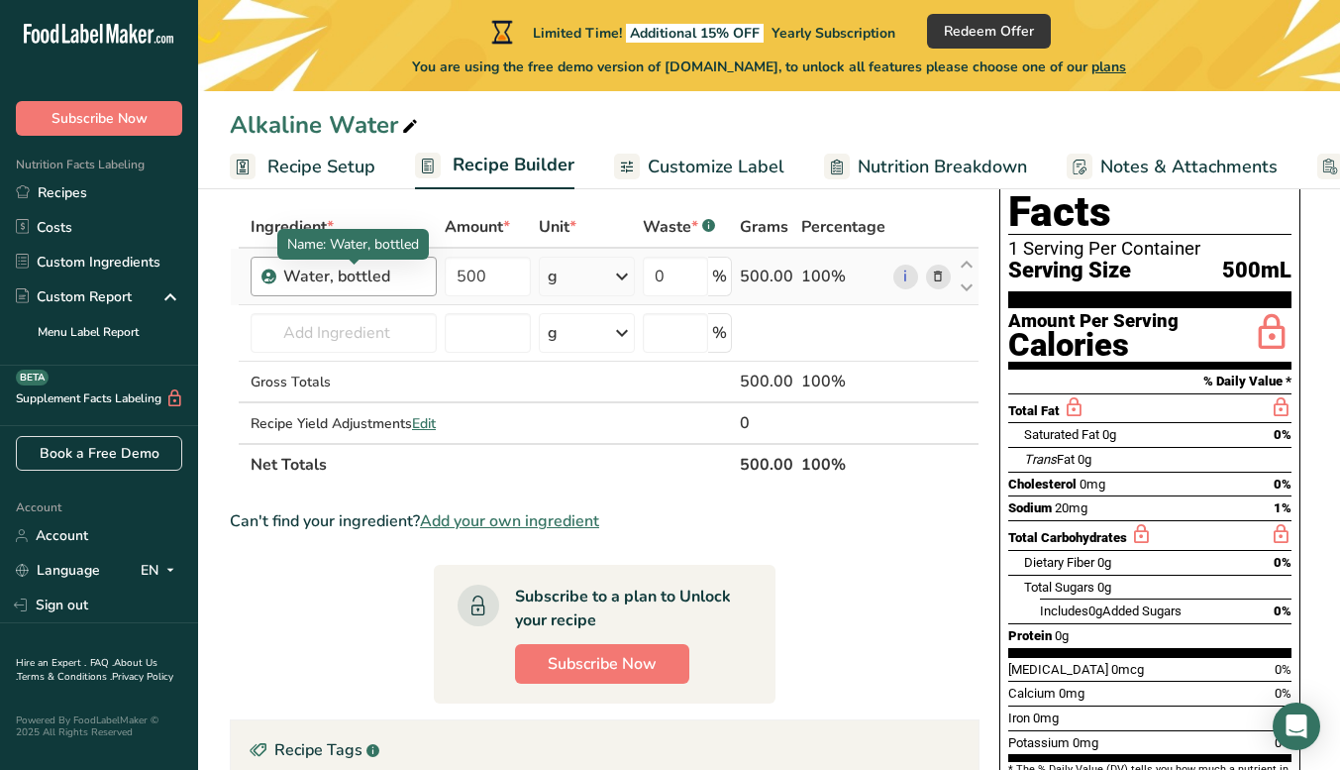
click at [395, 278] on div "Water, bottled" at bounding box center [354, 277] width 142 height 24
click at [395, 273] on div "Water, bottled" at bounding box center [354, 277] width 142 height 24
click at [395, 277] on div "Water, bottled" at bounding box center [354, 277] width 142 height 24
click at [381, 274] on div "Water, bottled" at bounding box center [354, 277] width 142 height 24
click at [398, 273] on div "Water, bottled" at bounding box center [354, 277] width 142 height 24
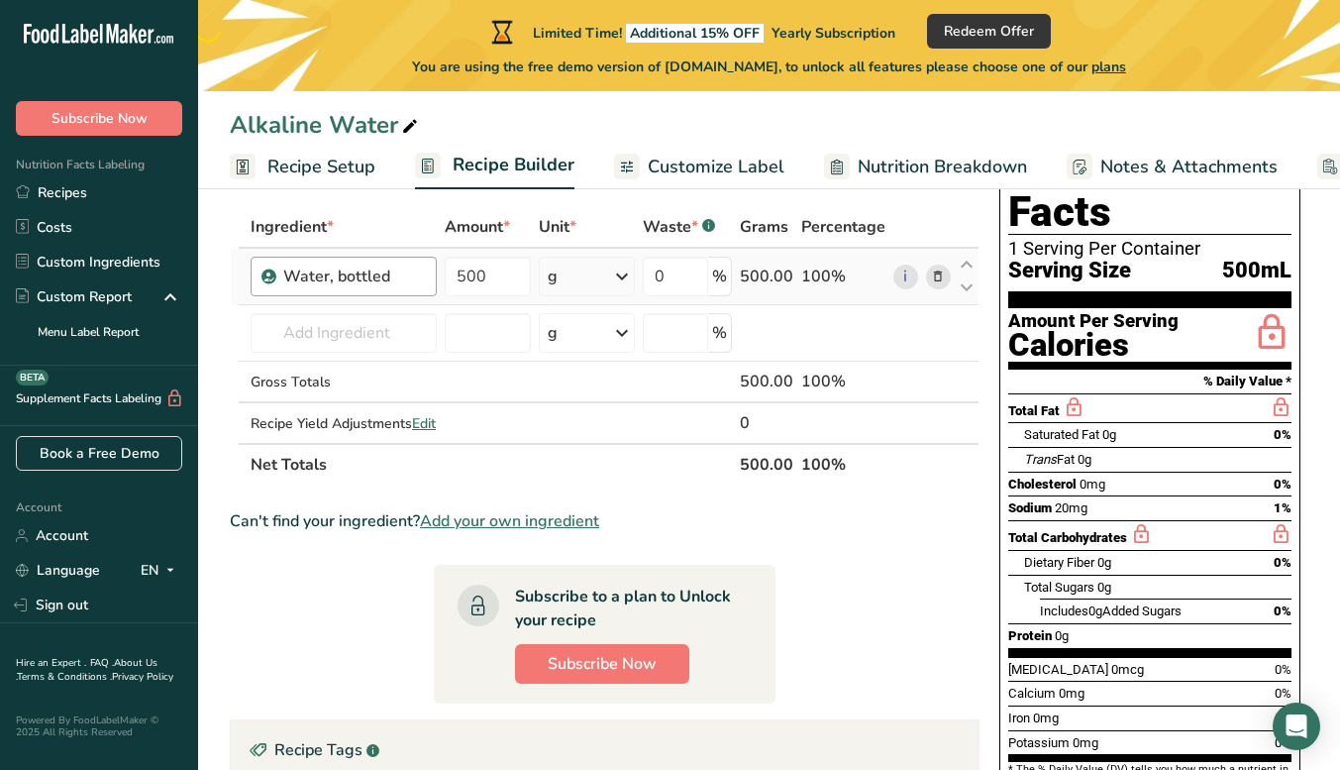
click at [332, 271] on div "Water, bottled" at bounding box center [354, 277] width 142 height 24
click at [333, 282] on div "Water, bottled" at bounding box center [354, 277] width 142 height 24
click at [333, 281] on div "Water, bottled" at bounding box center [354, 277] width 142 height 24
click at [393, 277] on div "Water, bottled" at bounding box center [354, 277] width 142 height 24
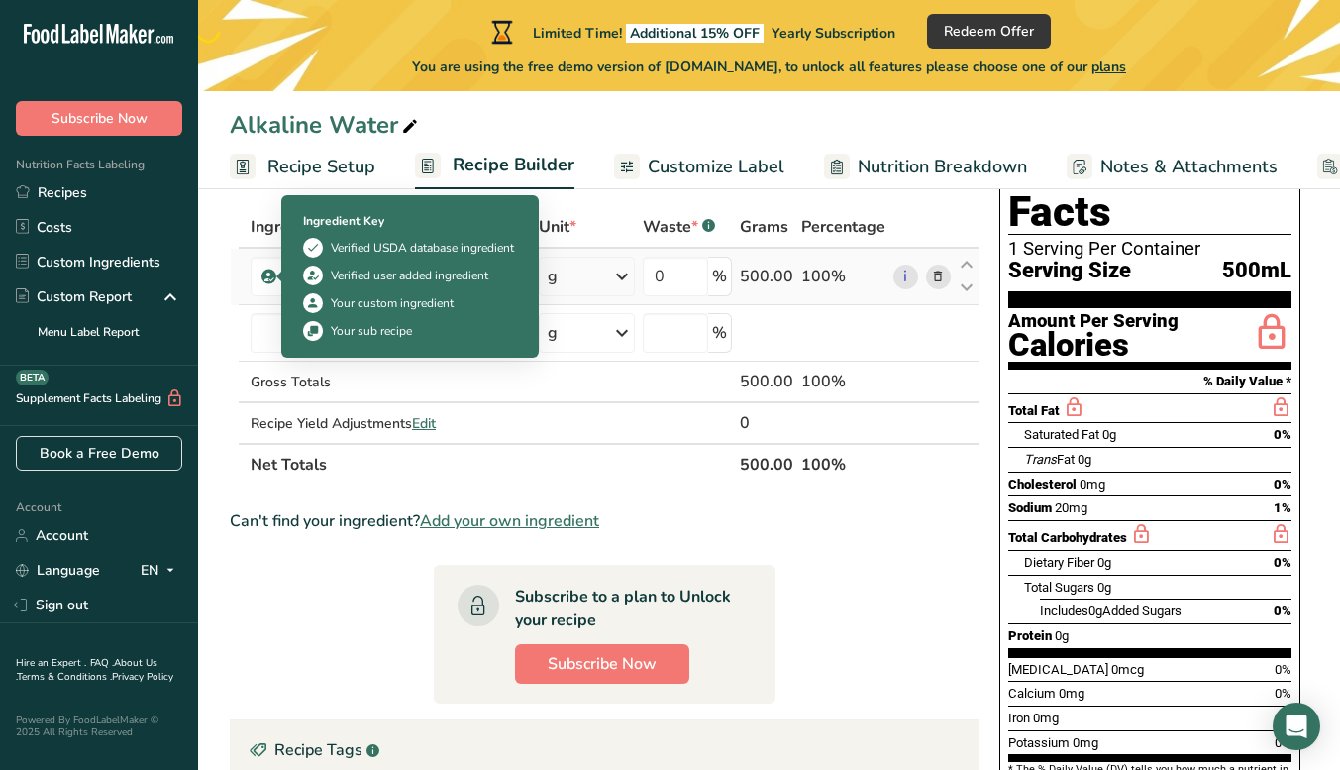
click at [266, 276] on icon at bounding box center [270, 277] width 12 height 18
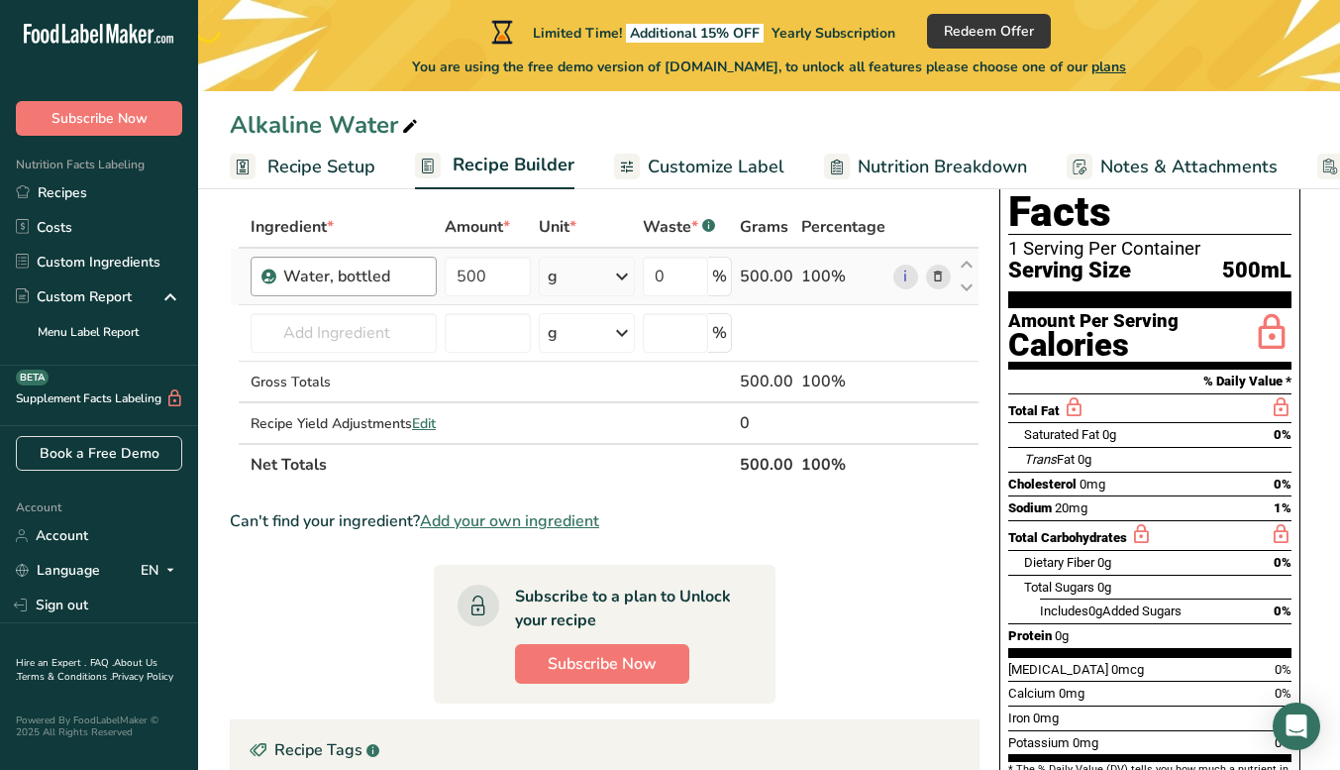
click at [284, 277] on div "Water, bottled" at bounding box center [354, 277] width 142 height 24
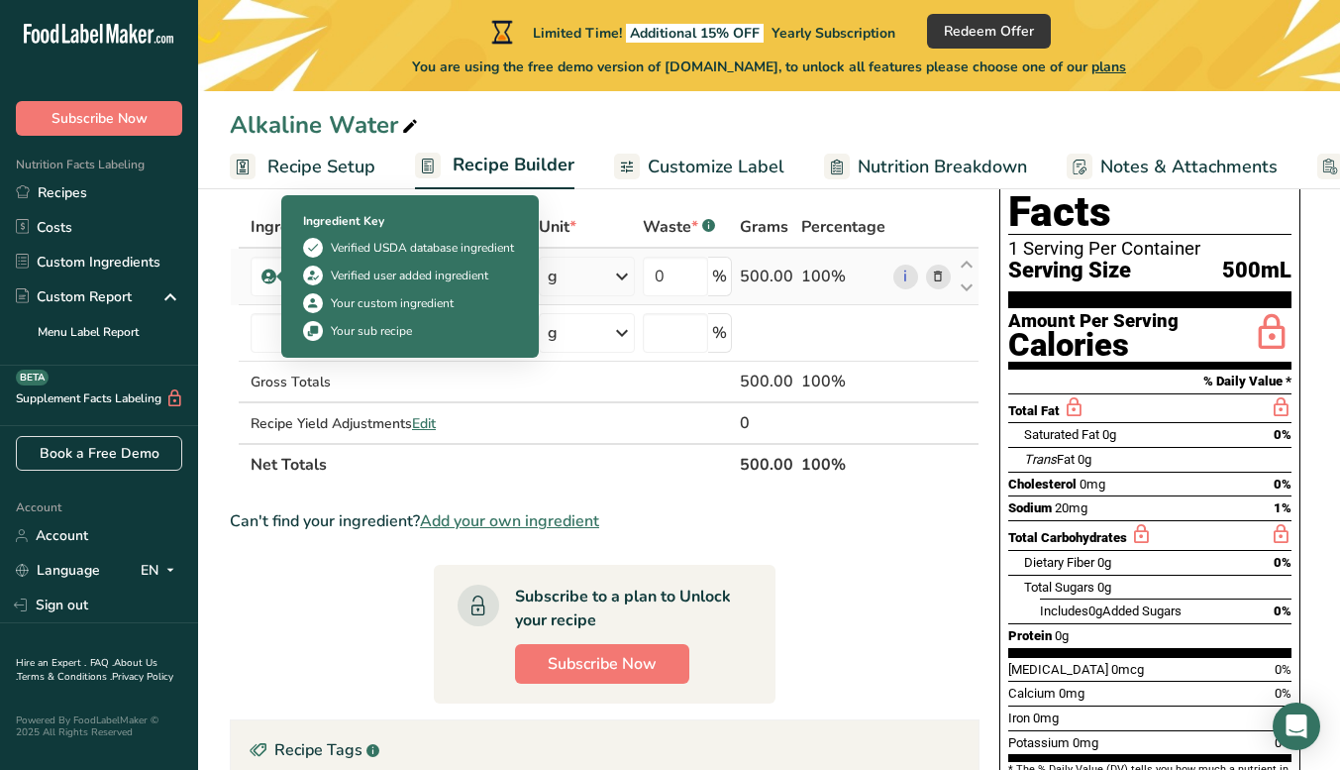
click at [269, 276] on icon at bounding box center [270, 277] width 12 height 18
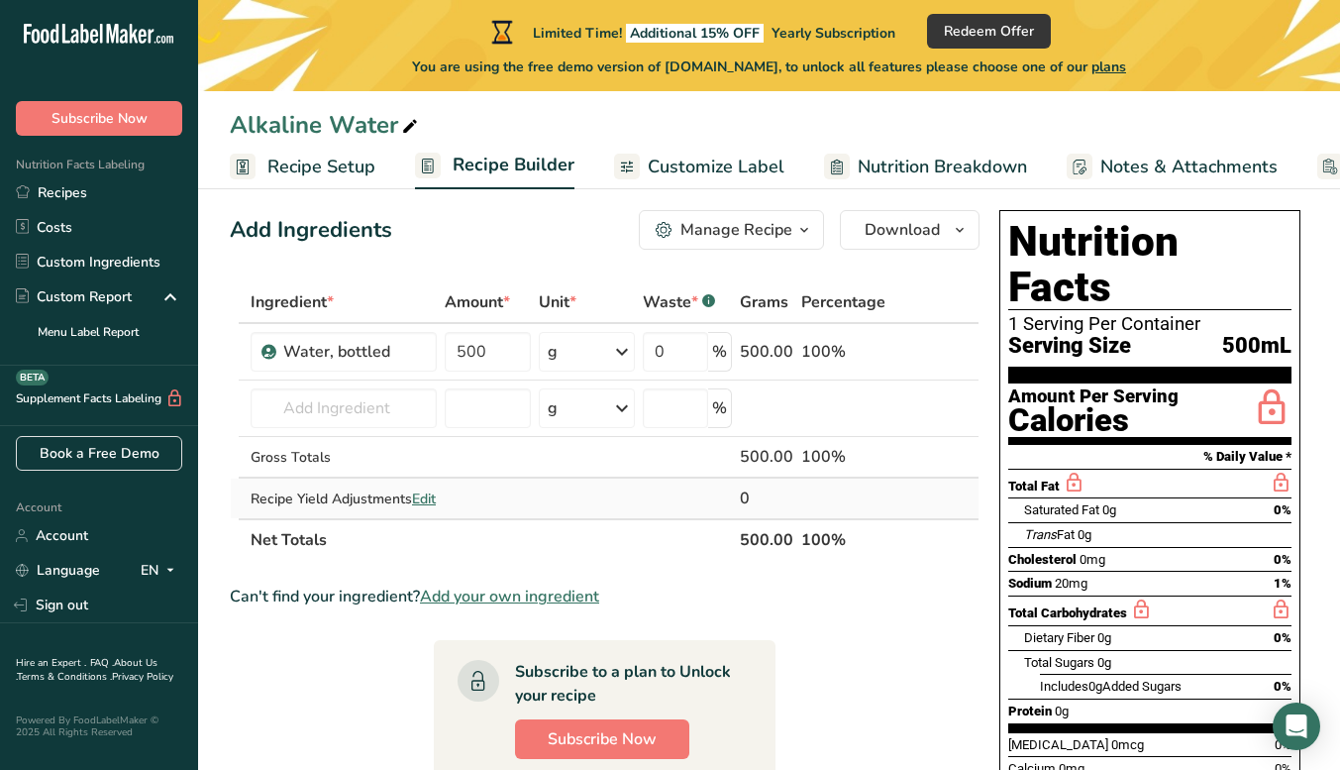
scroll to position [0, 0]
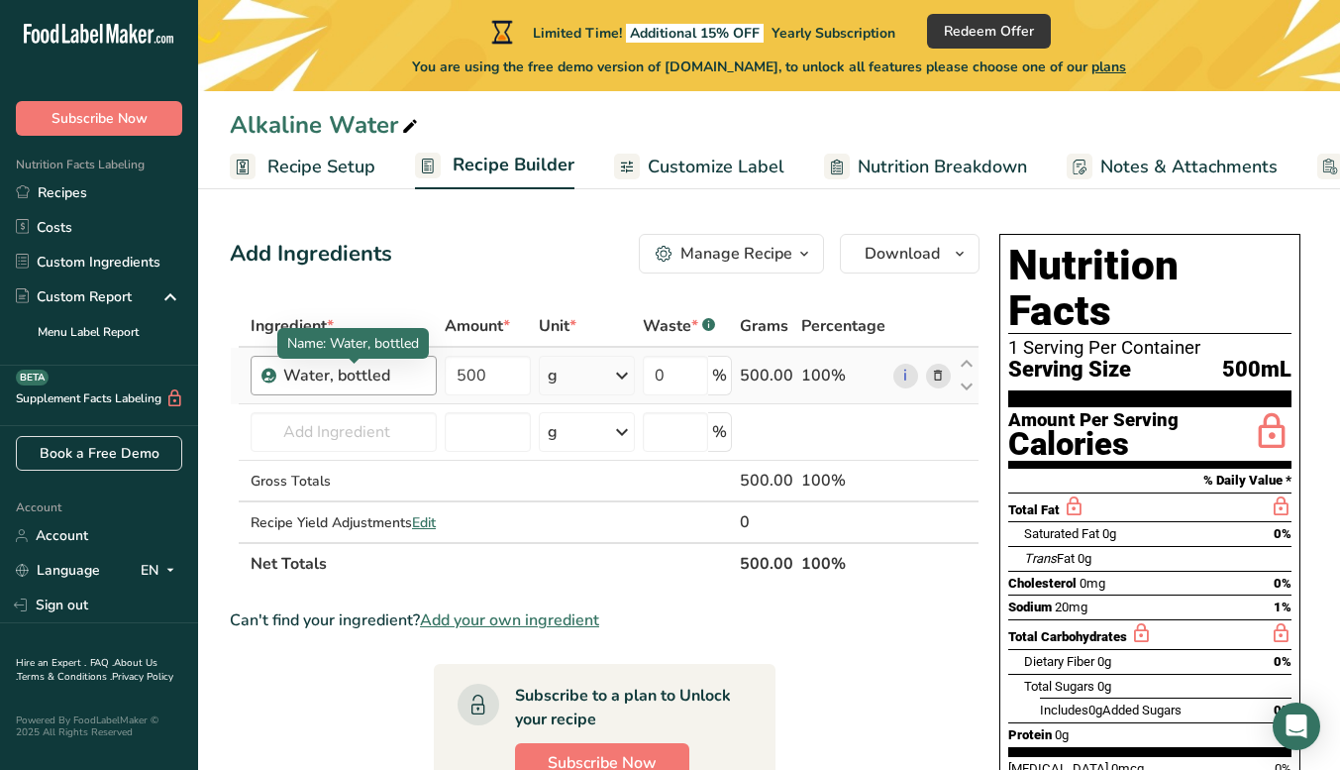
click at [372, 367] on div "Water, bottled" at bounding box center [354, 376] width 142 height 24
click at [389, 378] on div "Water, bottled" at bounding box center [354, 376] width 142 height 24
click at [391, 378] on div "Water, bottled" at bounding box center [354, 376] width 142 height 24
click at [394, 378] on div "Water, bottled" at bounding box center [354, 376] width 142 height 24
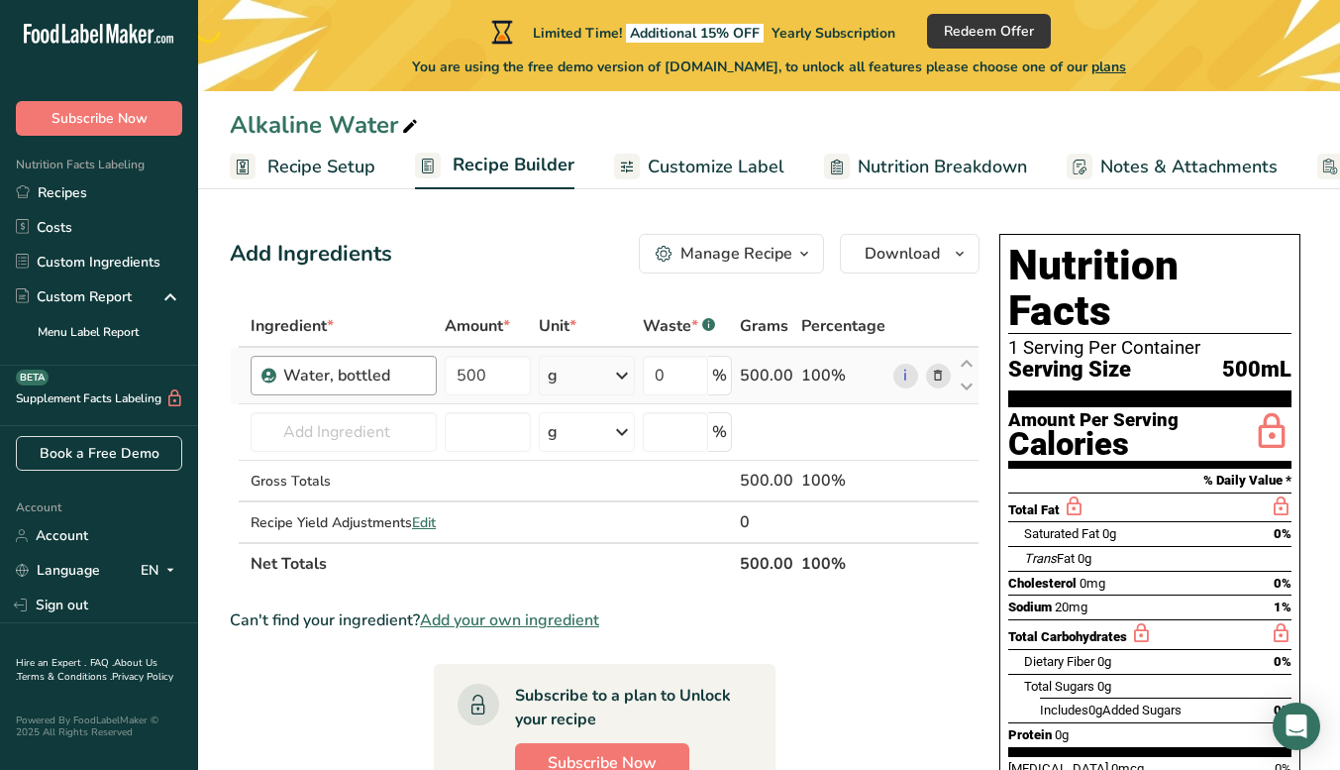
click at [402, 378] on div "Water, bottled" at bounding box center [354, 376] width 142 height 24
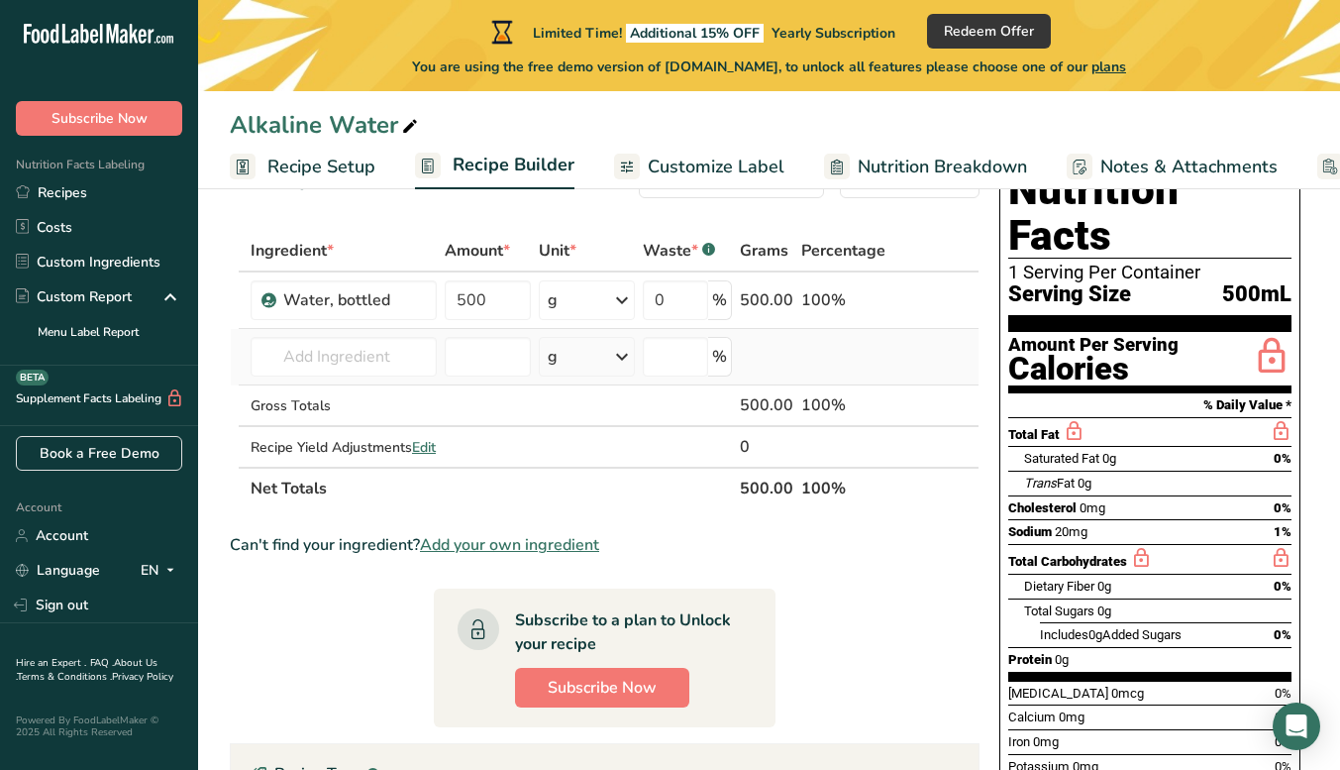
scroll to position [99, 0]
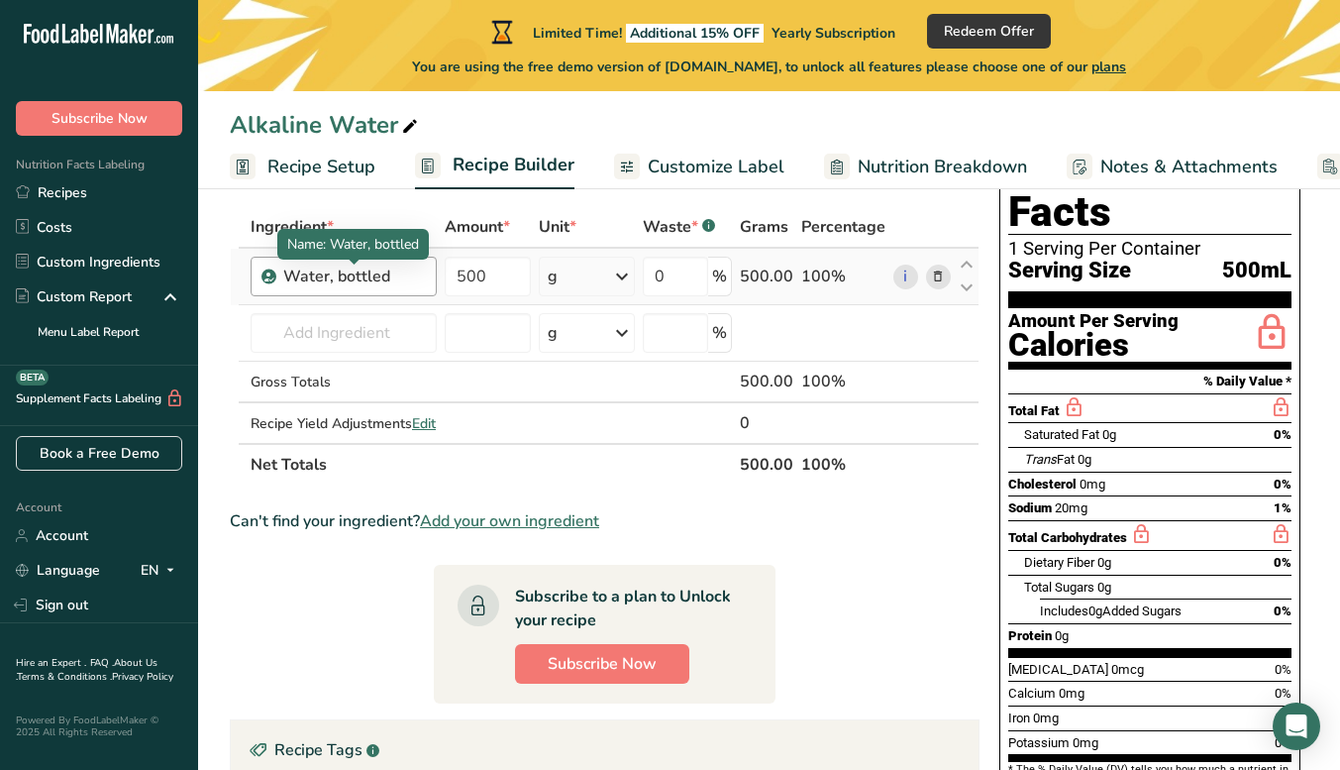
click at [402, 279] on div "Water, bottled" at bounding box center [354, 277] width 142 height 24
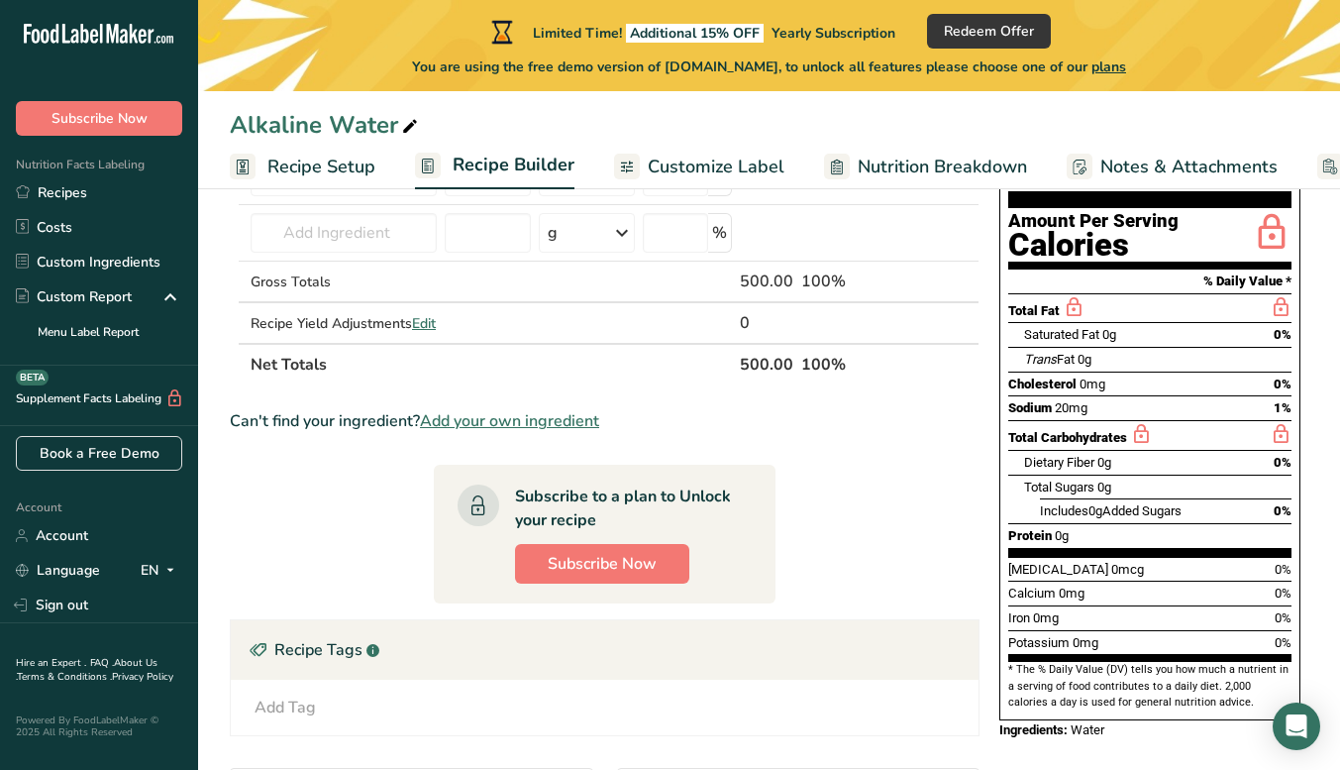
scroll to position [0, 0]
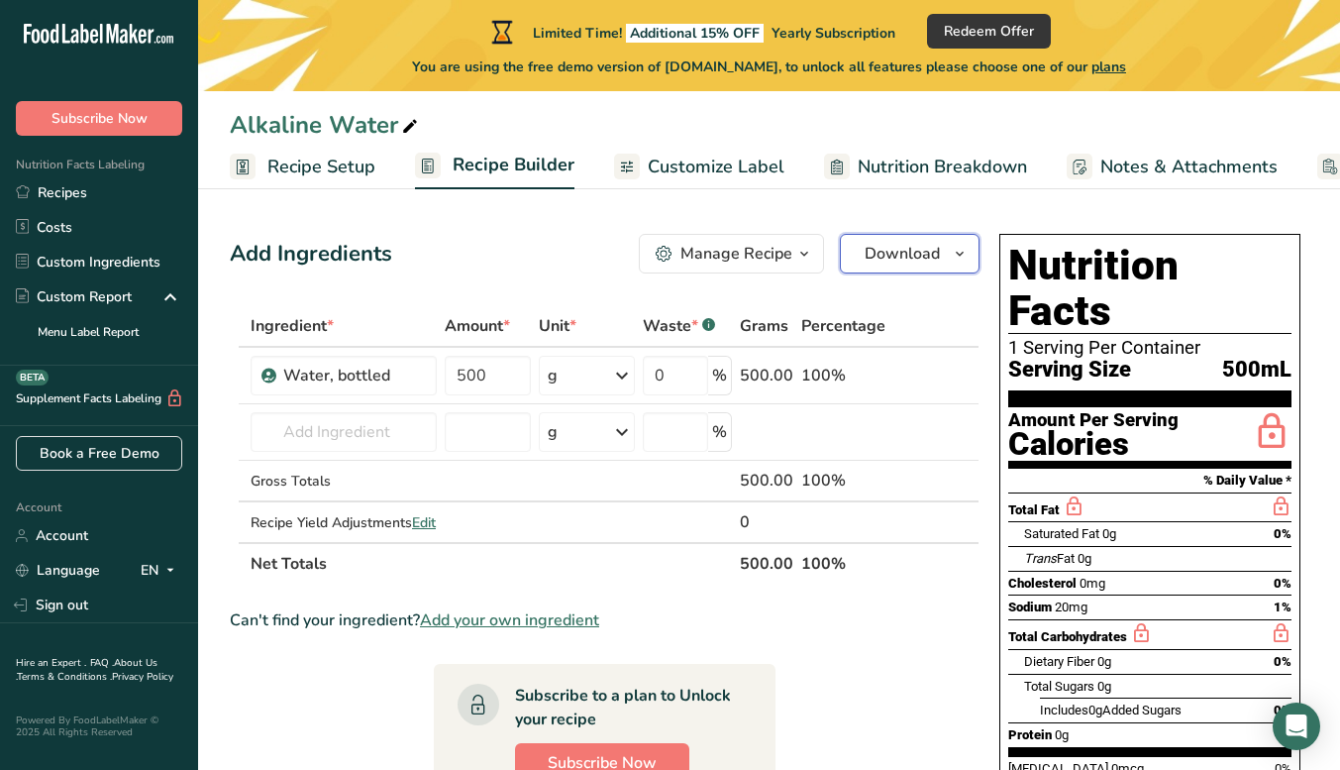
click at [911, 257] on span "Download" at bounding box center [902, 254] width 75 height 24
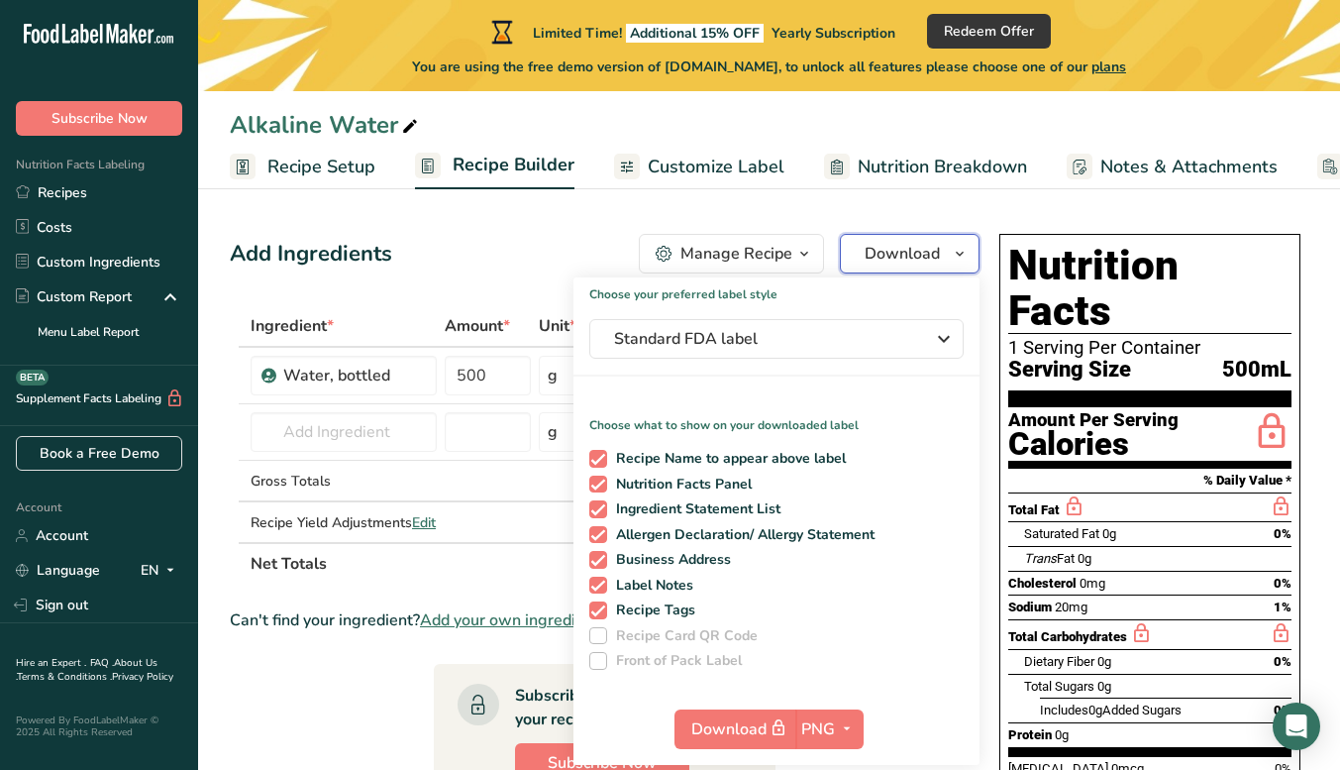
click at [911, 257] on span "Download" at bounding box center [902, 254] width 75 height 24
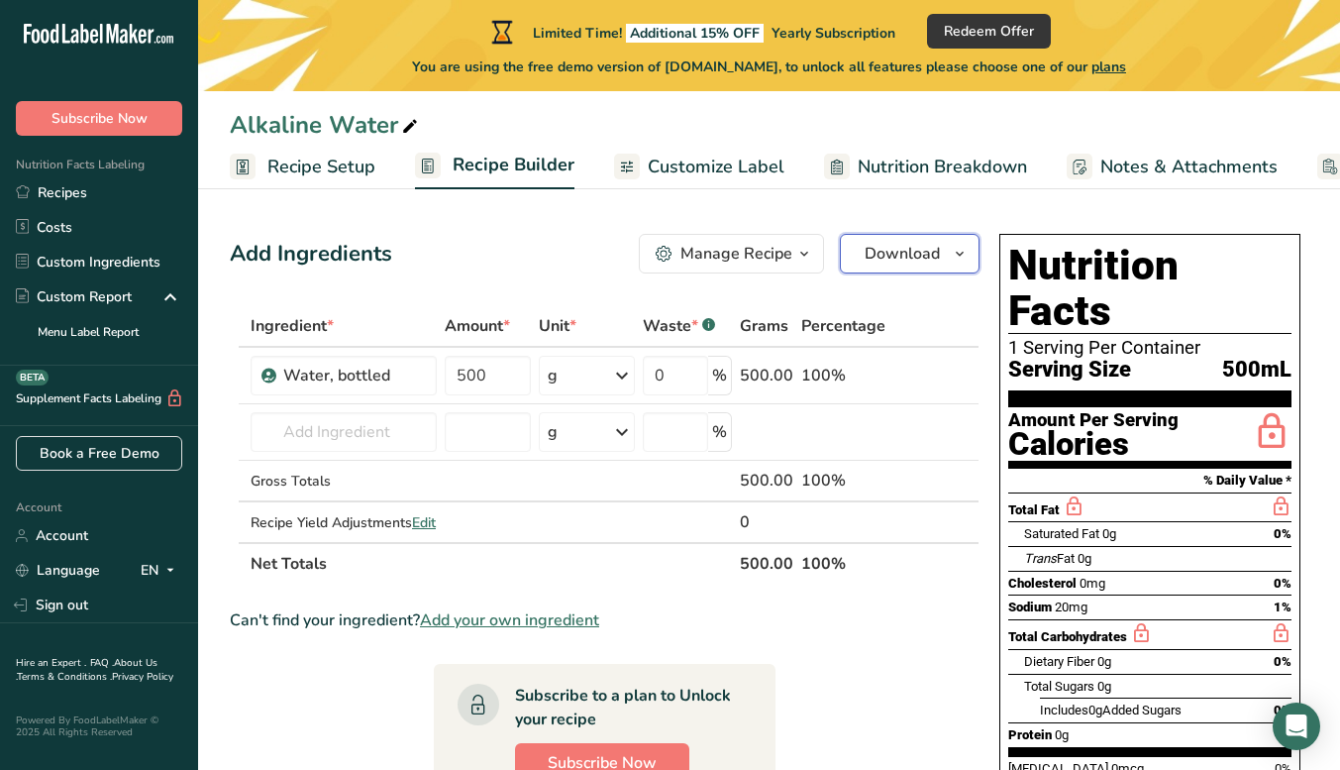
click at [911, 257] on span "Download" at bounding box center [902, 254] width 75 height 24
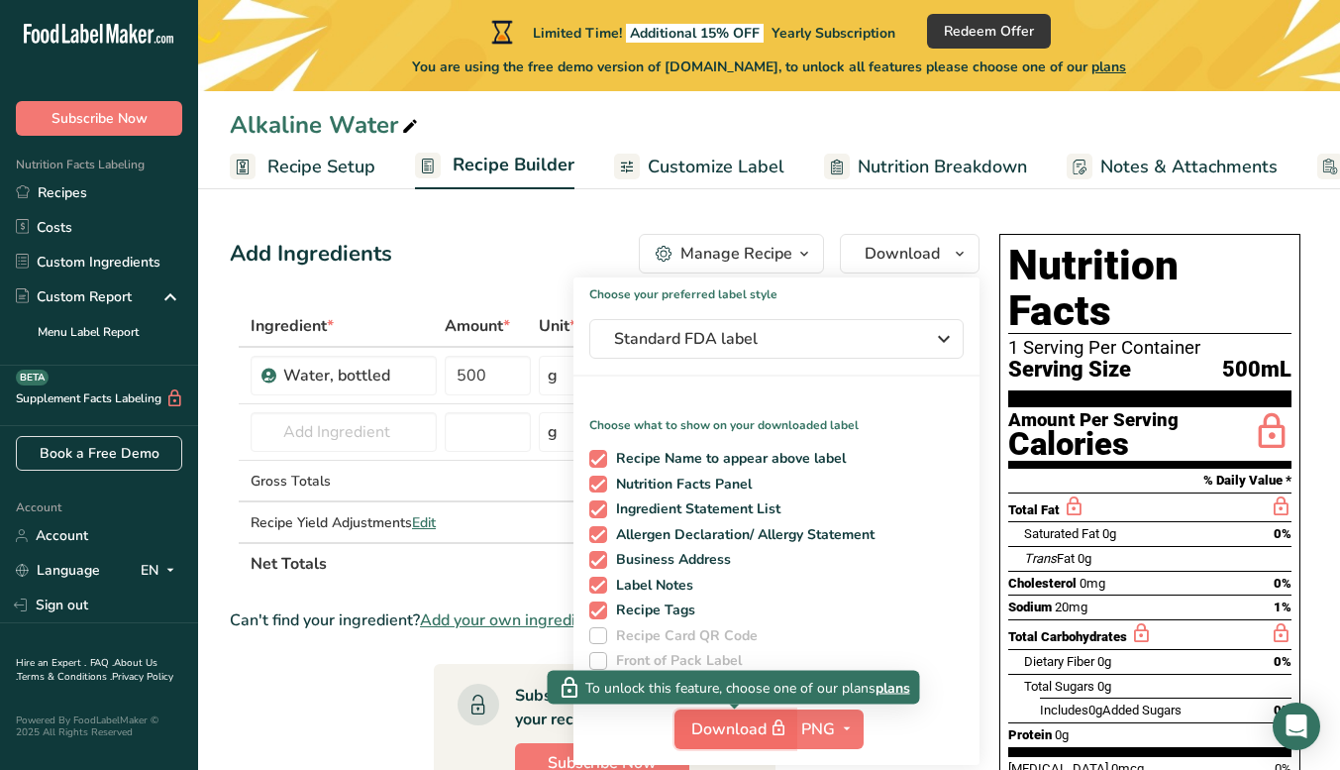
click at [726, 733] on span "Download" at bounding box center [741, 728] width 99 height 25
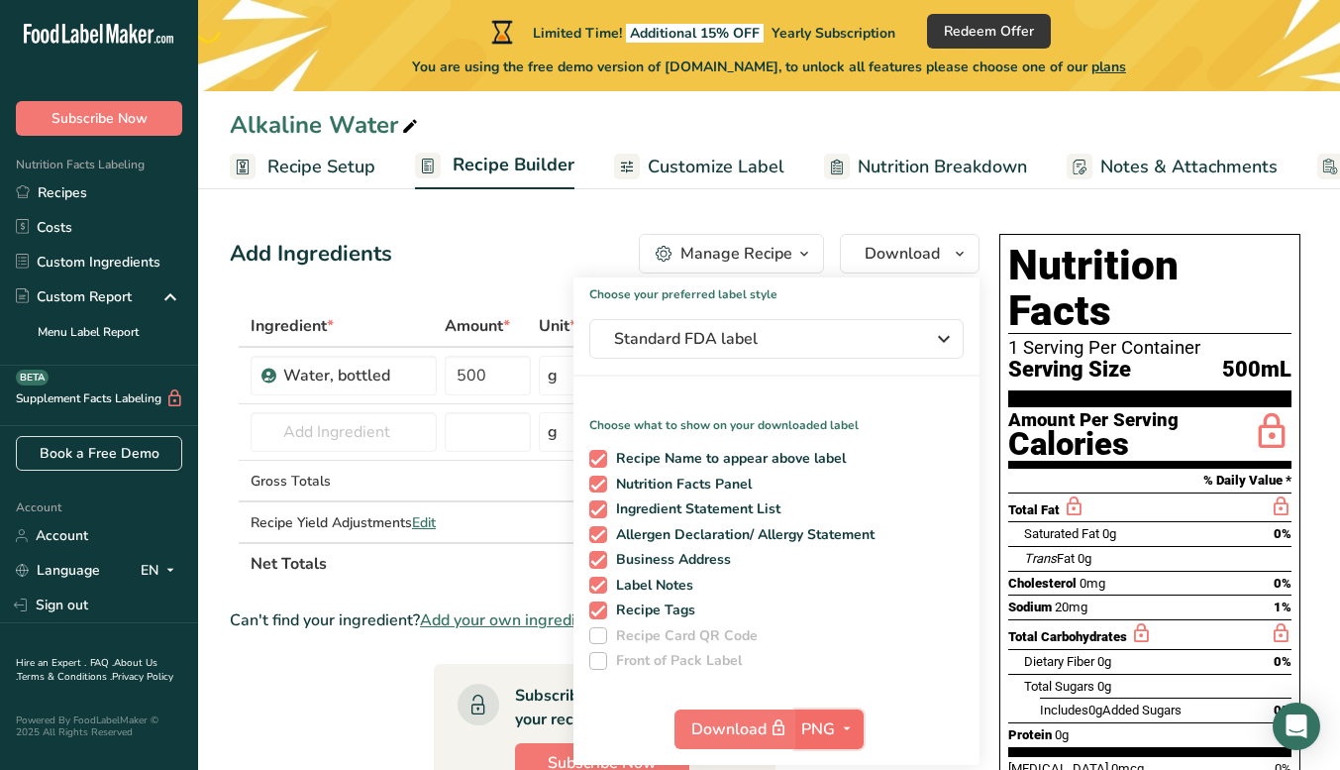
click at [854, 730] on icon "button" at bounding box center [847, 728] width 16 height 25
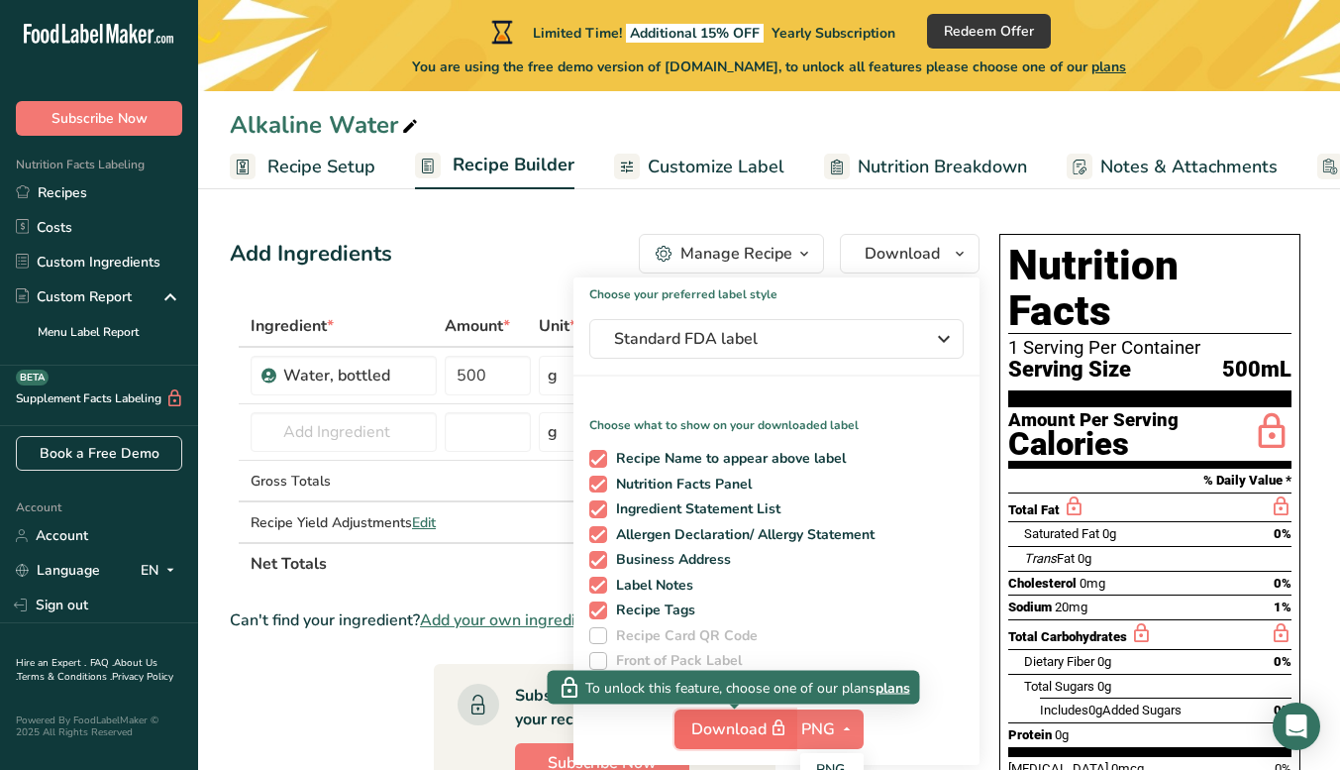
click at [730, 736] on span "Download" at bounding box center [741, 728] width 99 height 25
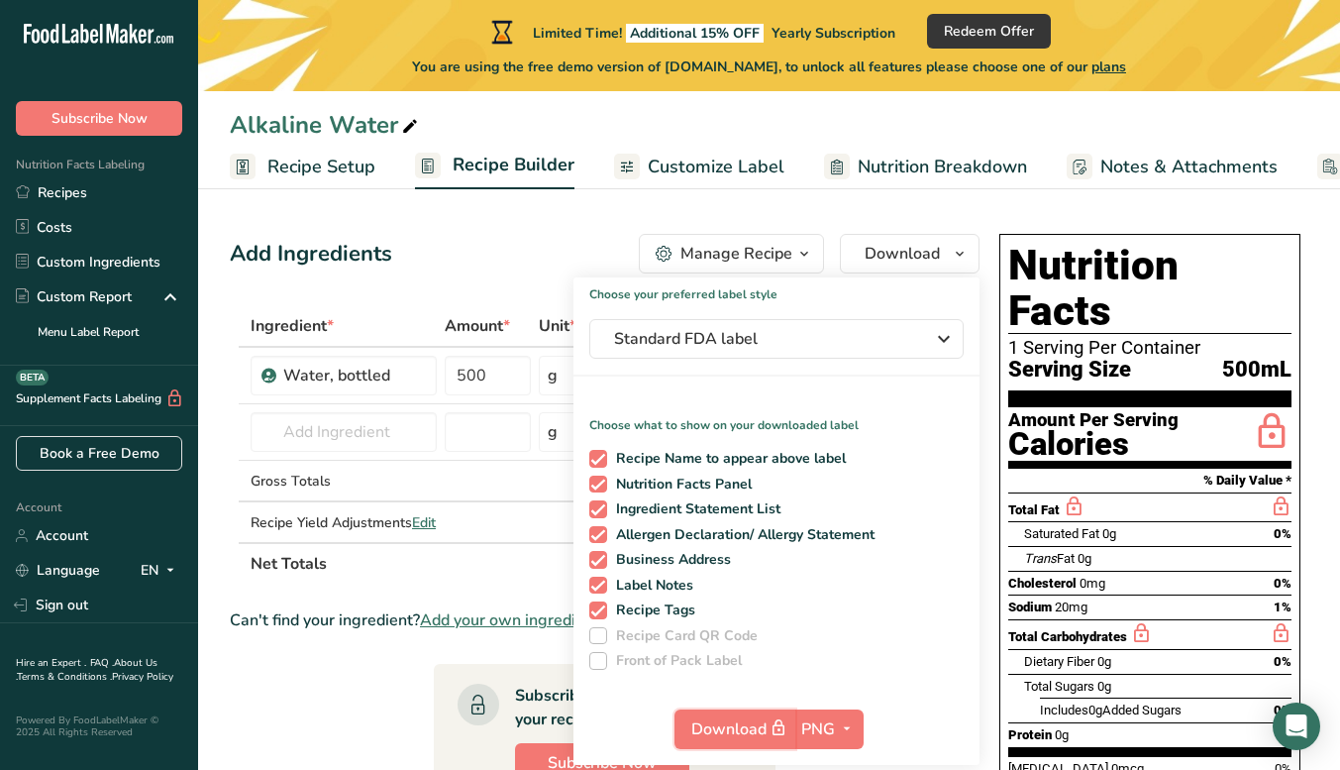
scroll to position [99, 0]
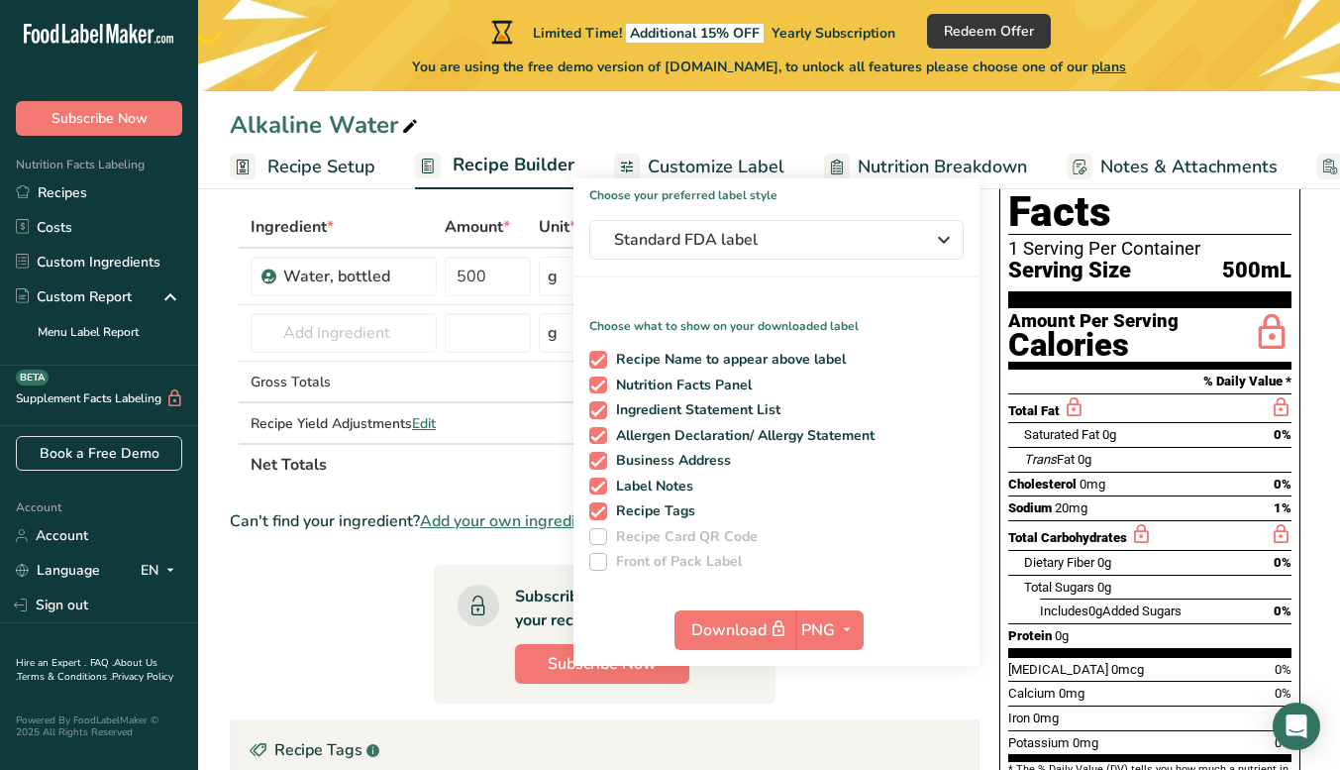
click at [1185, 550] on div "Dietary Fiber 0g 0%" at bounding box center [1158, 562] width 268 height 25
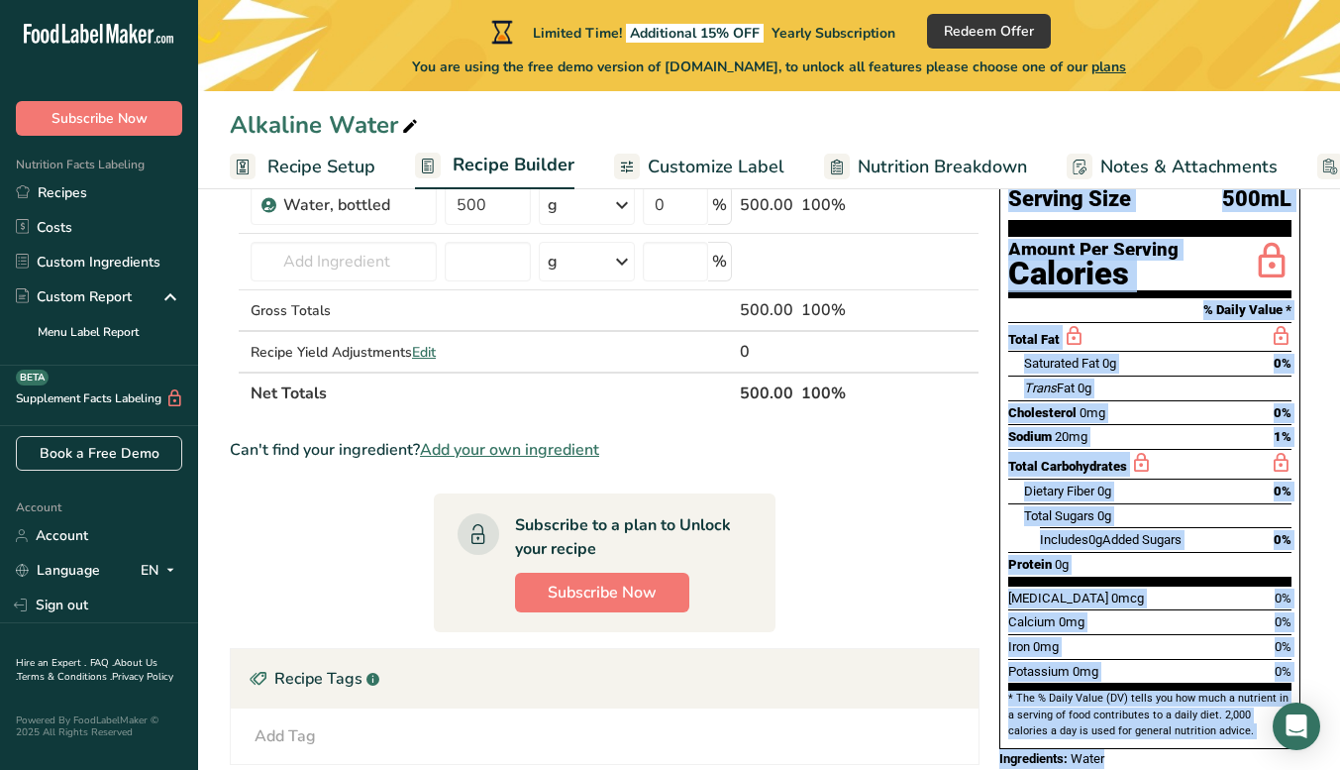
scroll to position [224, 0]
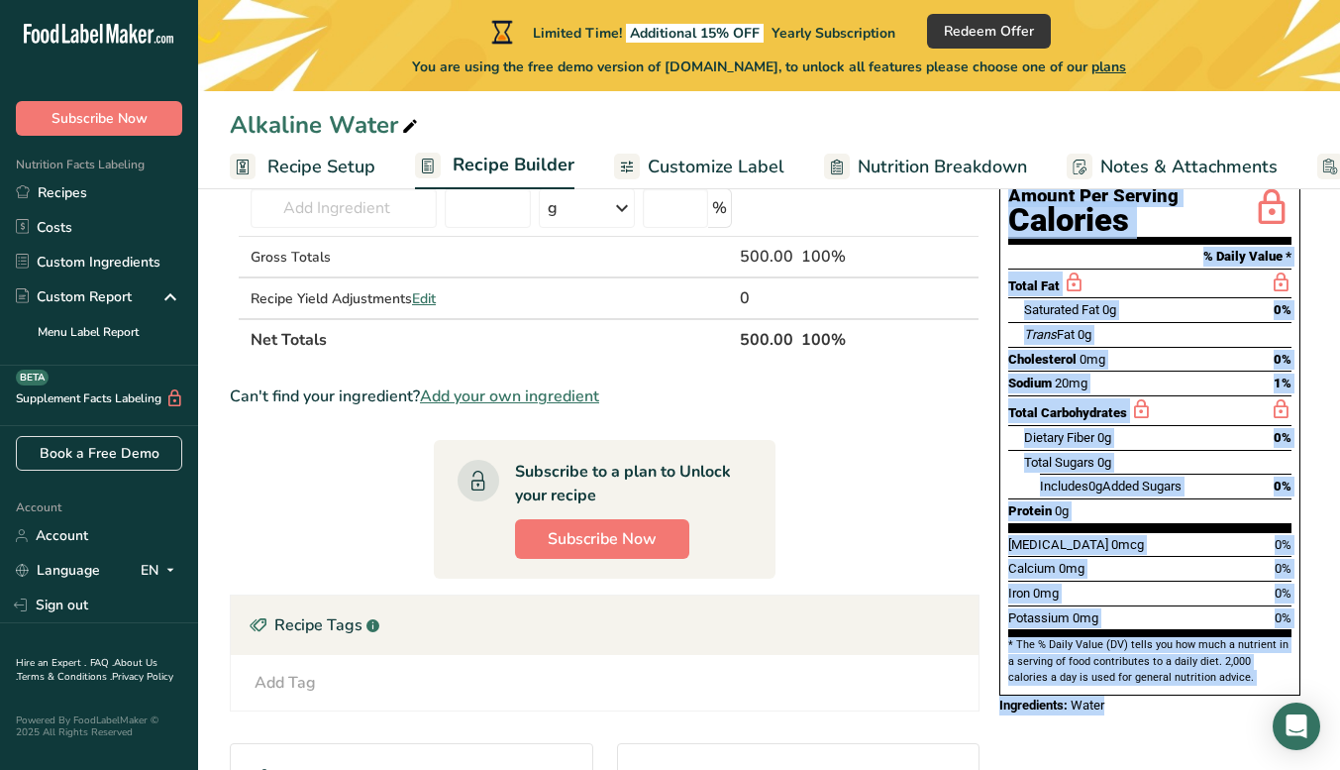
drag, startPoint x: 1002, startPoint y: 238, endPoint x: 1149, endPoint y: 673, distance: 459.3
click at [1149, 673] on div "Nutrition Facts 1 Serving Per Container Serving Size 500mL Amount Per Serving C…" at bounding box center [1150, 362] width 317 height 720
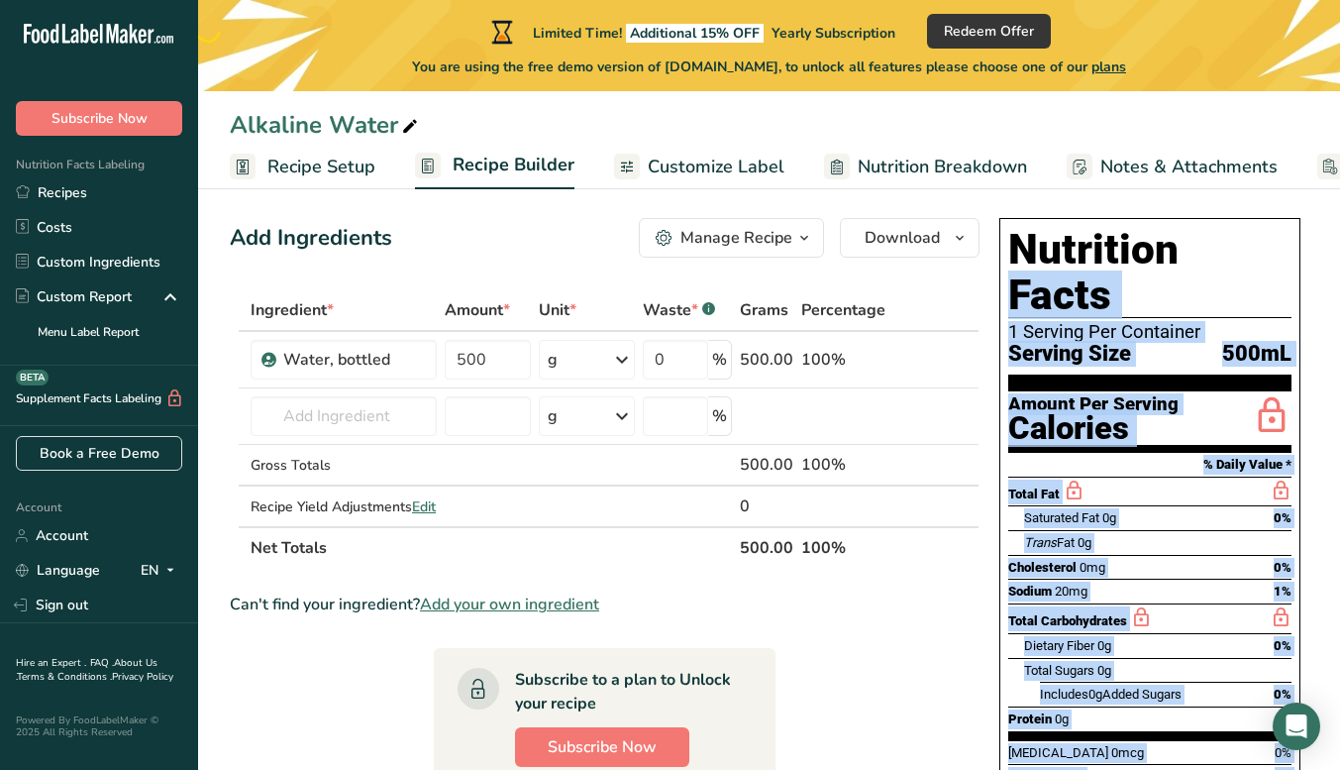
scroll to position [0, 0]
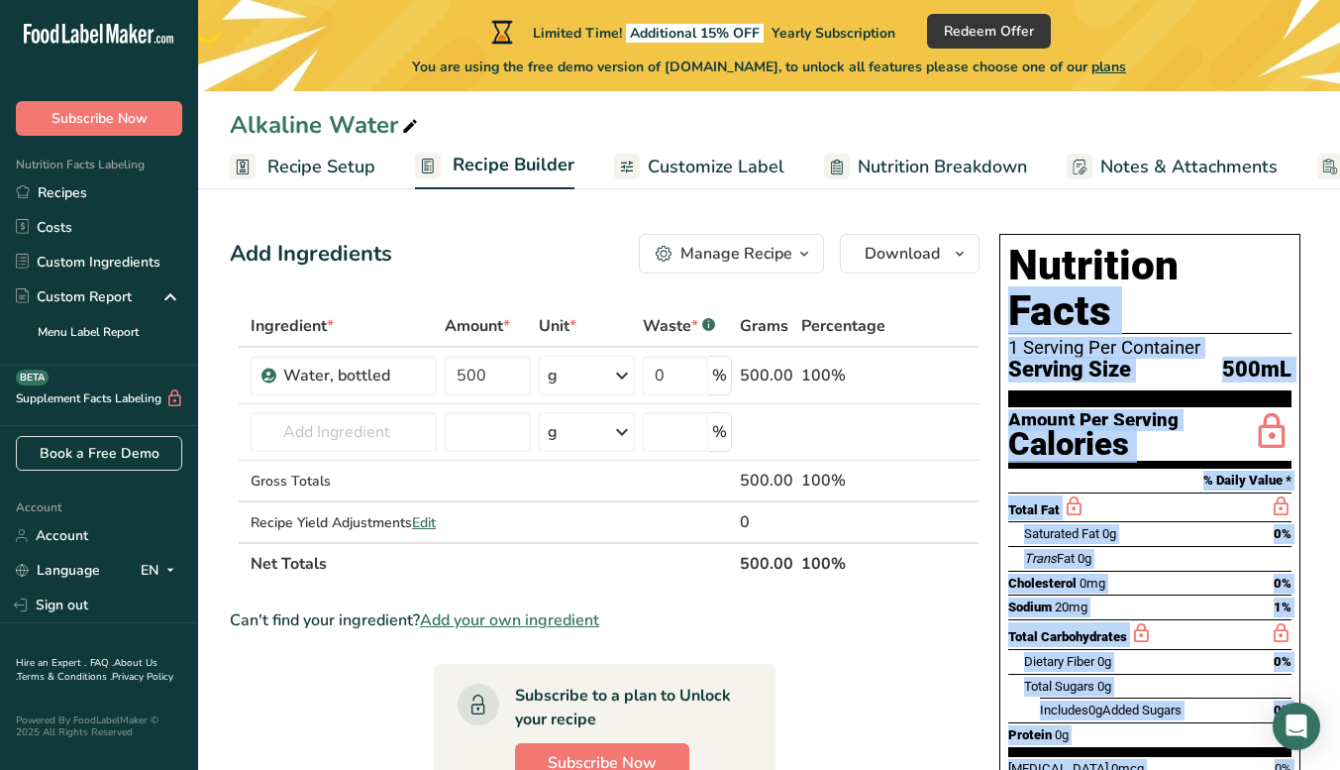
click at [1113, 526] on span "0g" at bounding box center [1110, 533] width 14 height 15
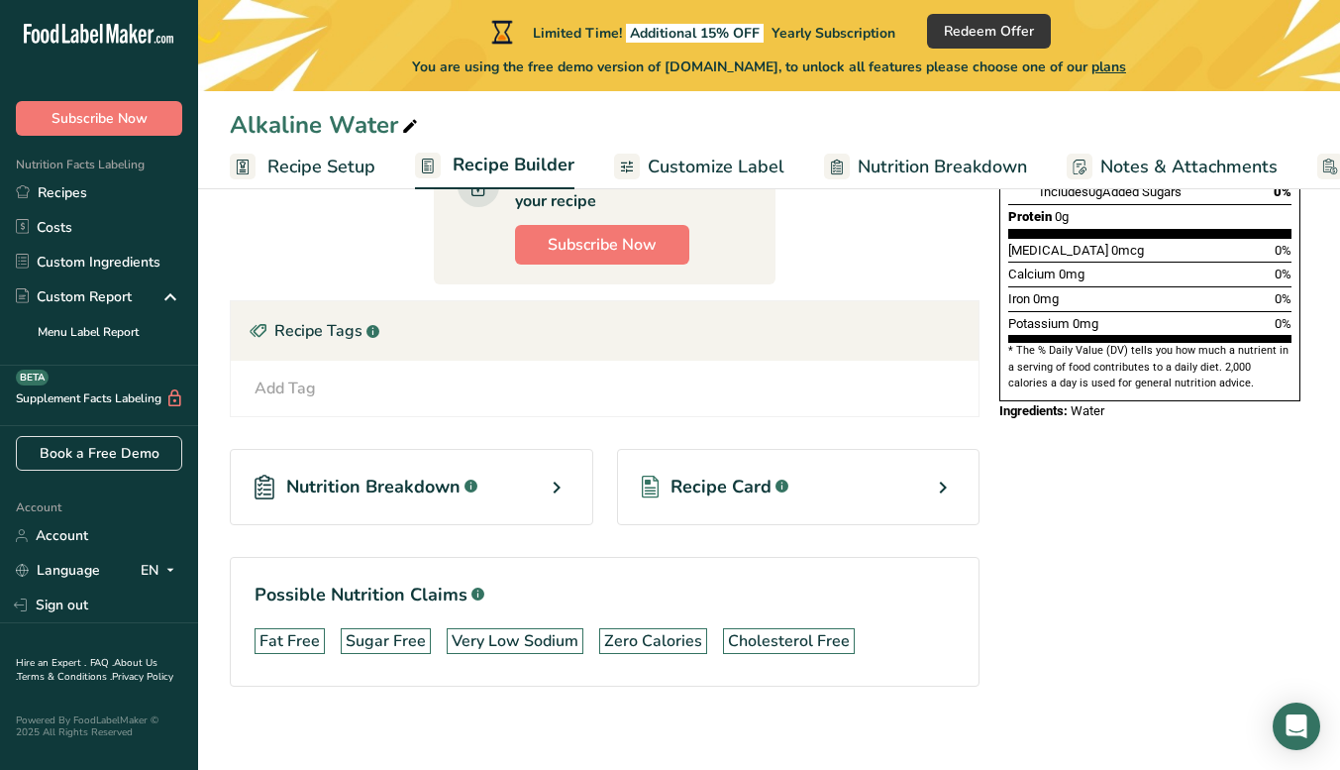
scroll to position [548, 0]
